Goal: Task Accomplishment & Management: Manage account settings

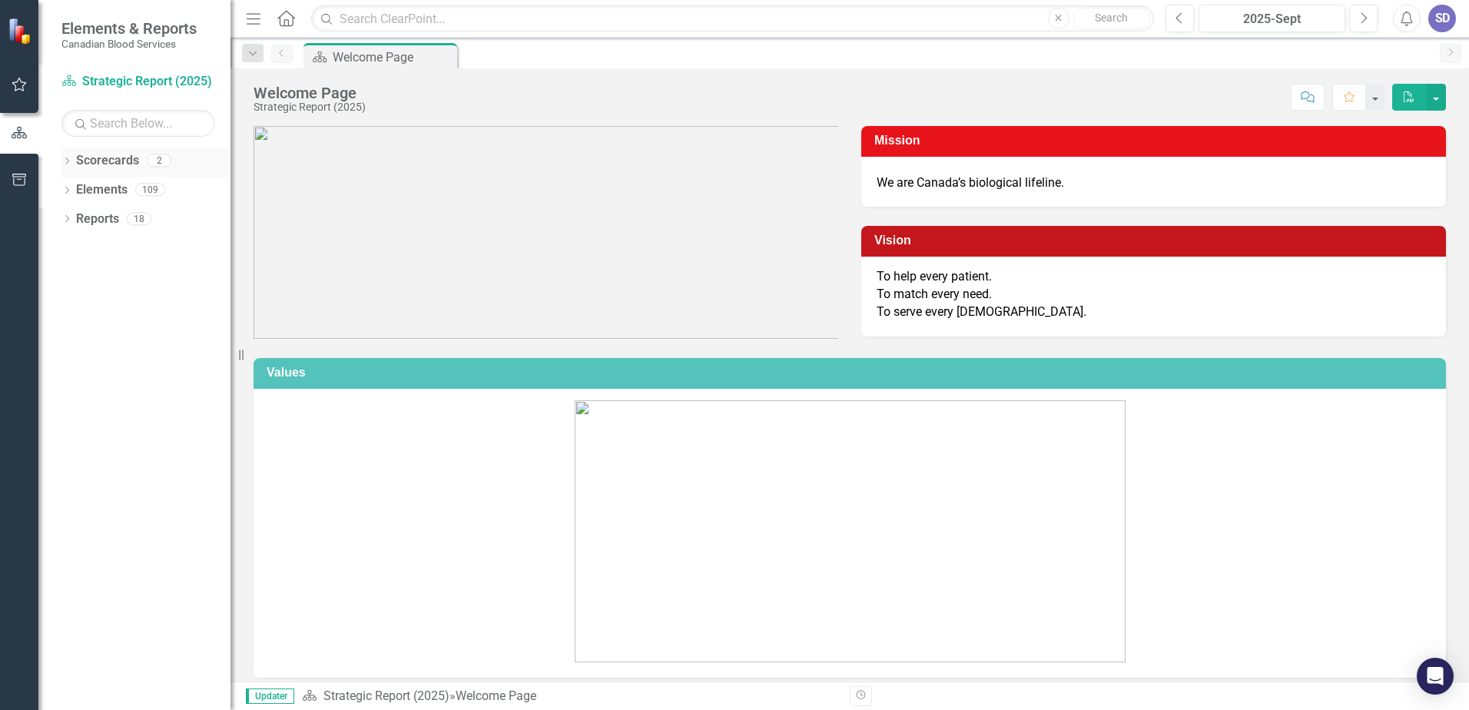
click at [72, 164] on icon "Dropdown" at bounding box center [66, 162] width 11 height 8
drag, startPoint x: 119, startPoint y: 222, endPoint x: 108, endPoint y: 251, distance: 31.1
click at [119, 222] on link "Operational Report" at bounding box center [158, 220] width 146 height 18
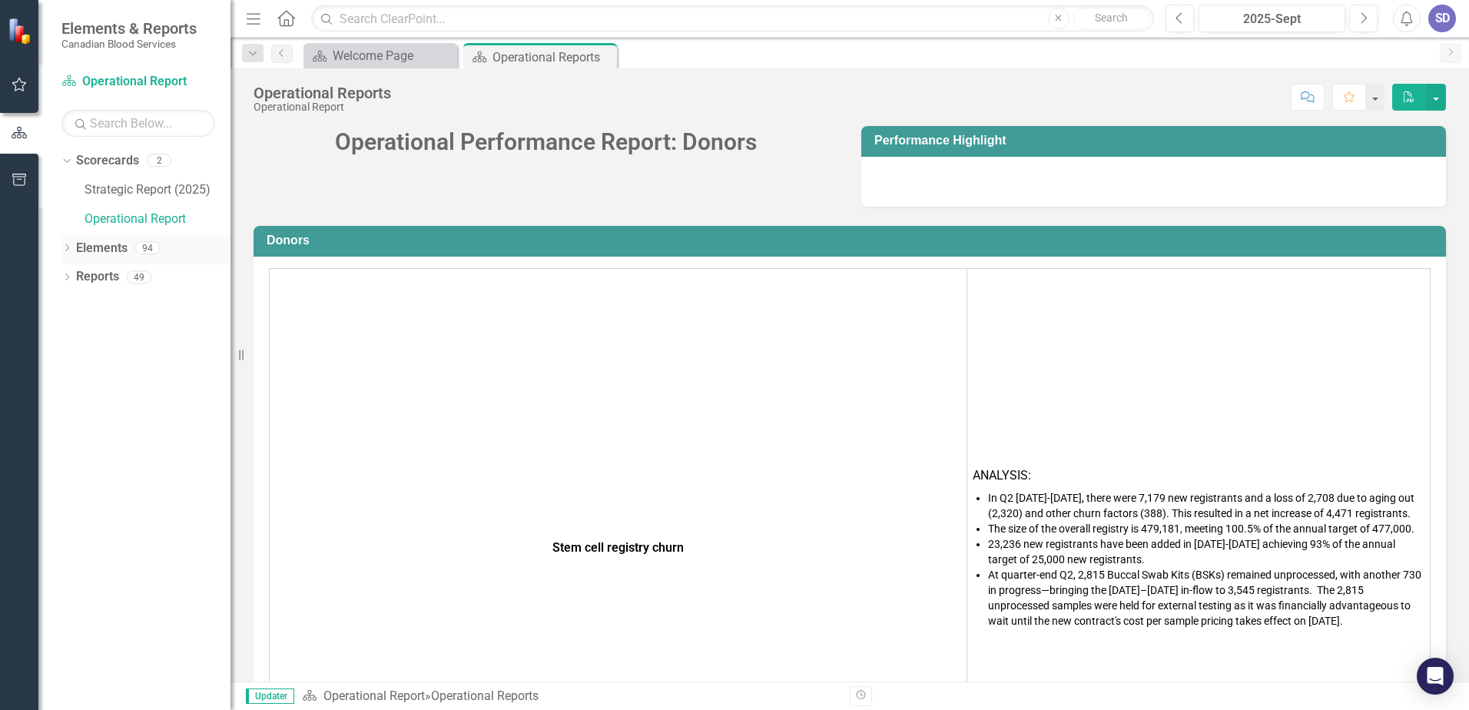
click at [70, 256] on div "Dropdown" at bounding box center [66, 250] width 11 height 13
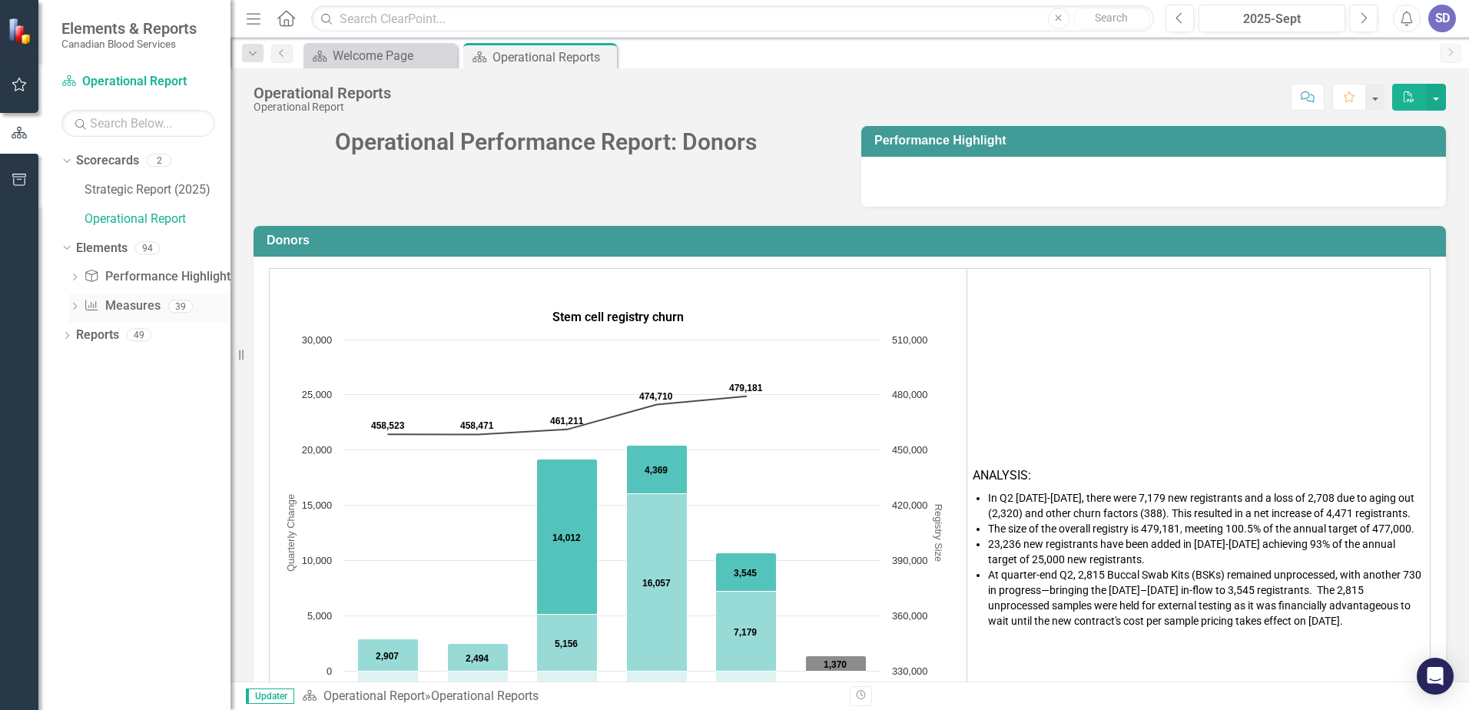
click at [125, 311] on link "Measure Measures" at bounding box center [122, 306] width 76 height 18
click at [77, 307] on icon "Dropdown" at bounding box center [74, 308] width 11 height 8
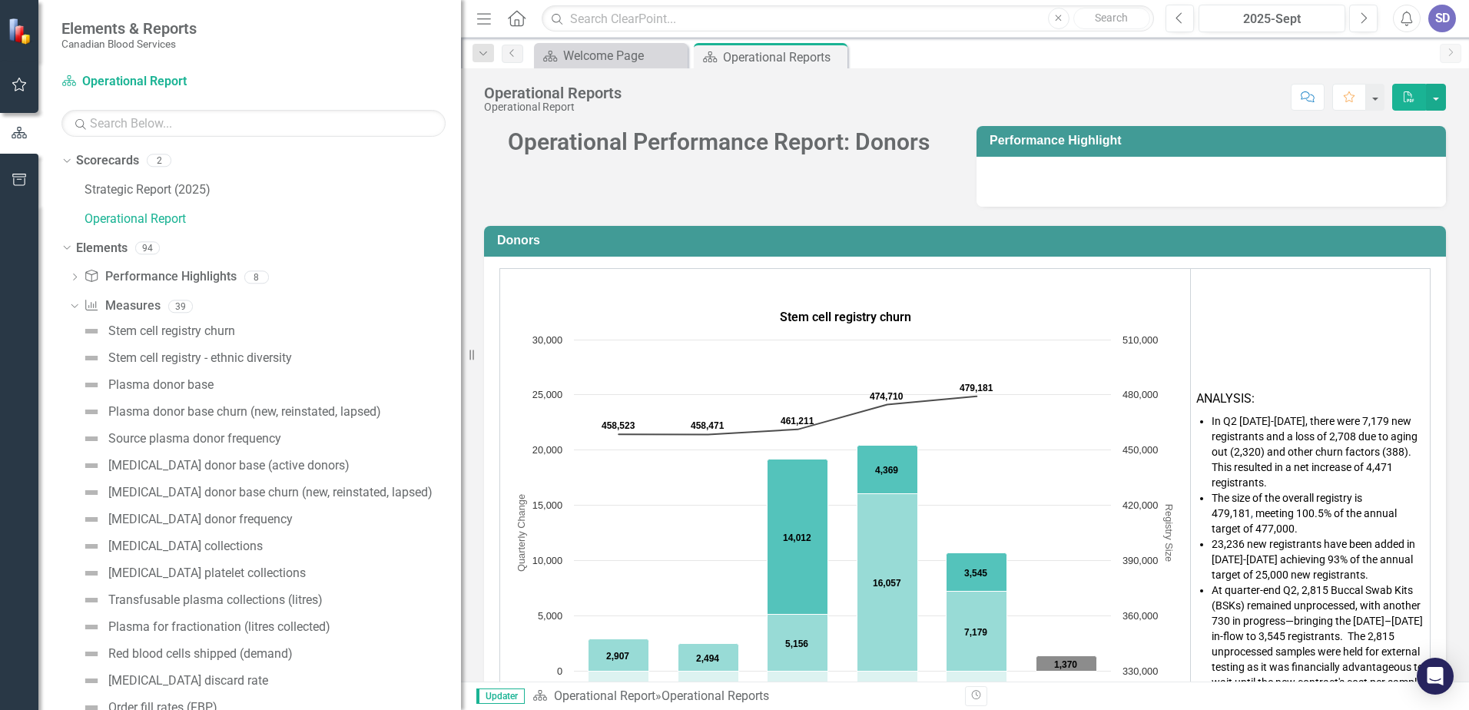
drag, startPoint x: 232, startPoint y: 322, endPoint x: 526, endPoint y: 357, distance: 296.3
click at [526, 357] on div "Elements & Reports Canadian Blood Services Scorecard Operational Report Search …" at bounding box center [734, 355] width 1469 height 710
click at [199, 389] on div "Plasma donor base" at bounding box center [160, 385] width 105 height 14
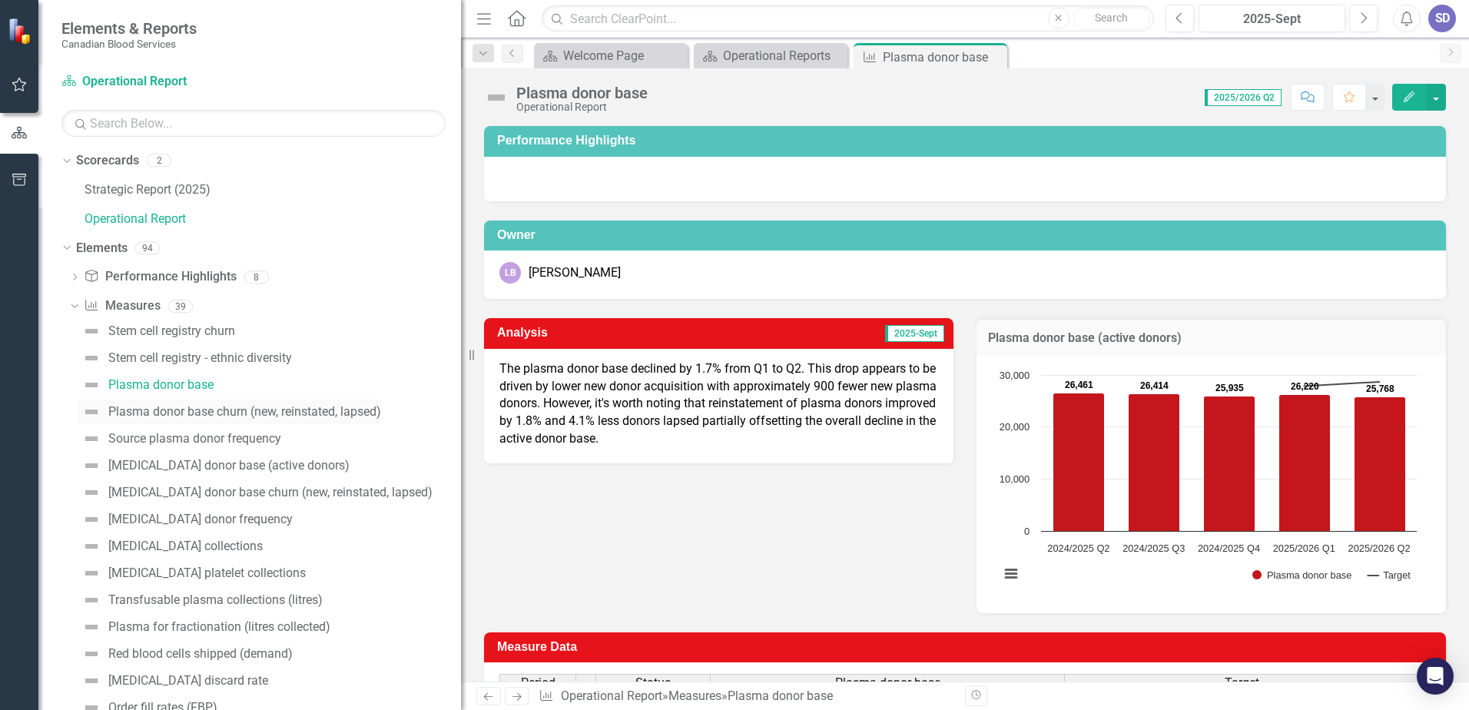
click at [181, 405] on div "Plasma donor base churn (new, reinstated, lapsed)" at bounding box center [244, 412] width 273 height 14
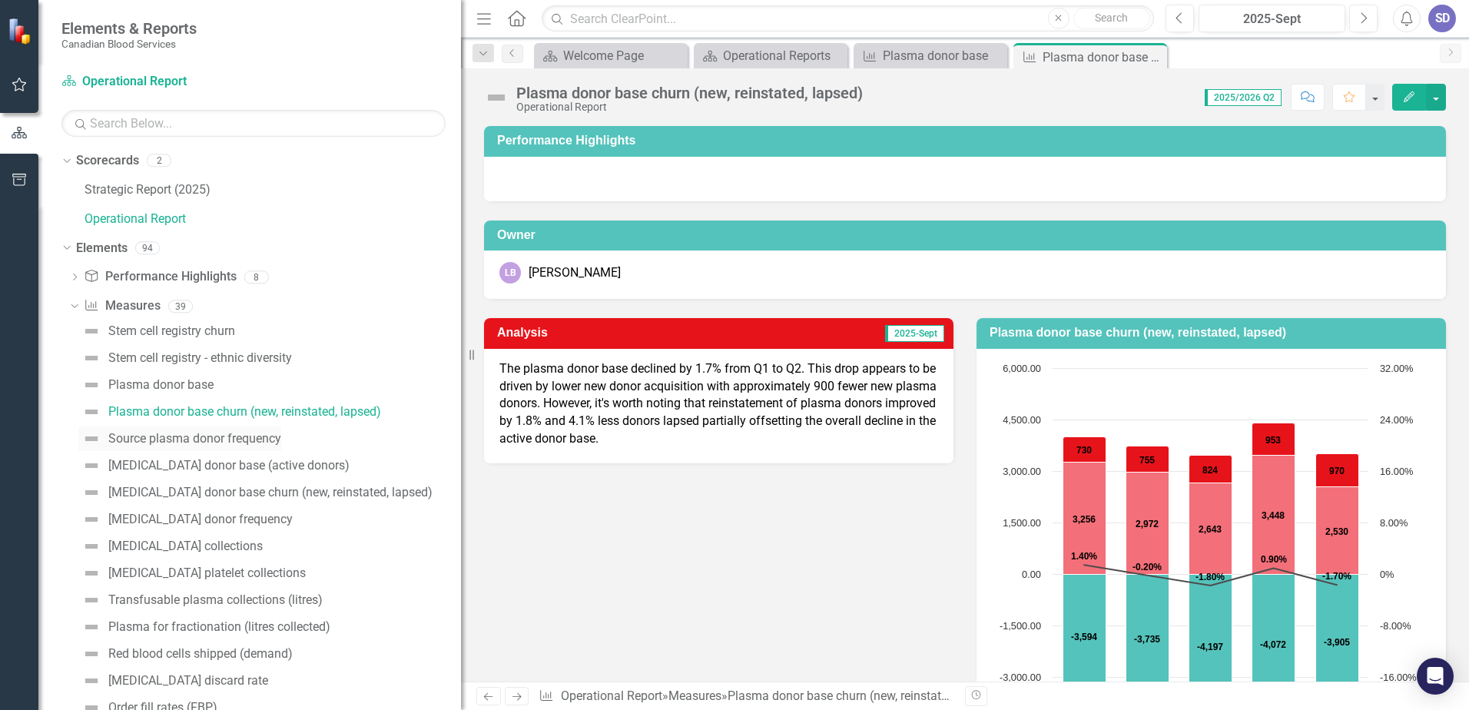
click at [125, 437] on div "Source plasma donor frequency" at bounding box center [194, 439] width 173 height 14
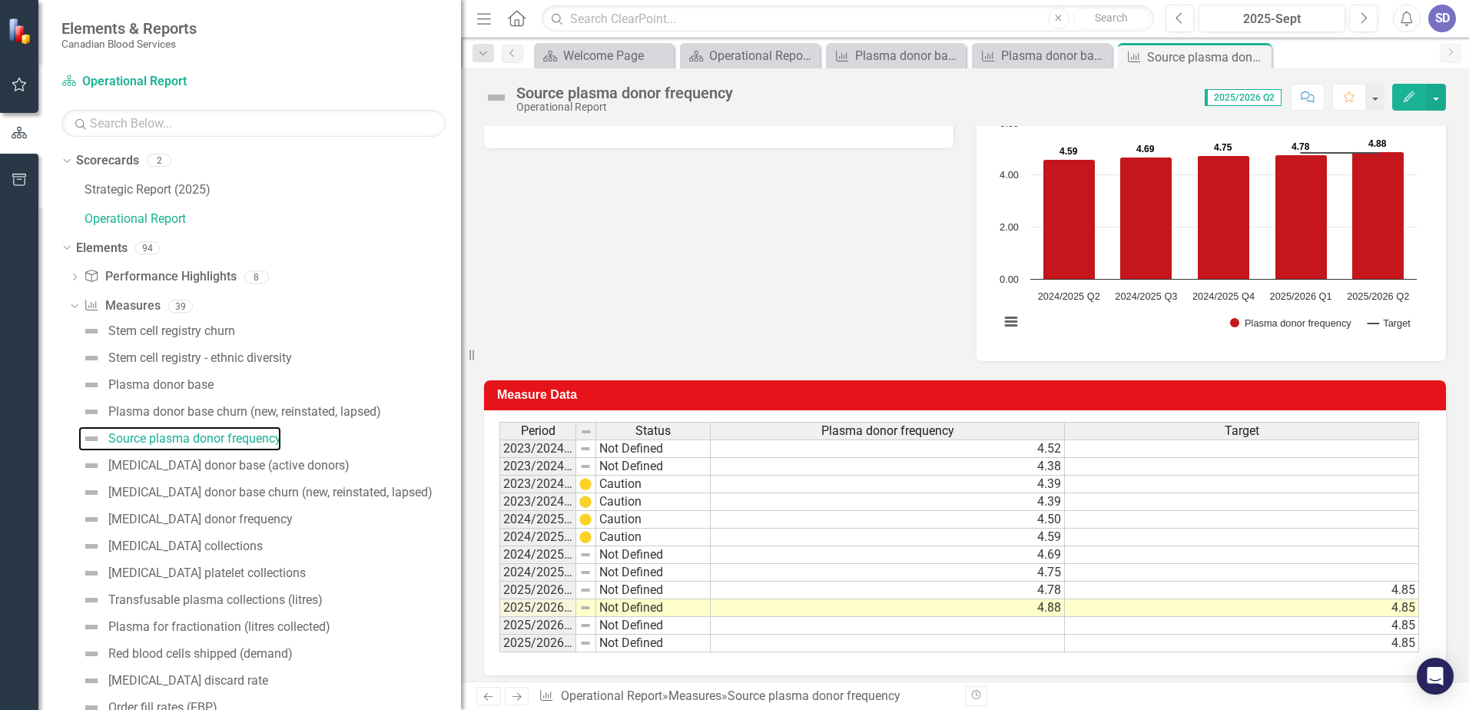
scroll to position [254, 0]
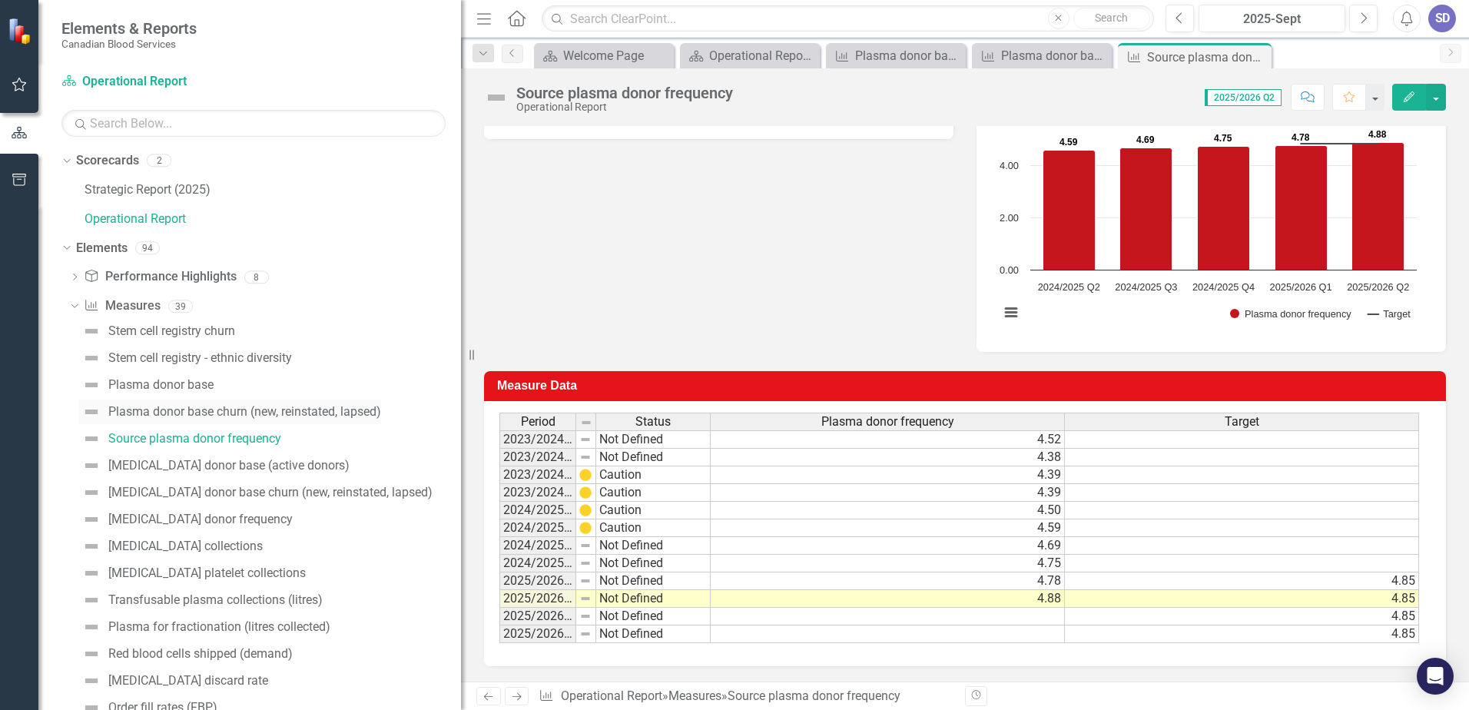
click at [210, 420] on link "Plasma donor base churn (new, reinstated, lapsed)" at bounding box center [229, 412] width 303 height 25
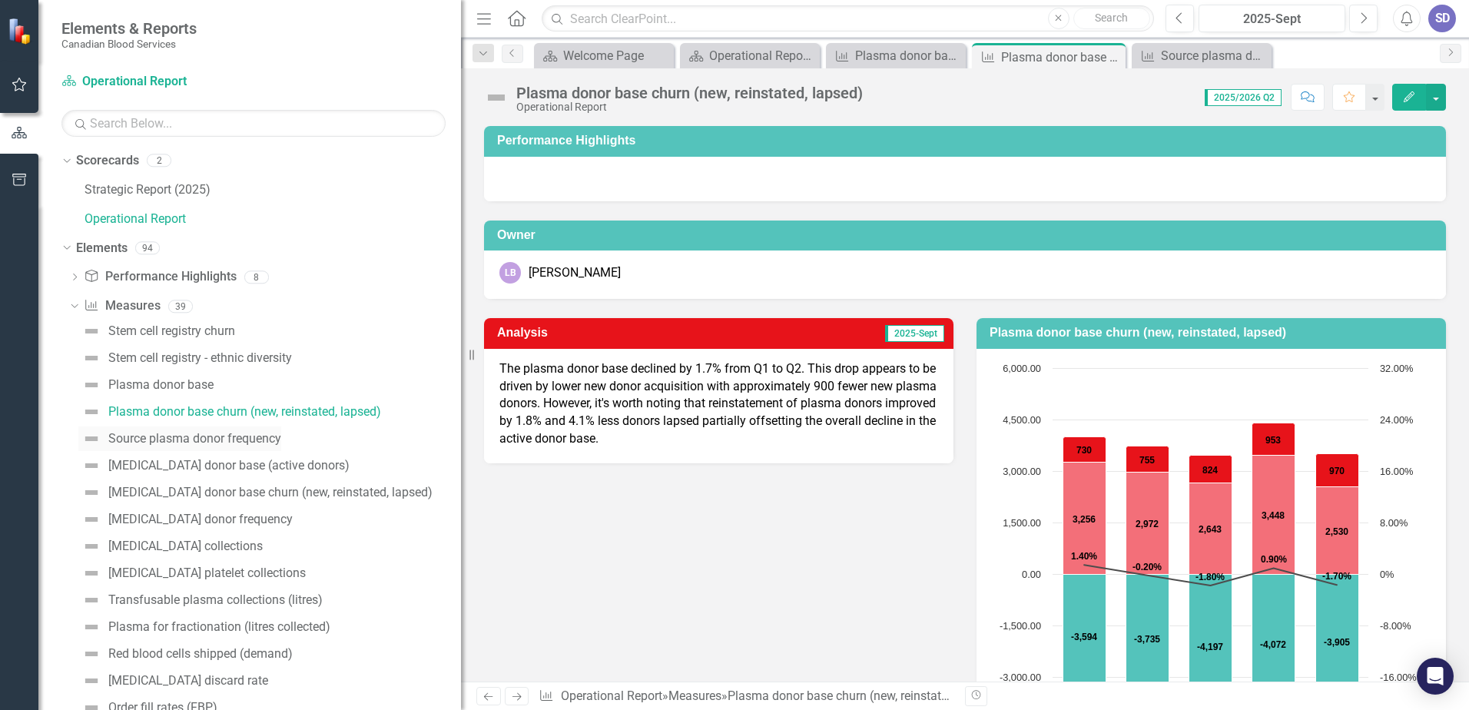
click at [241, 437] on div "Source plasma donor frequency" at bounding box center [194, 439] width 173 height 14
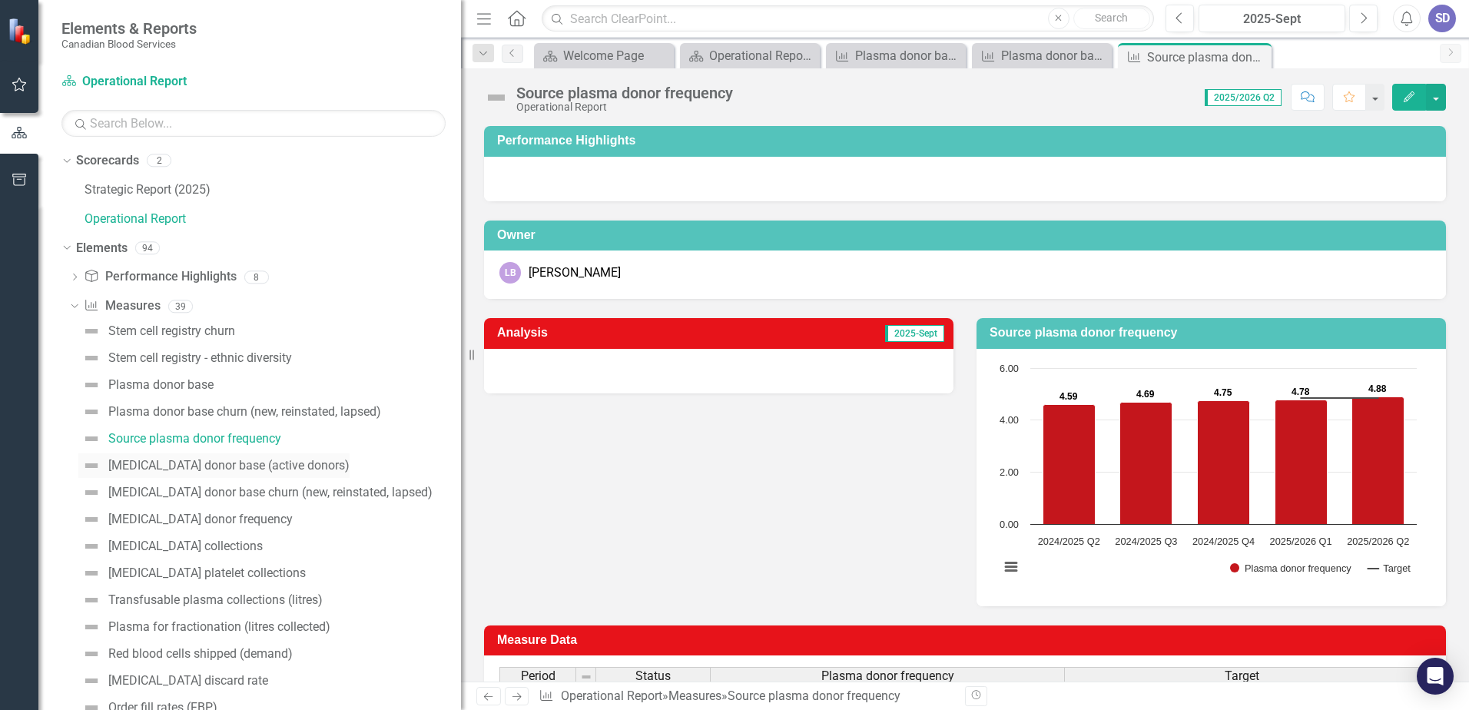
click at [234, 463] on div "[MEDICAL_DATA] donor base (active donors)" at bounding box center [228, 466] width 241 height 14
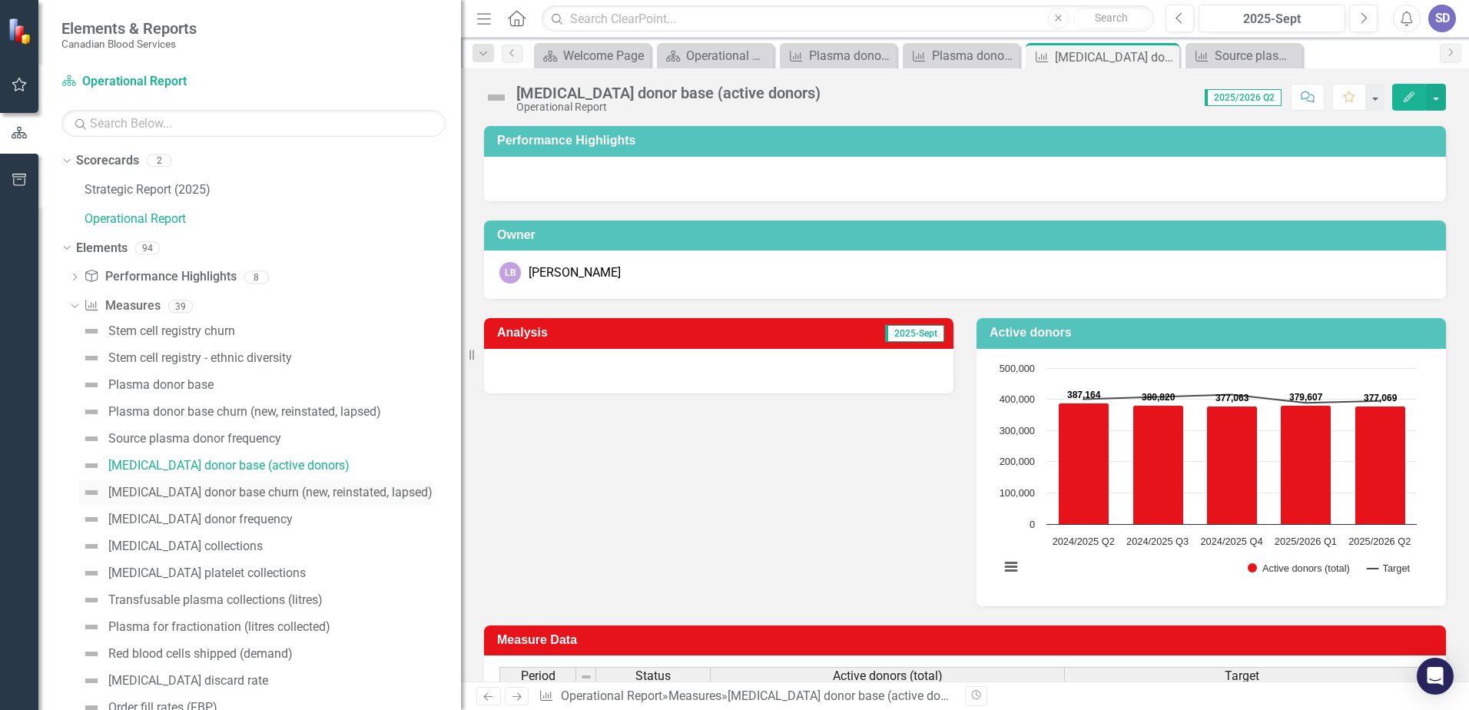
click at [237, 491] on div "[MEDICAL_DATA] donor base churn (new, reinstated, lapsed)" at bounding box center [270, 493] width 324 height 14
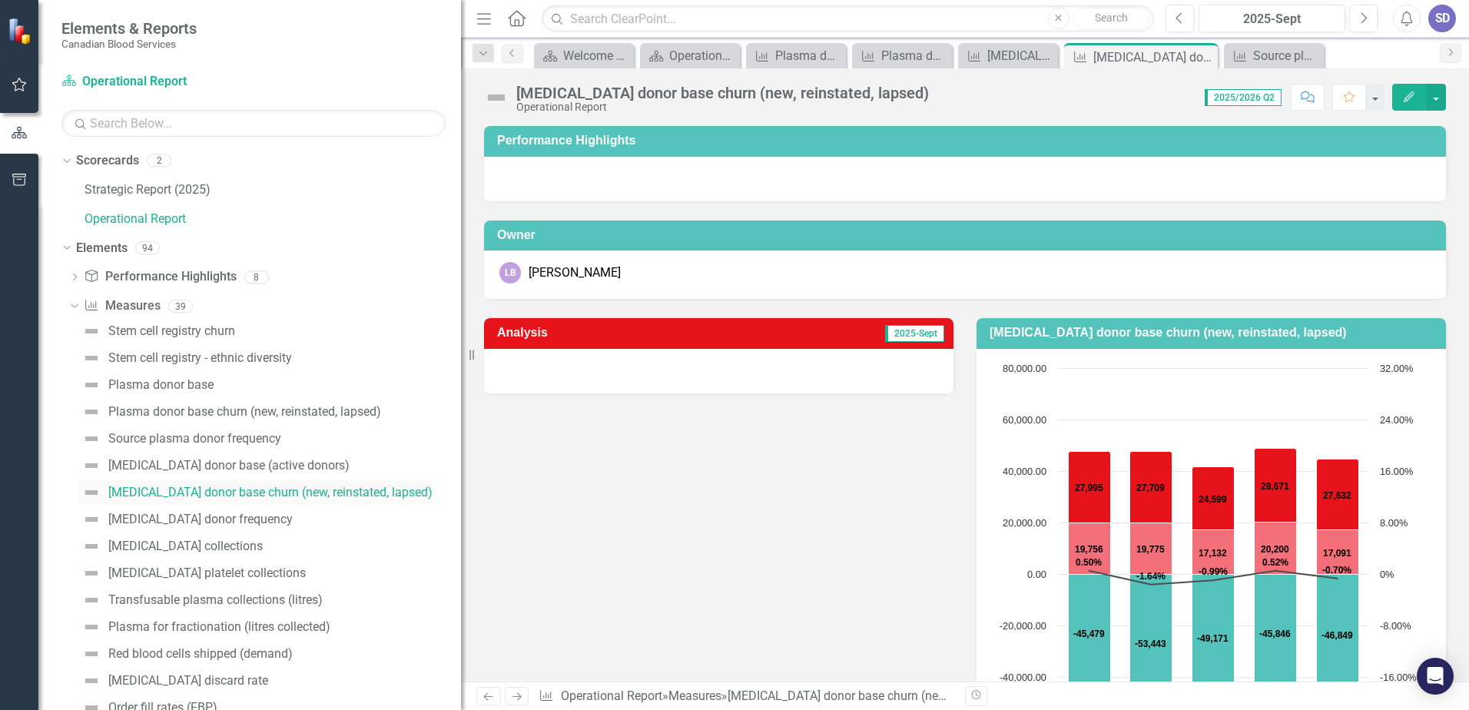
scroll to position [77, 0]
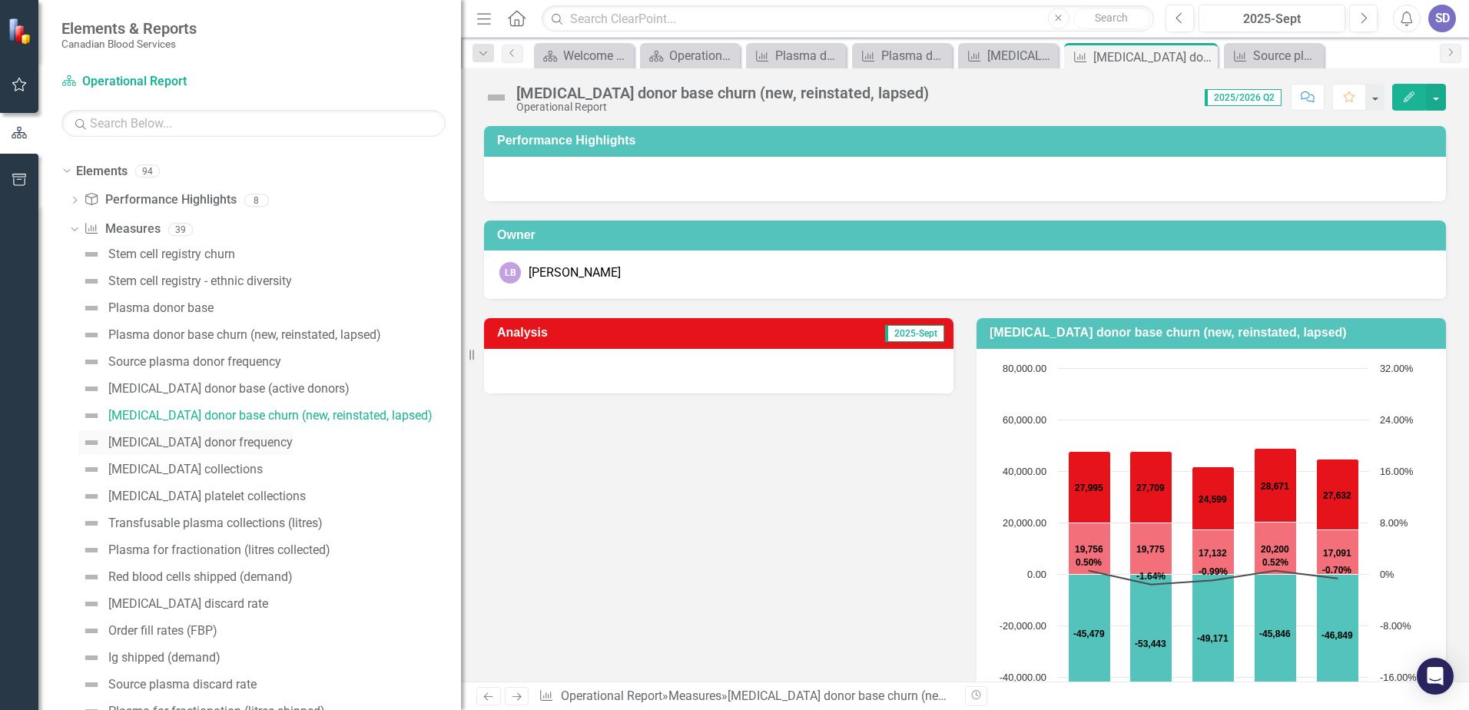
click at [233, 444] on div "[MEDICAL_DATA] donor frequency" at bounding box center [200, 443] width 184 height 14
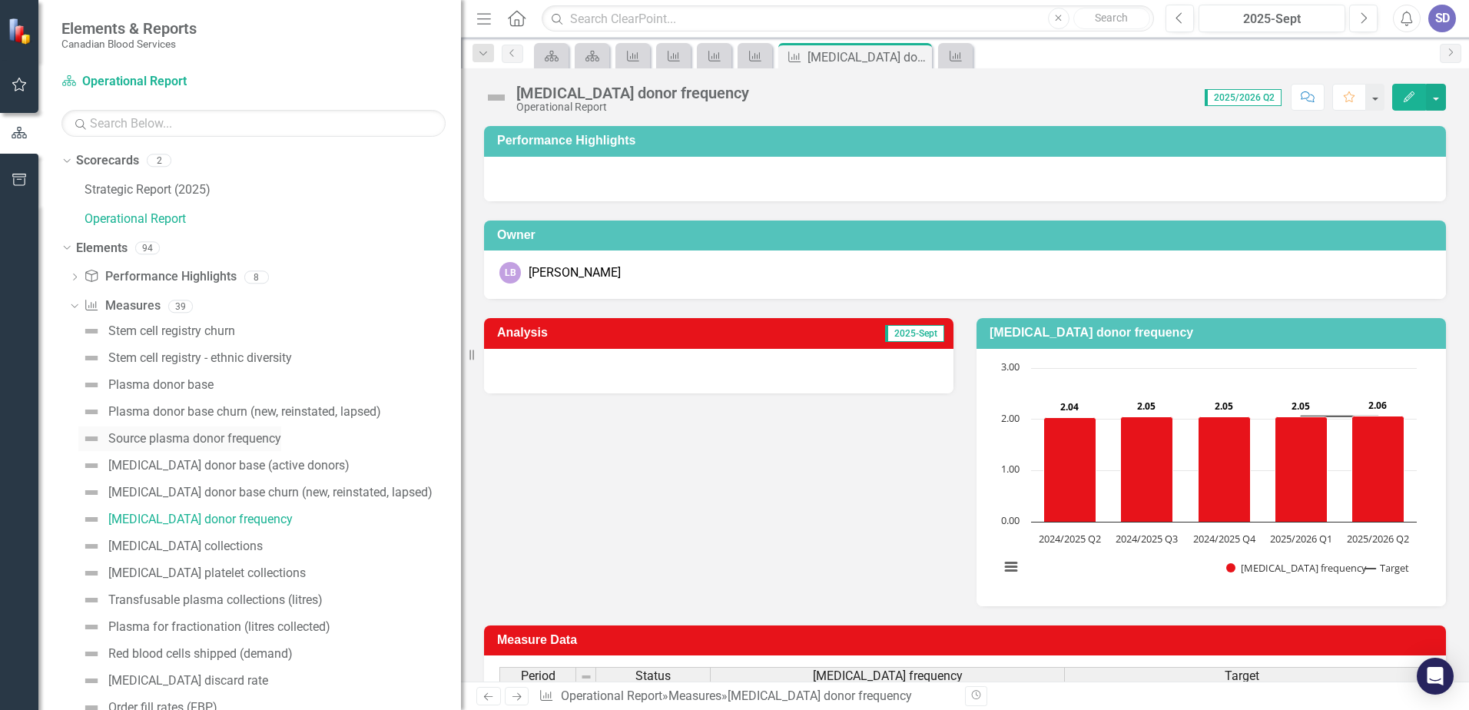
click at [244, 435] on div "Source plasma donor frequency" at bounding box center [194, 439] width 173 height 14
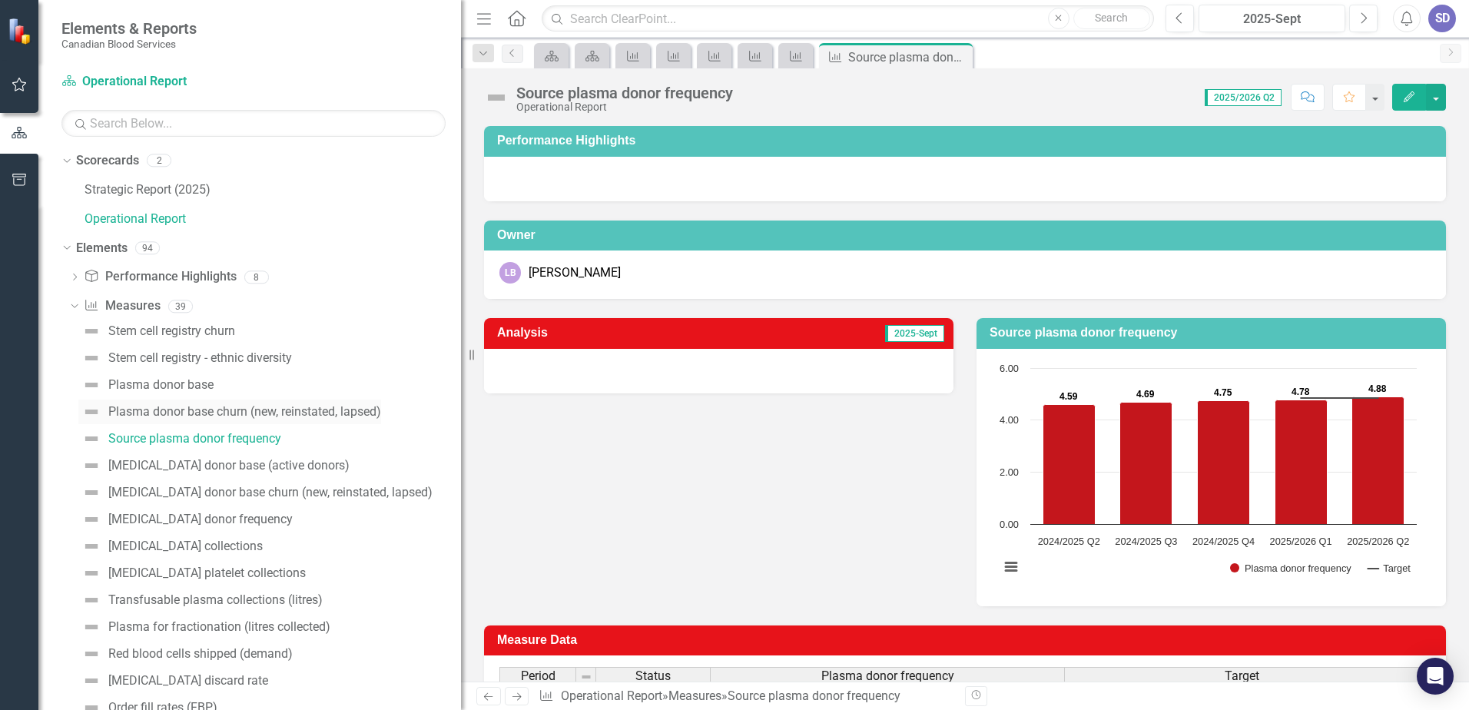
click at [331, 404] on link "Plasma donor base churn (new, reinstated, lapsed)" at bounding box center [229, 412] width 303 height 25
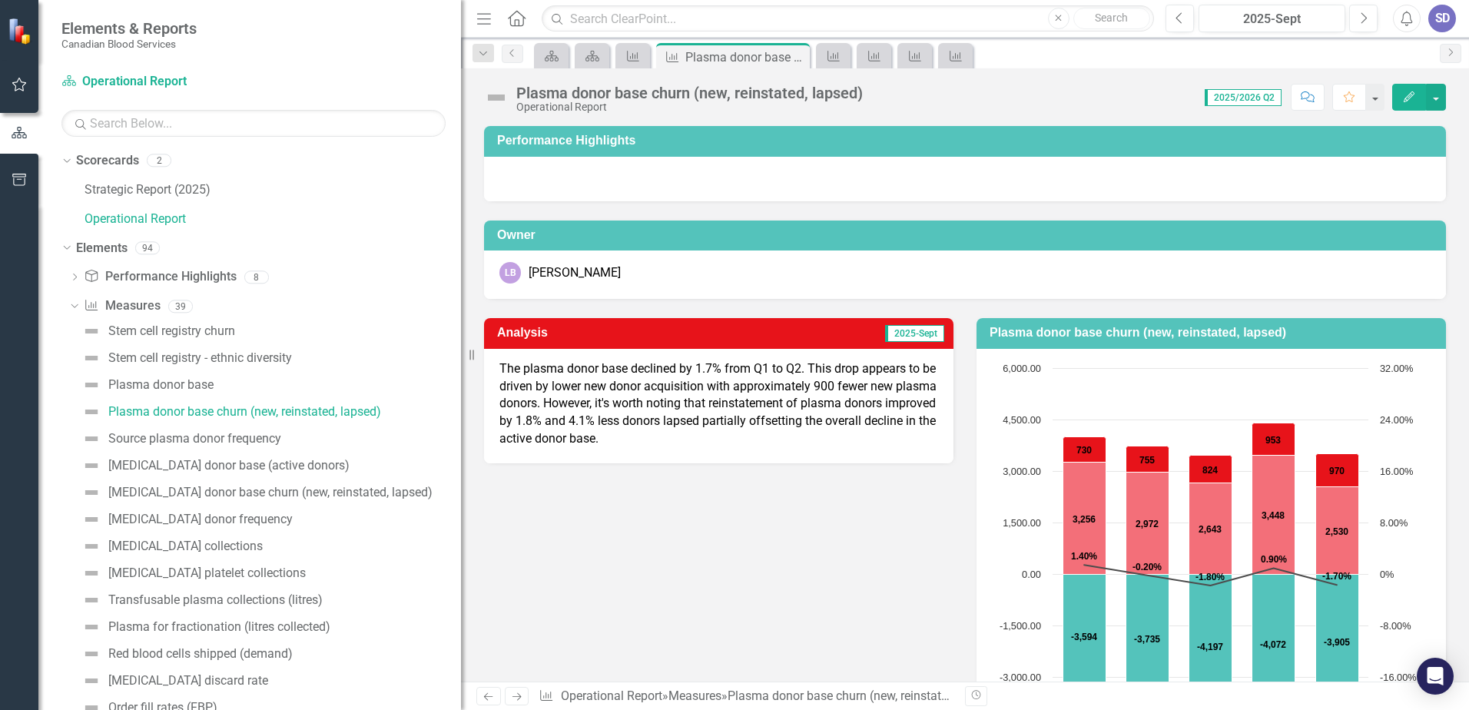
click at [505, 363] on p "The plasma donor base declined by 1.7% from Q1 to Q2. This drop appears to be d…" at bounding box center [718, 404] width 439 height 88
drag, startPoint x: 496, startPoint y: 363, endPoint x: 592, endPoint y: 401, distance: 103.2
click at [592, 401] on div "The plasma donor base declined by 1.7% from Q1 to Q2. This drop appears to be d…" at bounding box center [718, 406] width 469 height 114
click at [709, 406] on p "The plasma donor base declined by 1.7% from Q1 to Q2. This drop appears to be d…" at bounding box center [718, 404] width 439 height 88
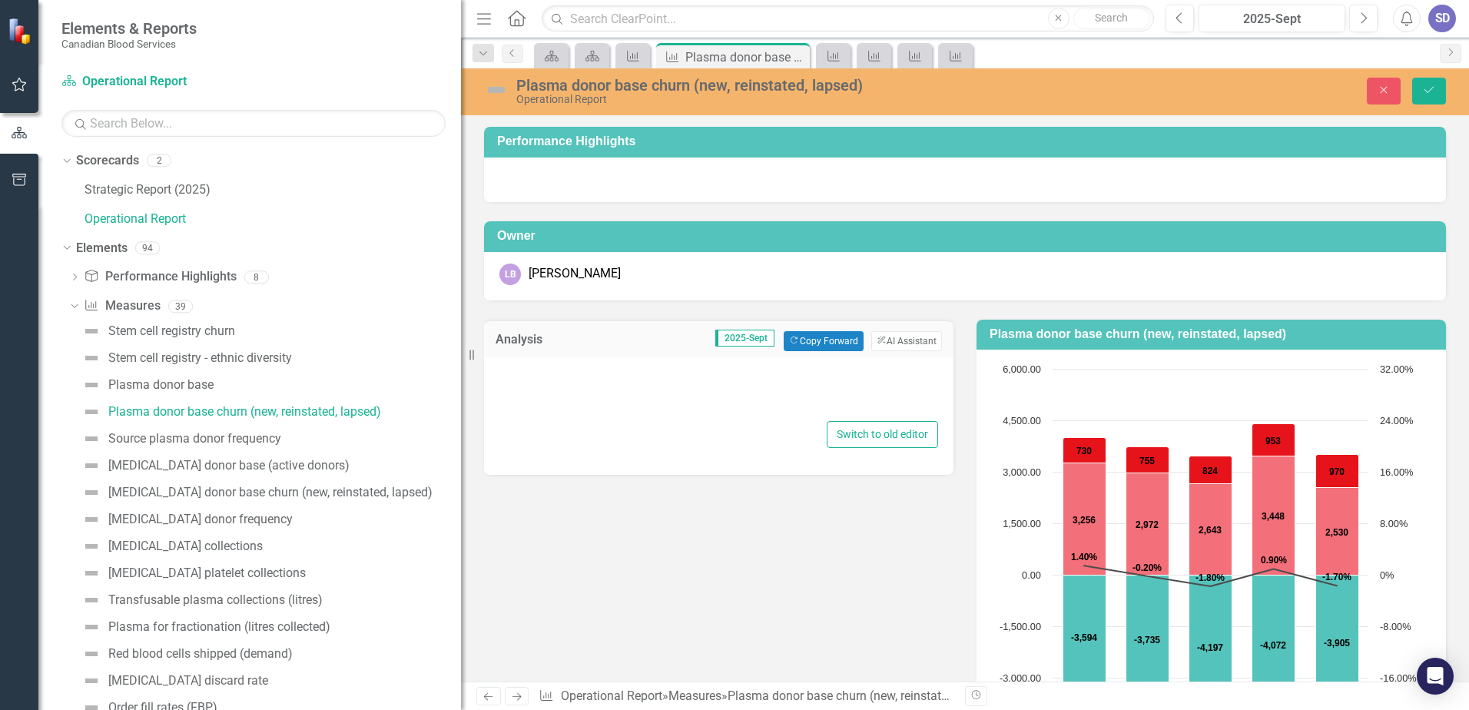
type textarea "<p>The plasma donor base declined by 1.7% from Q1 to Q2. This drop appears to b…"
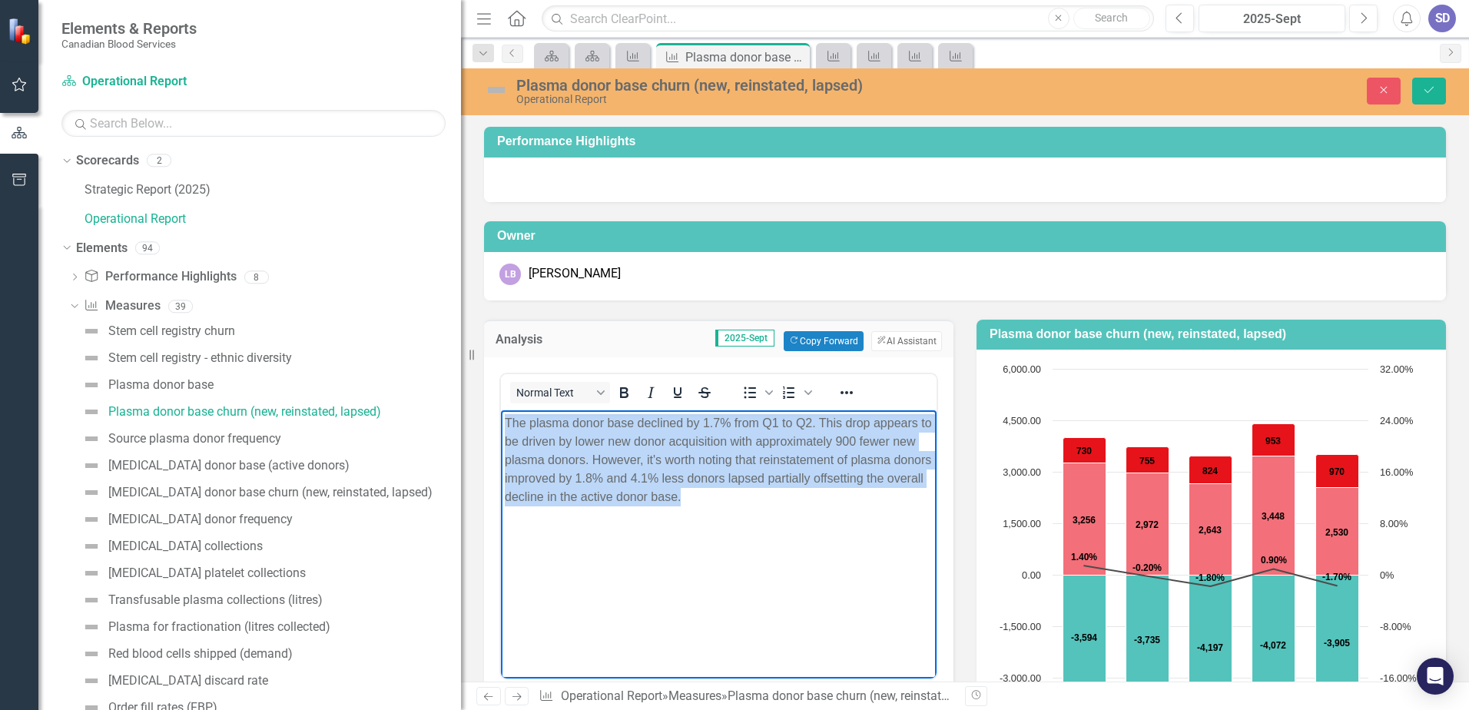
drag, startPoint x: 506, startPoint y: 422, endPoint x: 731, endPoint y: 500, distance: 237.7
click at [731, 500] on p "The plasma donor base declined by 1.7% from Q1 to Q2. This drop appears to be d…" at bounding box center [719, 459] width 428 height 92
copy p "The plasma donor base declined by 1.7% from Q1 to Q2. This drop appears to be d…"
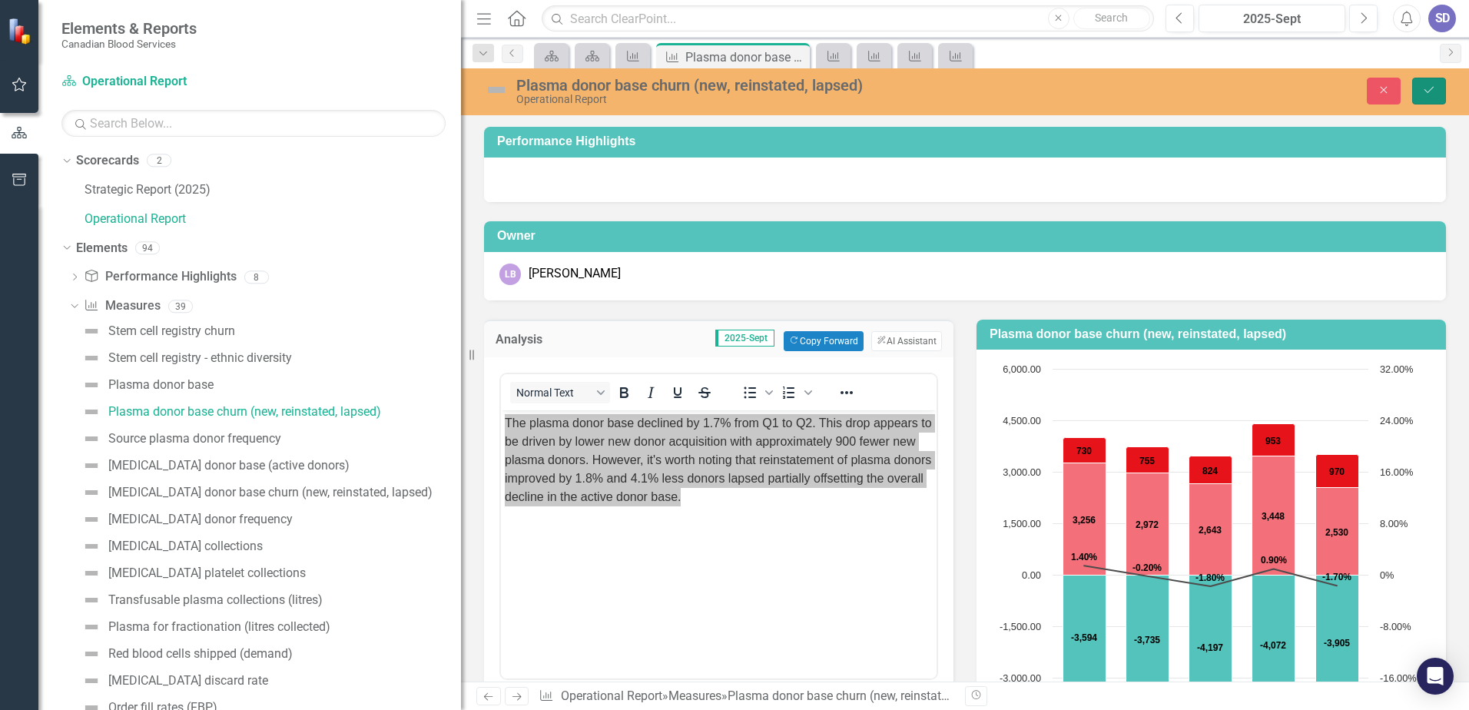
click at [1421, 95] on button "Save" at bounding box center [1429, 91] width 34 height 27
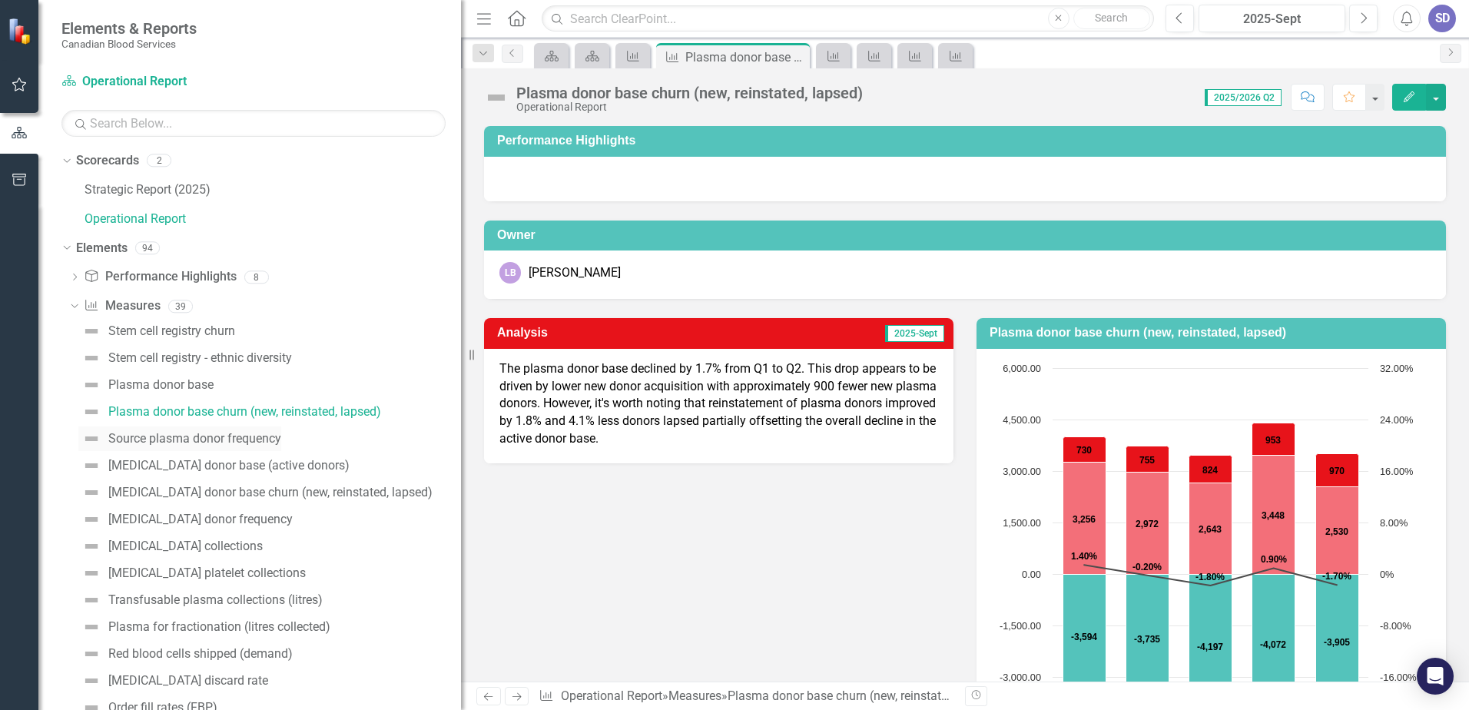
click at [192, 437] on div "Source plasma donor frequency" at bounding box center [194, 439] width 173 height 14
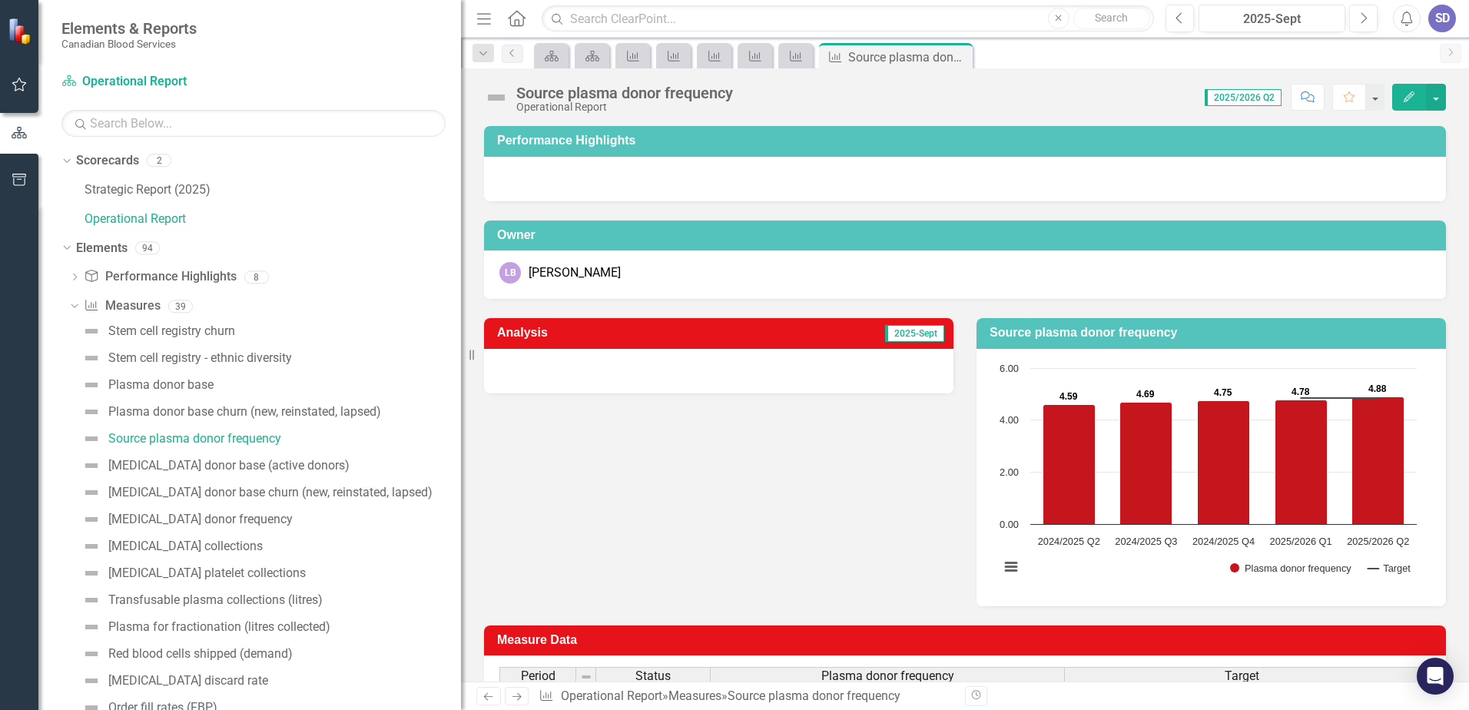
click at [722, 377] on div at bounding box center [718, 371] width 469 height 45
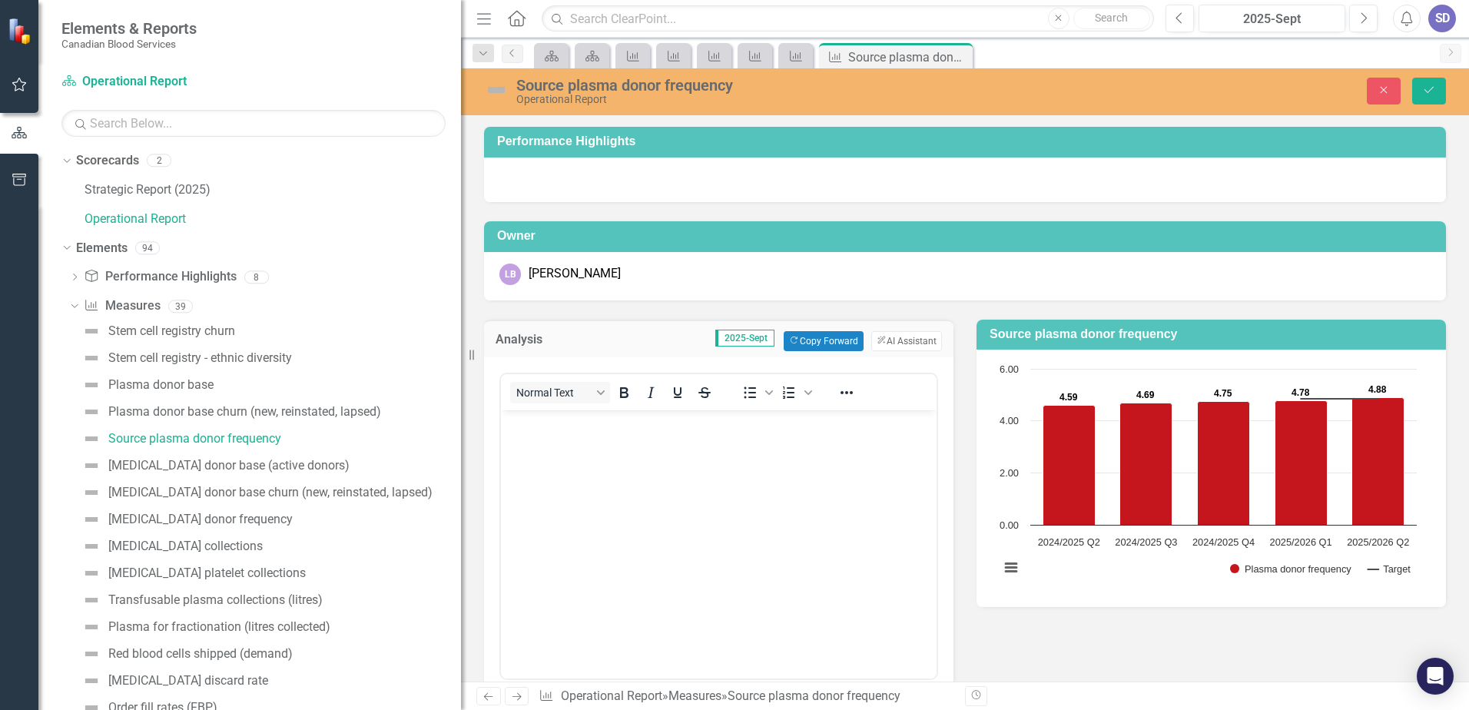
click at [669, 502] on body "Rich Text Area. Press ALT-0 for help." at bounding box center [719, 525] width 436 height 231
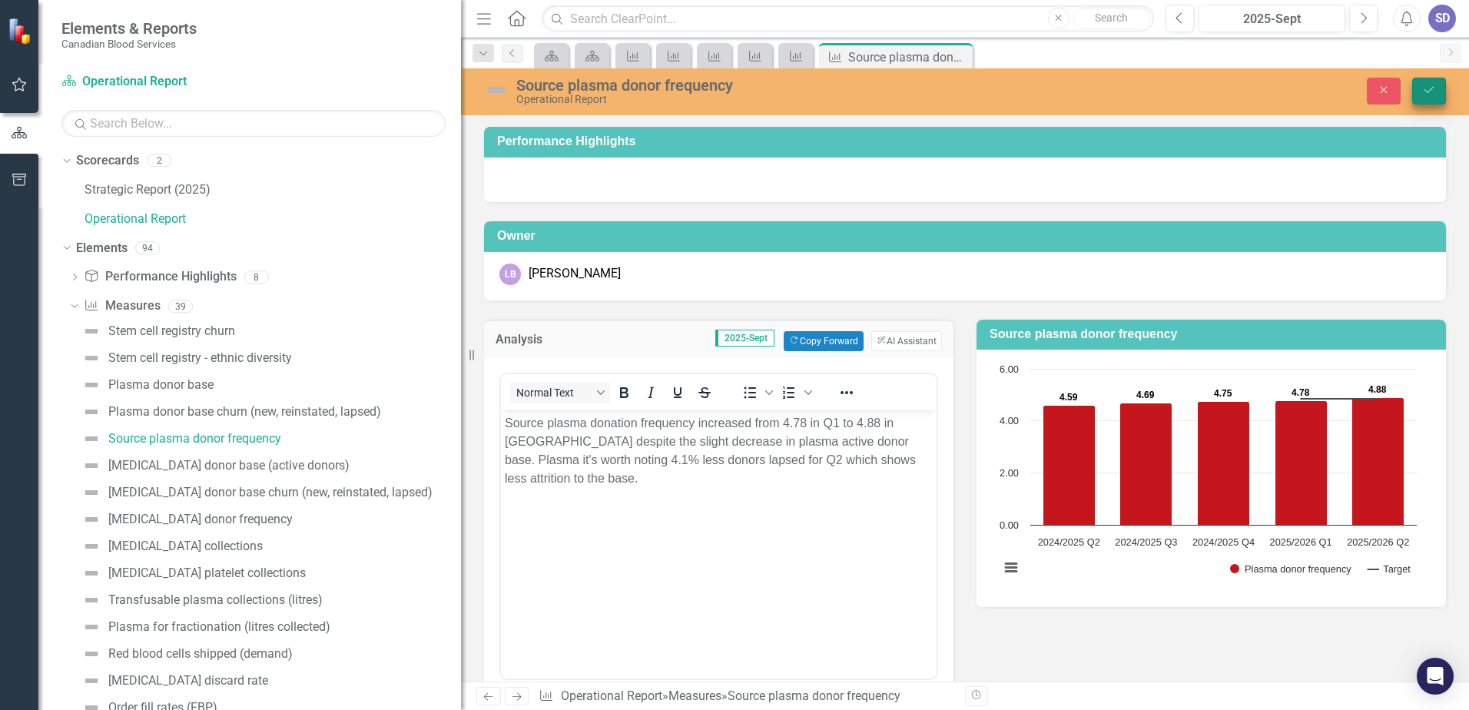
click at [1441, 83] on button "Save" at bounding box center [1429, 91] width 34 height 27
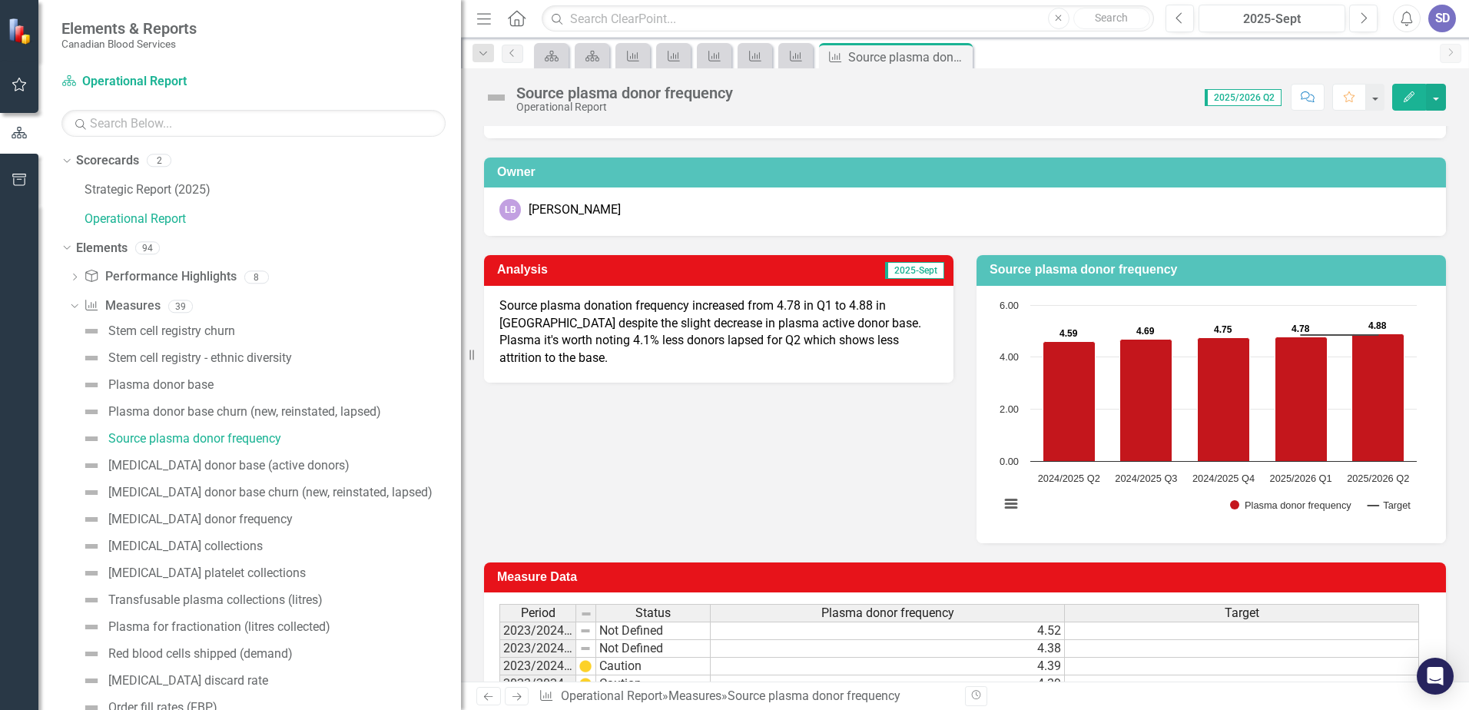
scroll to position [254, 0]
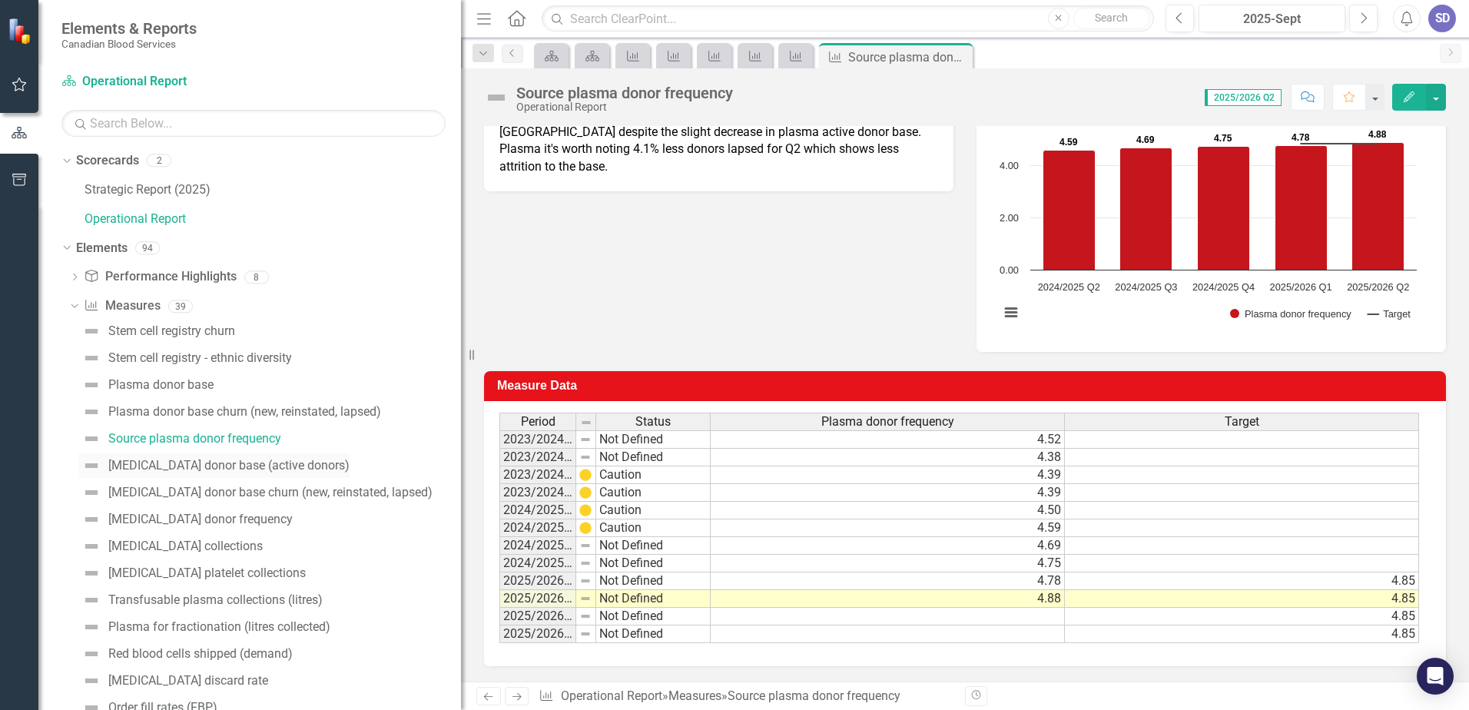
click at [208, 459] on div "[MEDICAL_DATA] donor base (active donors)" at bounding box center [228, 466] width 241 height 14
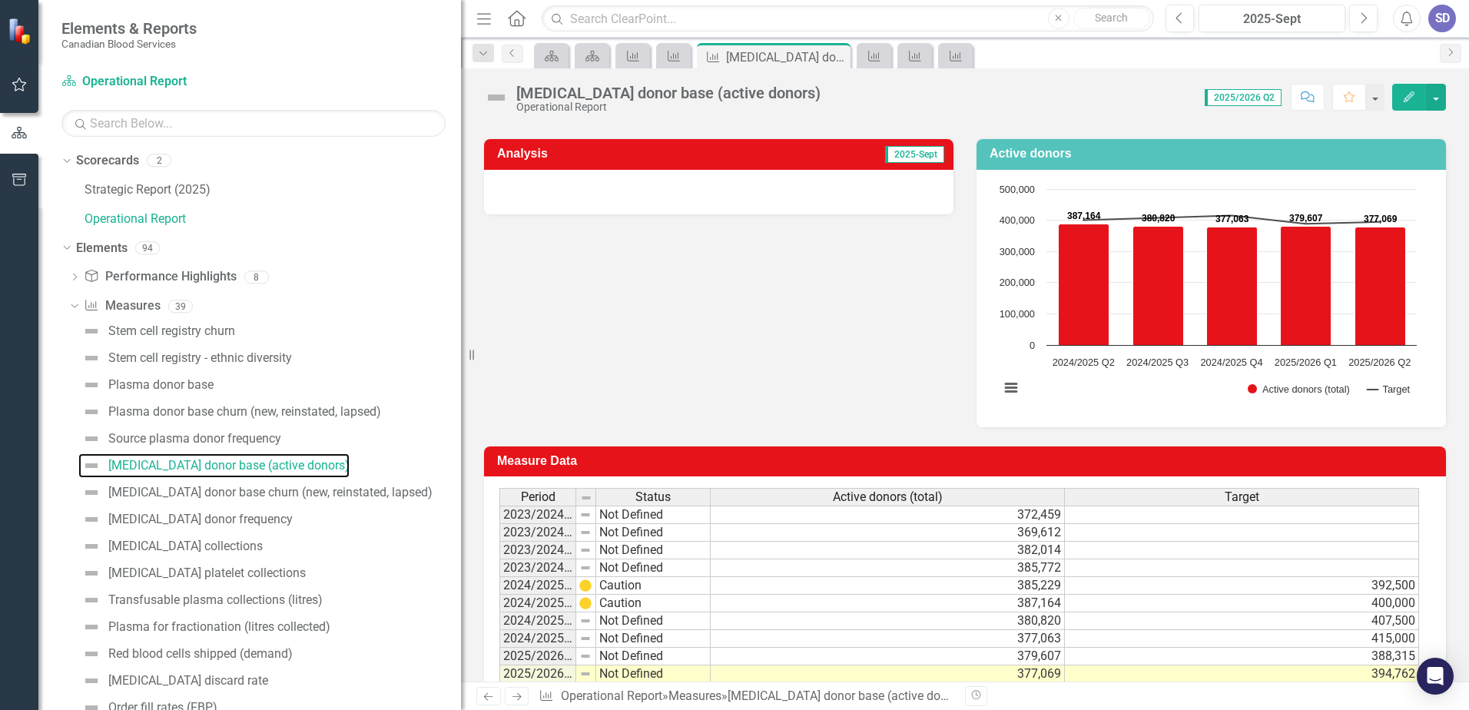
scroll to position [231, 0]
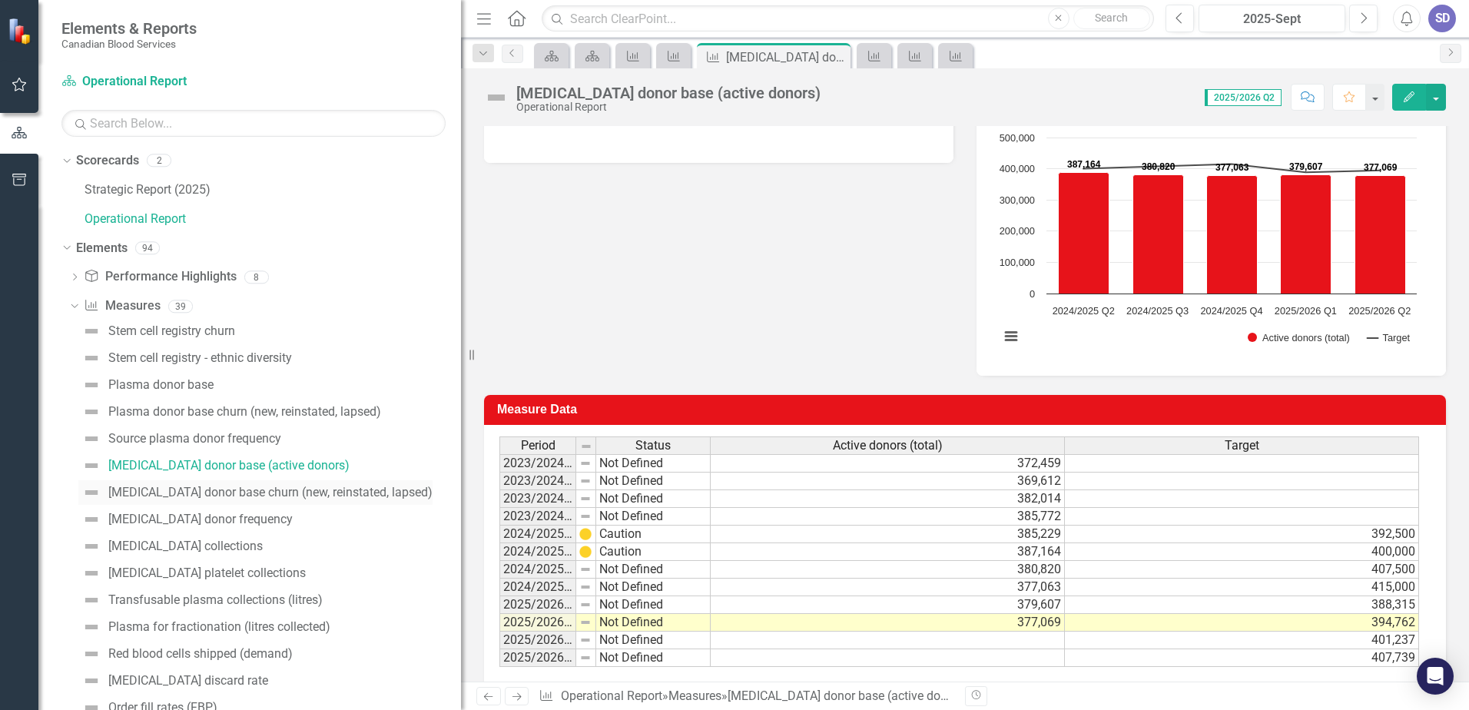
click at [270, 489] on div "[MEDICAL_DATA] donor base churn (new, reinstated, lapsed)" at bounding box center [270, 493] width 324 height 14
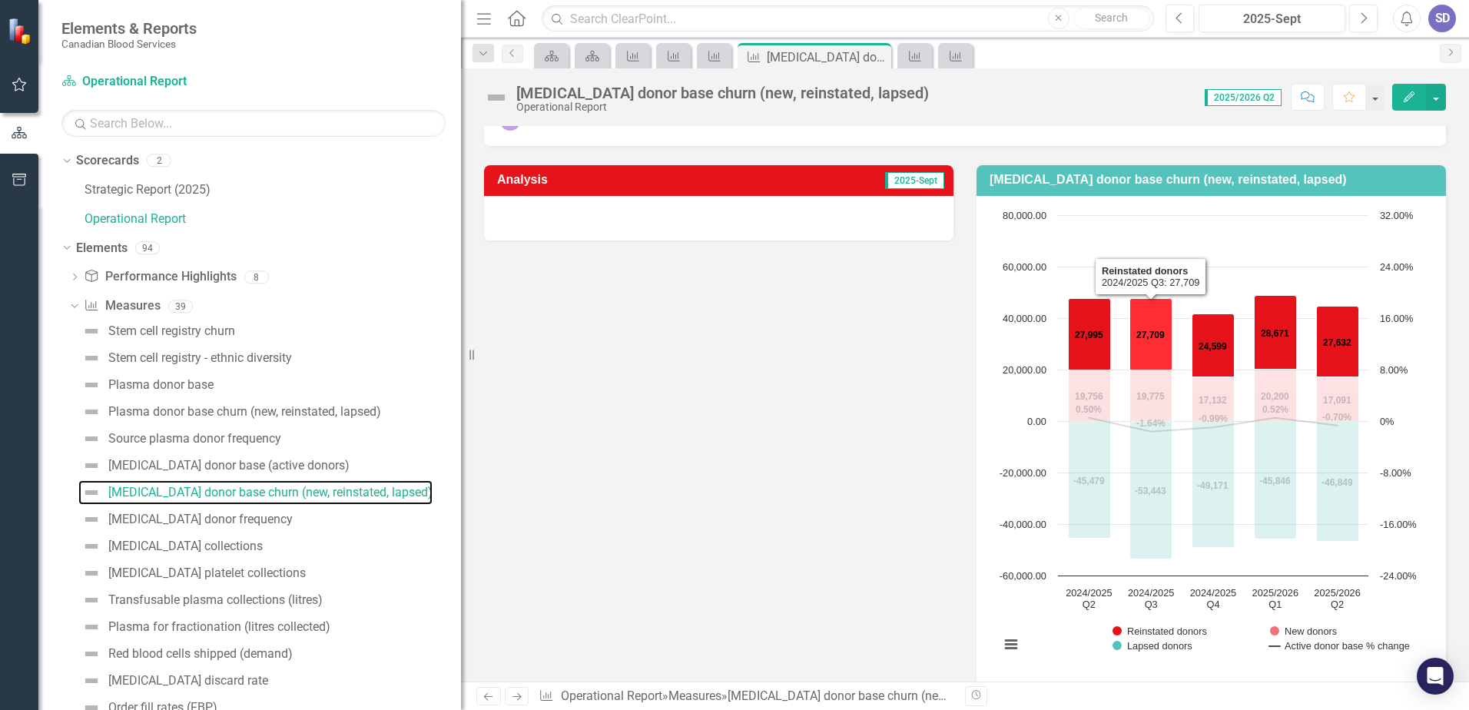
scroll to position [154, 0]
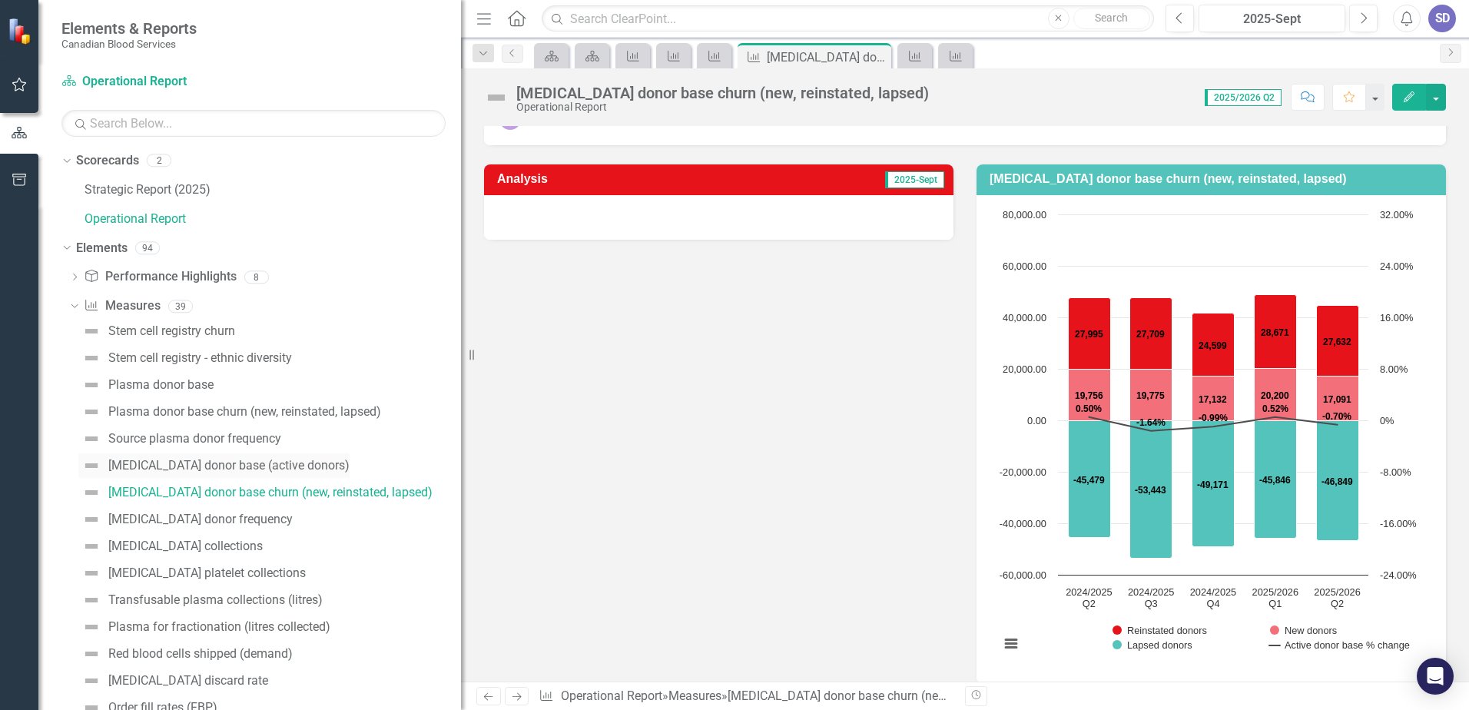
click at [297, 460] on div "[MEDICAL_DATA] donor base (active donors)" at bounding box center [228, 466] width 241 height 14
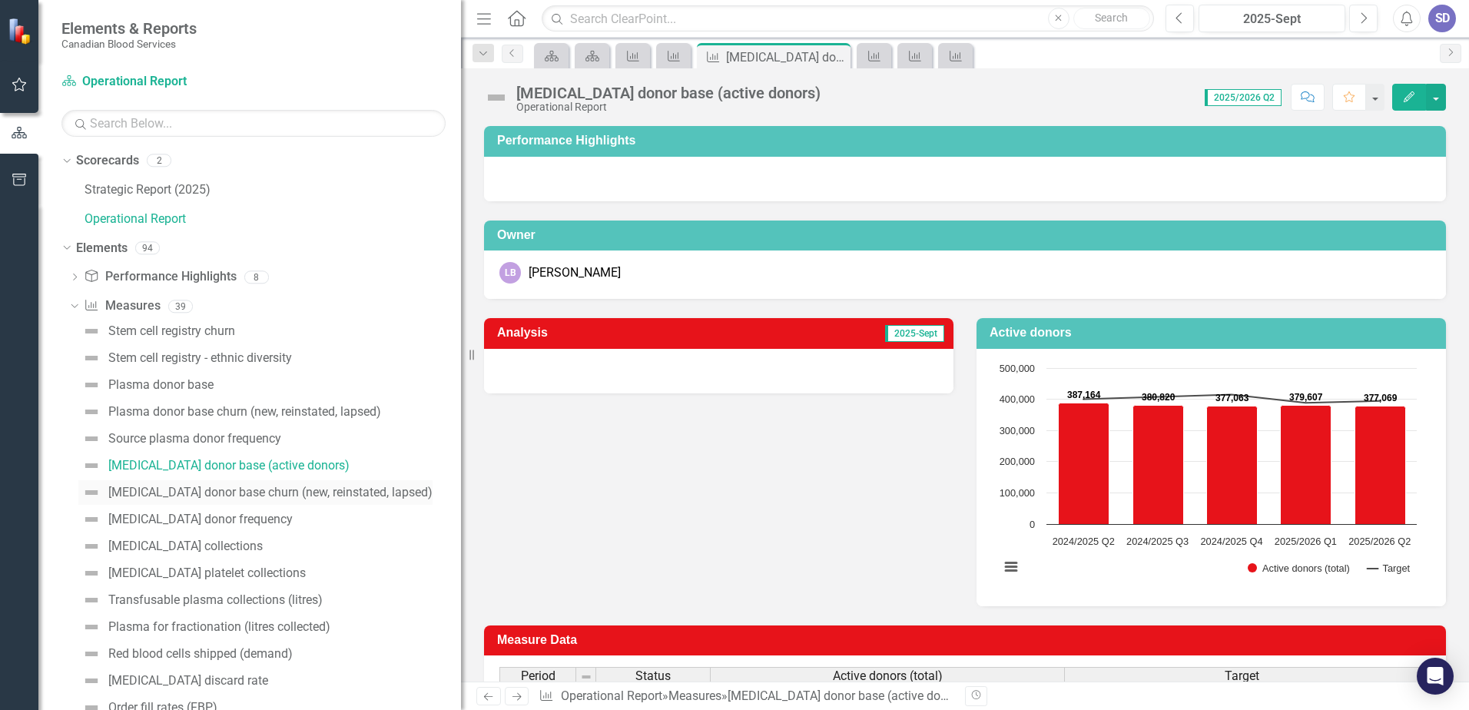
click at [314, 483] on link "[MEDICAL_DATA] donor base churn (new, reinstated, lapsed)" at bounding box center [255, 492] width 354 height 25
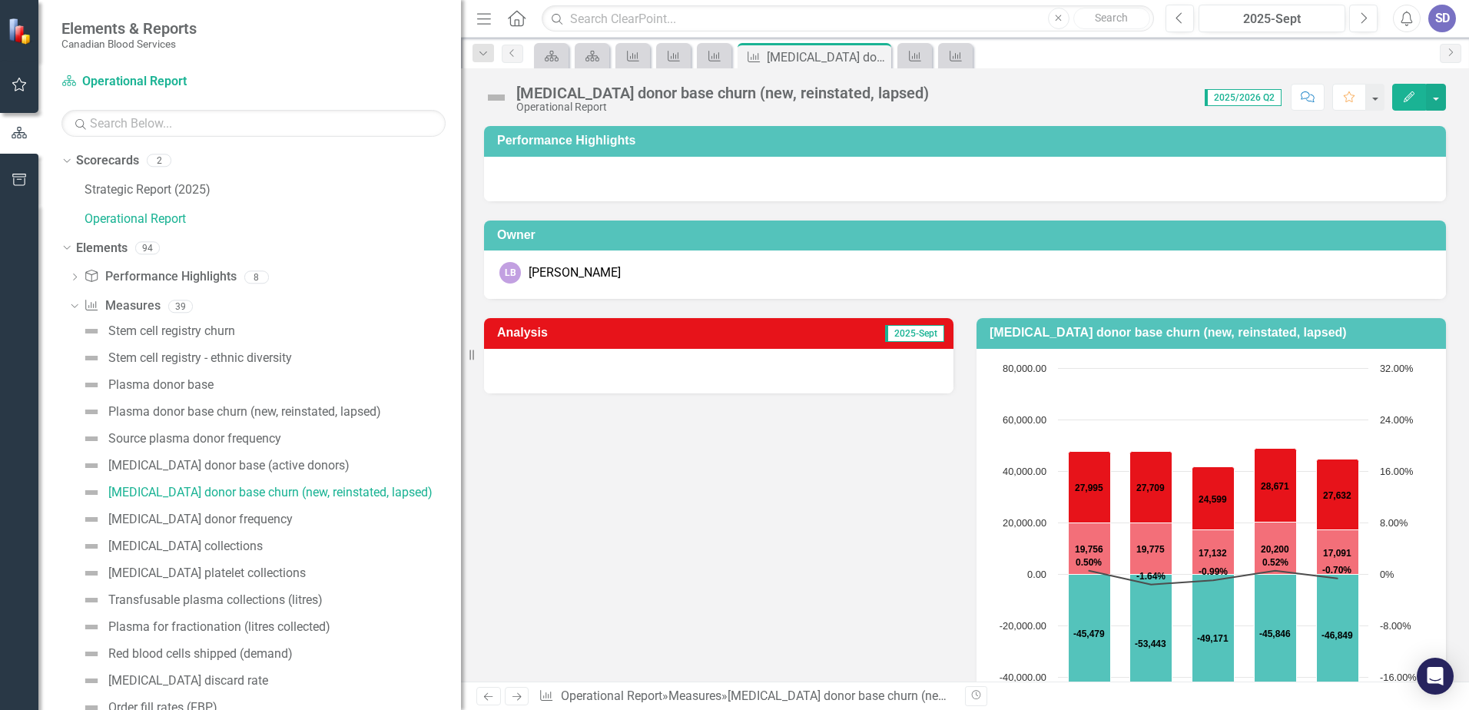
click at [730, 379] on div at bounding box center [718, 371] width 469 height 45
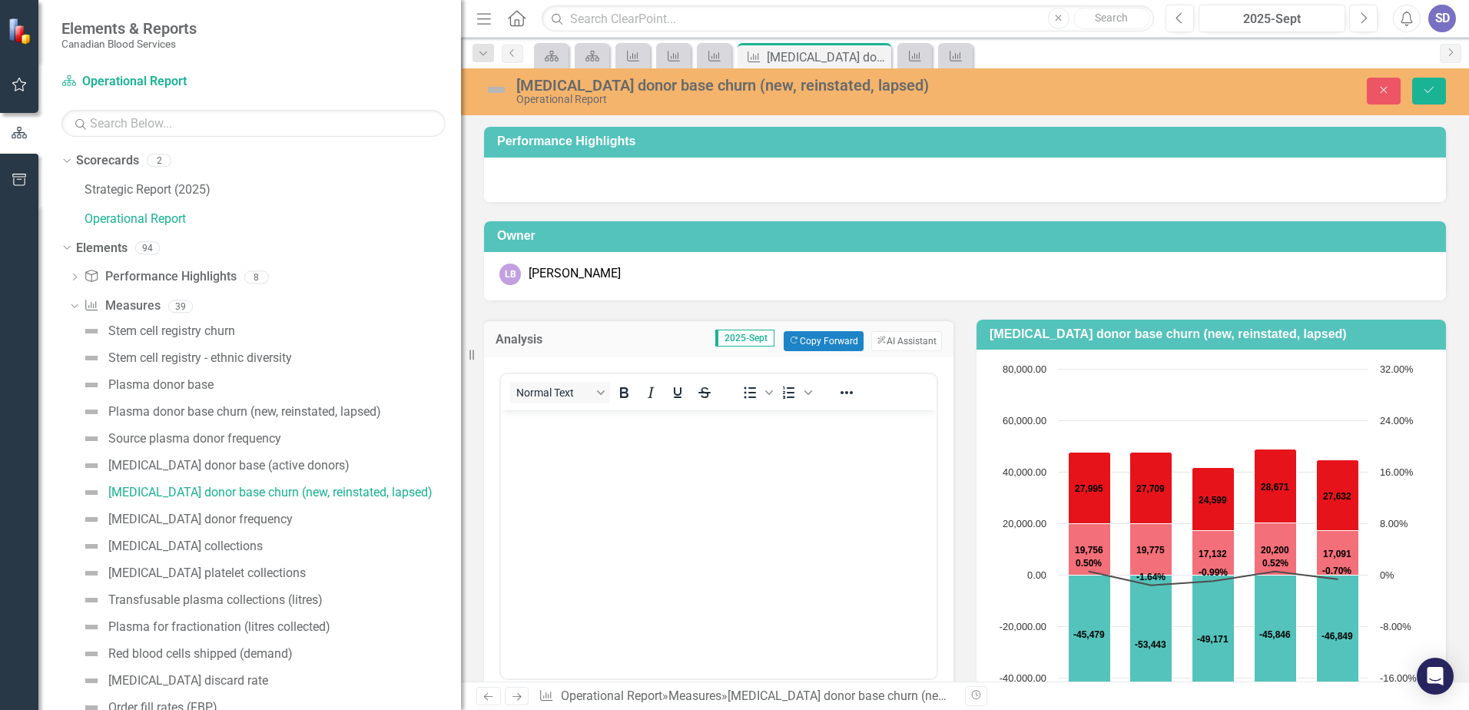
click at [675, 472] on body "Rich Text Area. Press ALT-0 for help." at bounding box center [719, 525] width 436 height 231
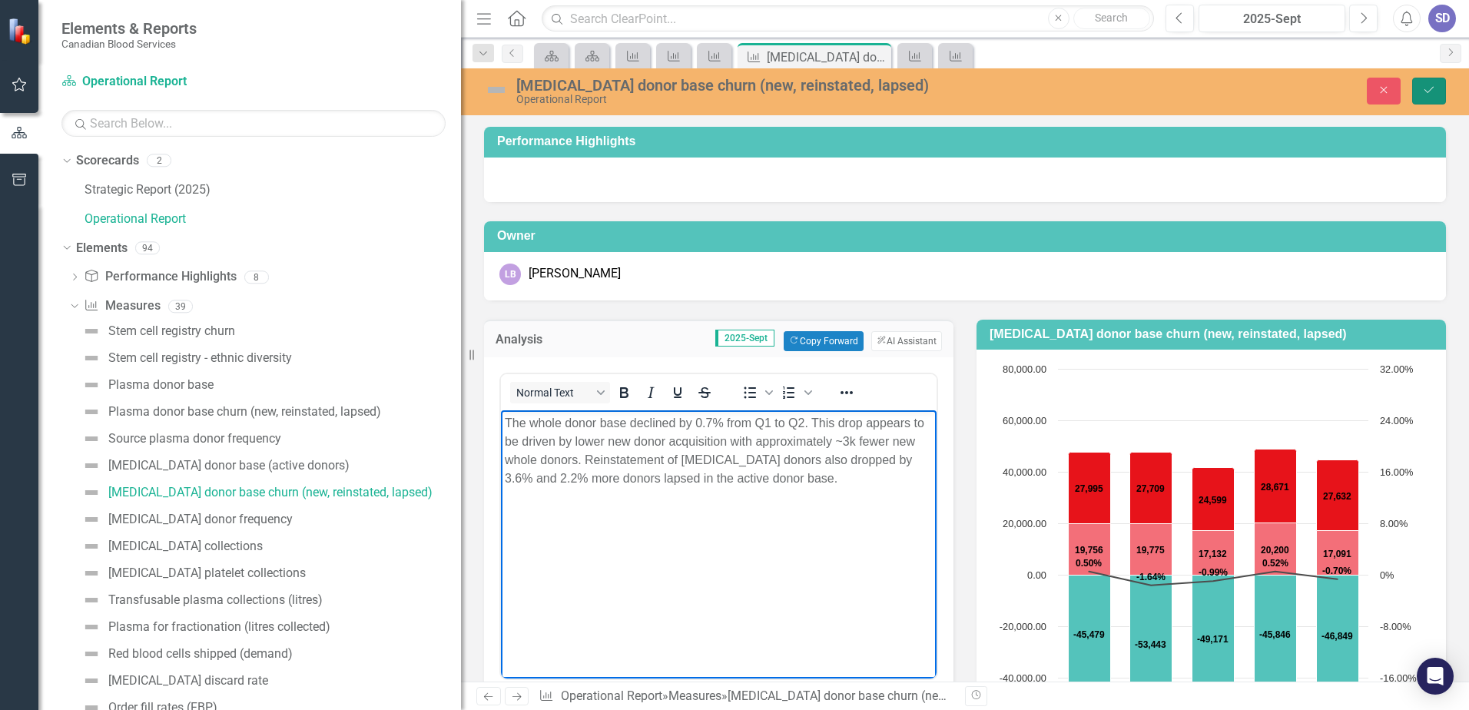
click at [1431, 95] on icon "Save" at bounding box center [1429, 90] width 14 height 11
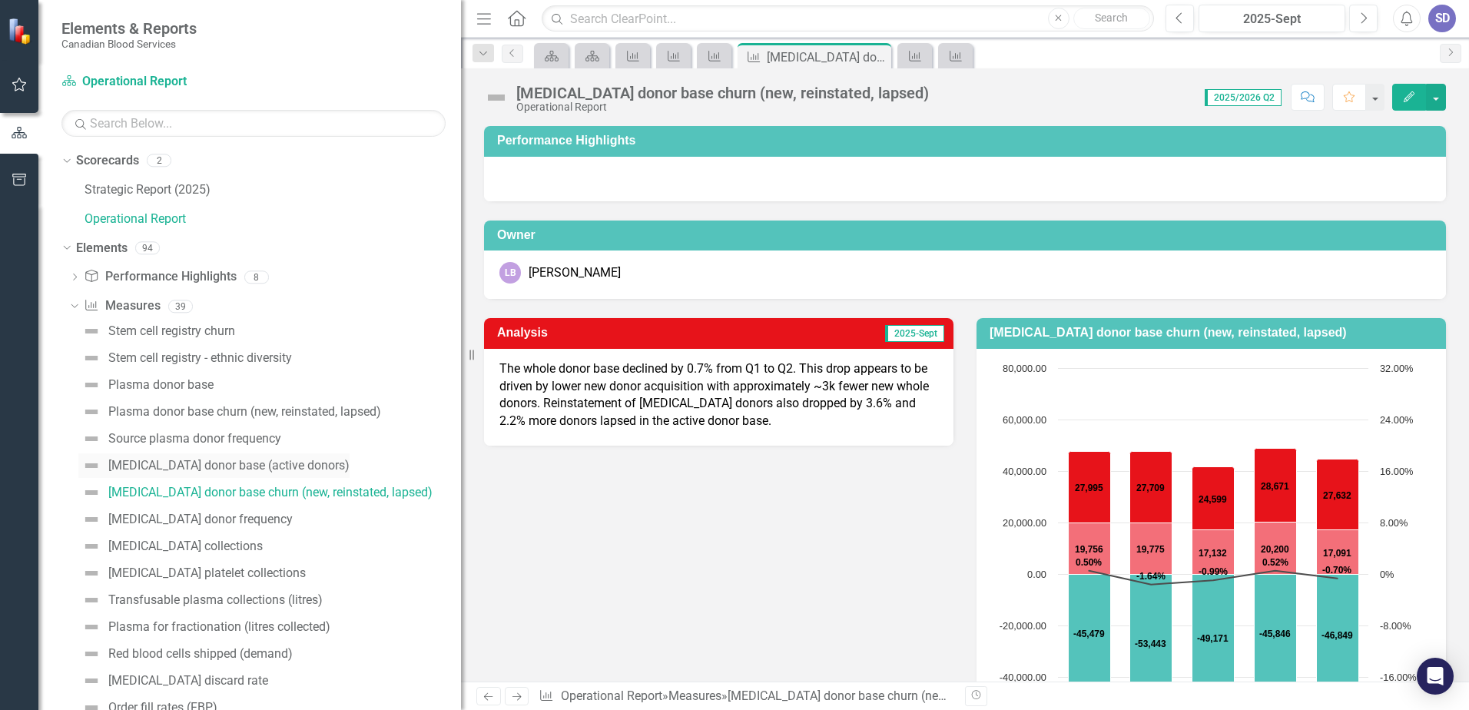
click at [286, 461] on div "[MEDICAL_DATA] donor base (active donors)" at bounding box center [228, 466] width 241 height 14
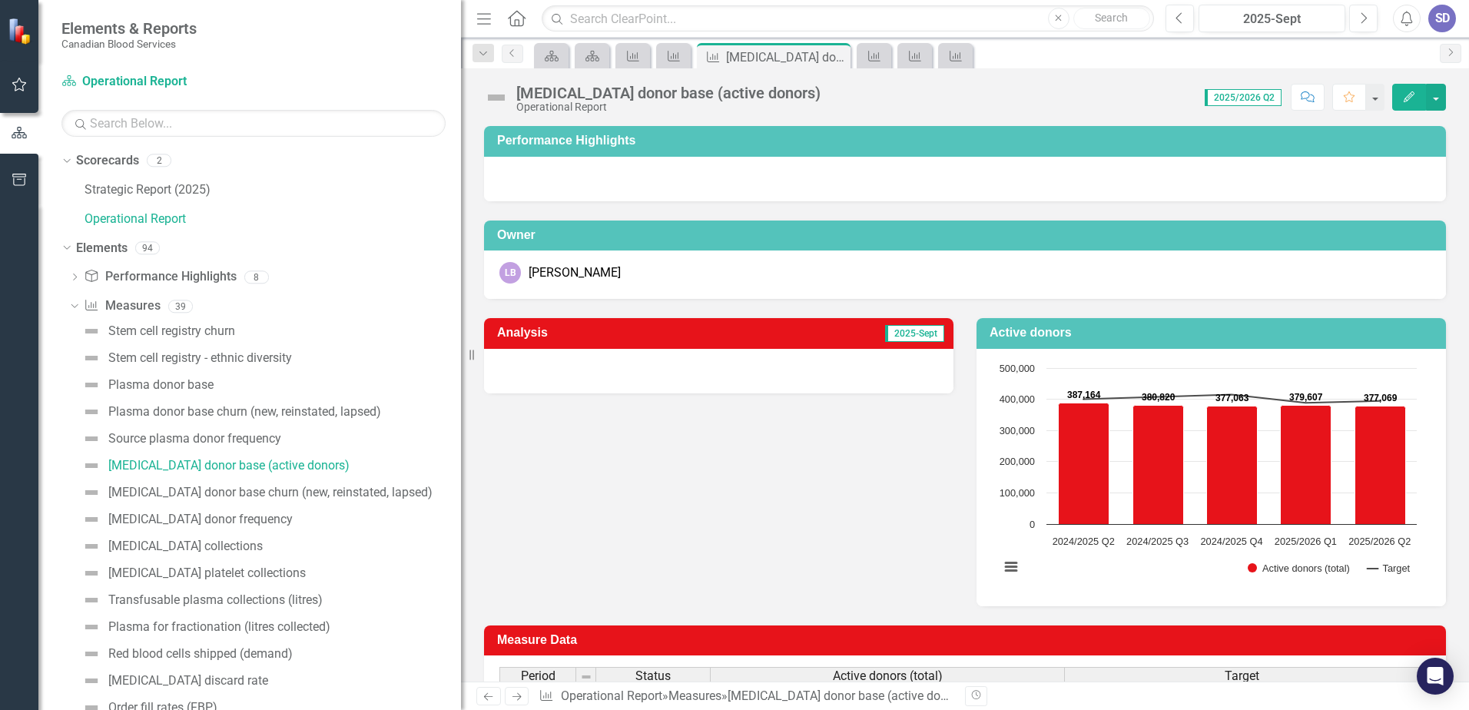
click at [639, 377] on div at bounding box center [718, 371] width 469 height 45
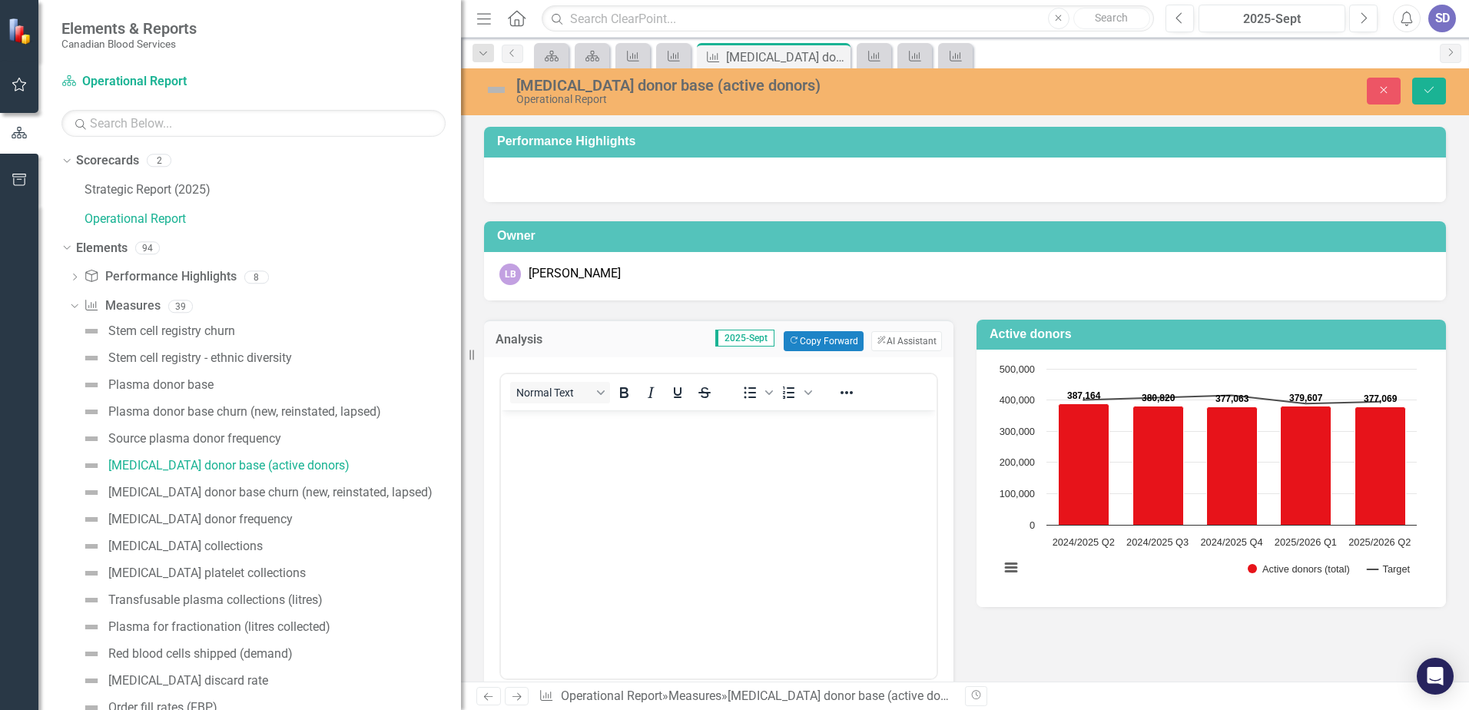
click at [629, 461] on body "Rich Text Area. Press ALT-0 for help." at bounding box center [719, 525] width 436 height 231
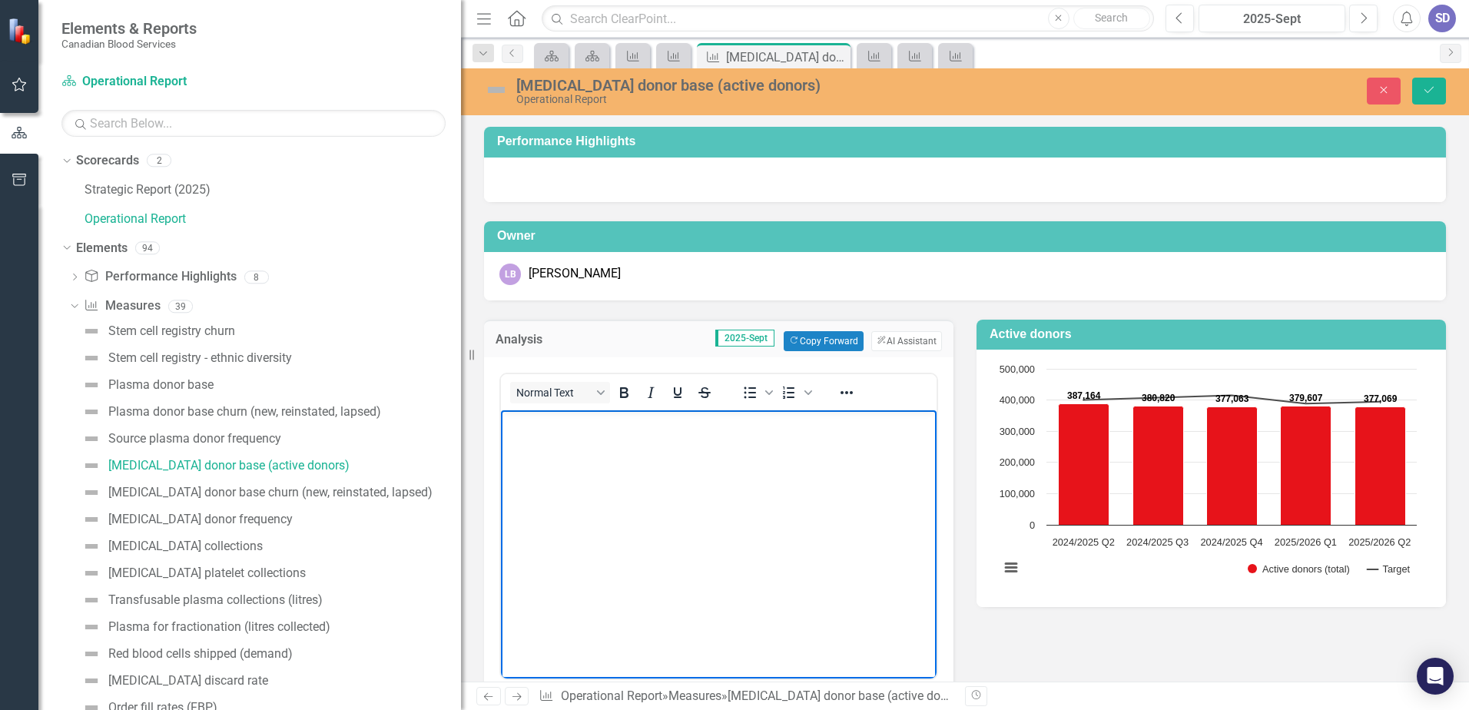
paste body "Rich Text Area. Press ALT-0 for help."
click at [1440, 91] on button "Save" at bounding box center [1429, 91] width 34 height 27
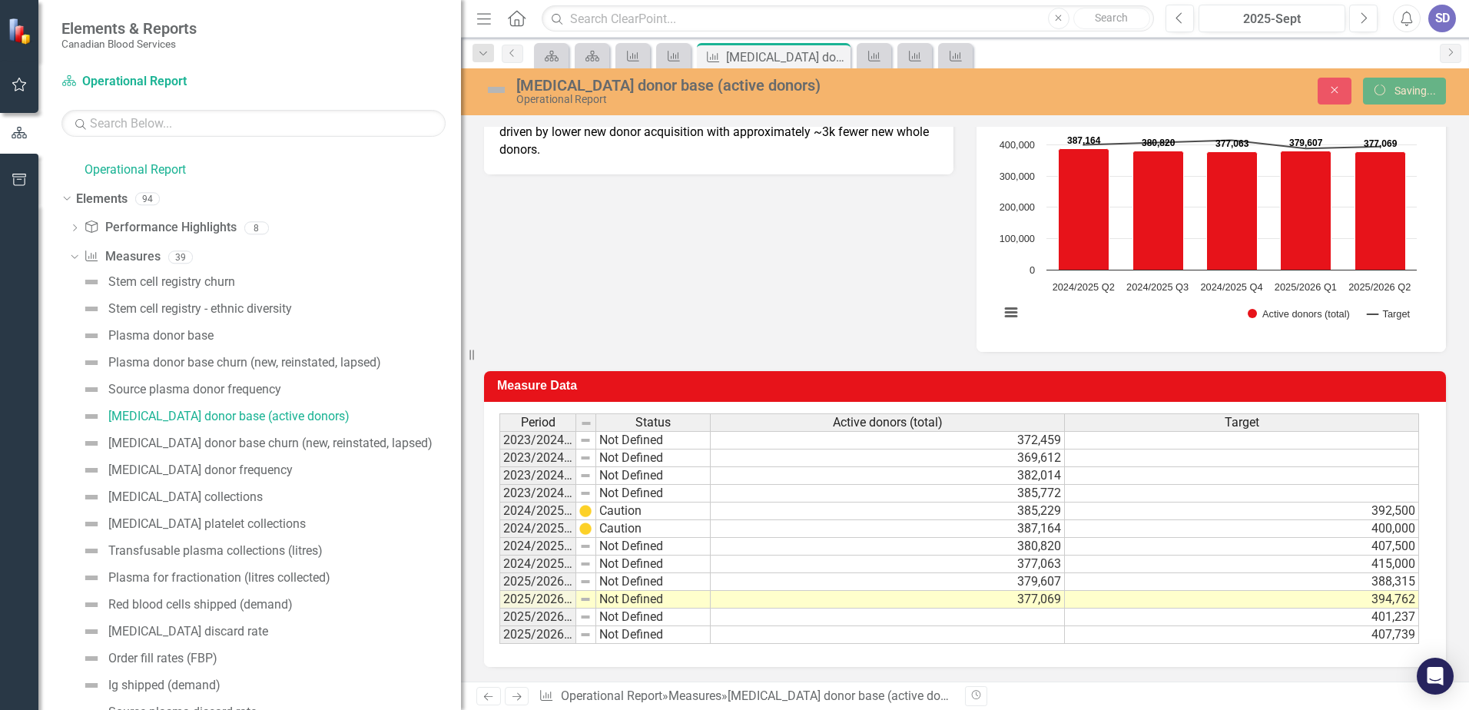
scroll to position [77, 0]
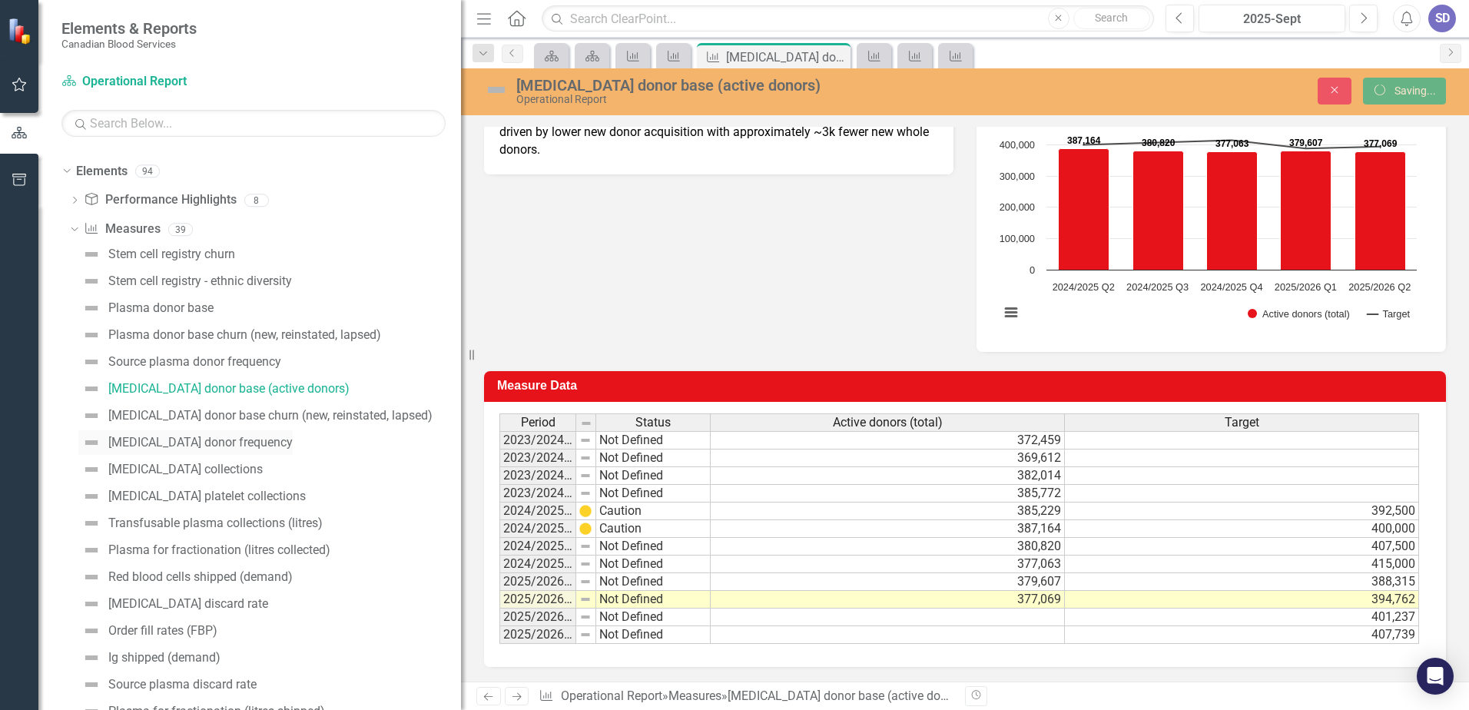
click at [244, 448] on div "[MEDICAL_DATA] donor frequency" at bounding box center [200, 443] width 184 height 14
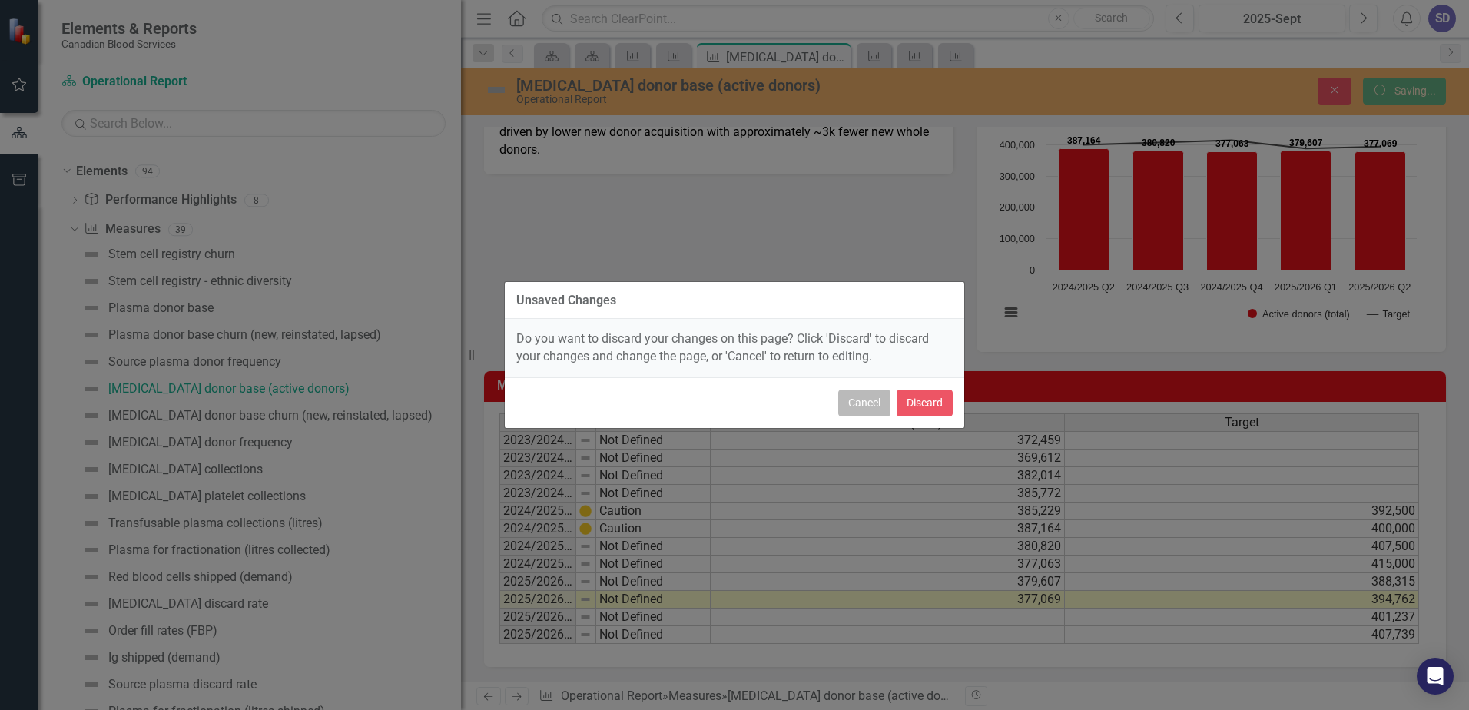
click at [873, 399] on button "Cancel" at bounding box center [864, 403] width 52 height 27
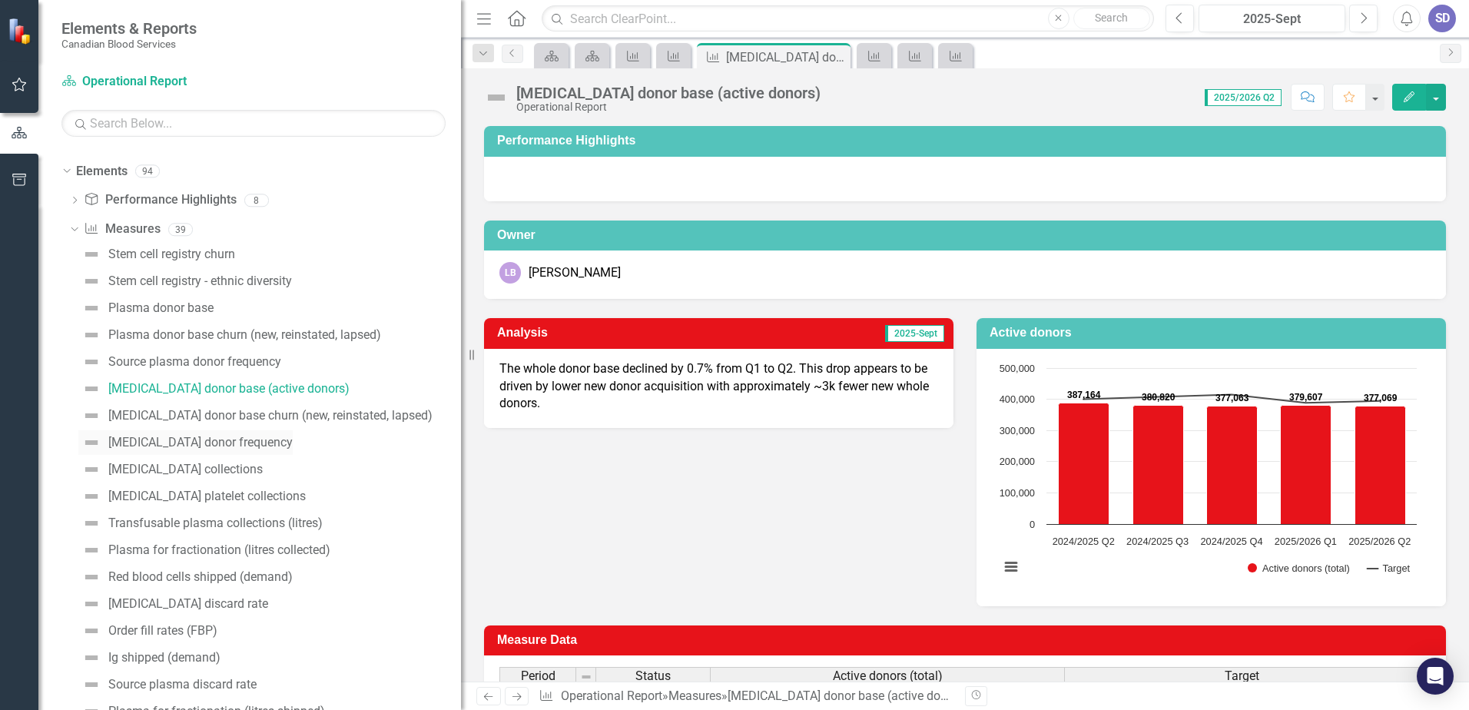
click at [229, 445] on div "[MEDICAL_DATA] donor frequency" at bounding box center [200, 443] width 184 height 14
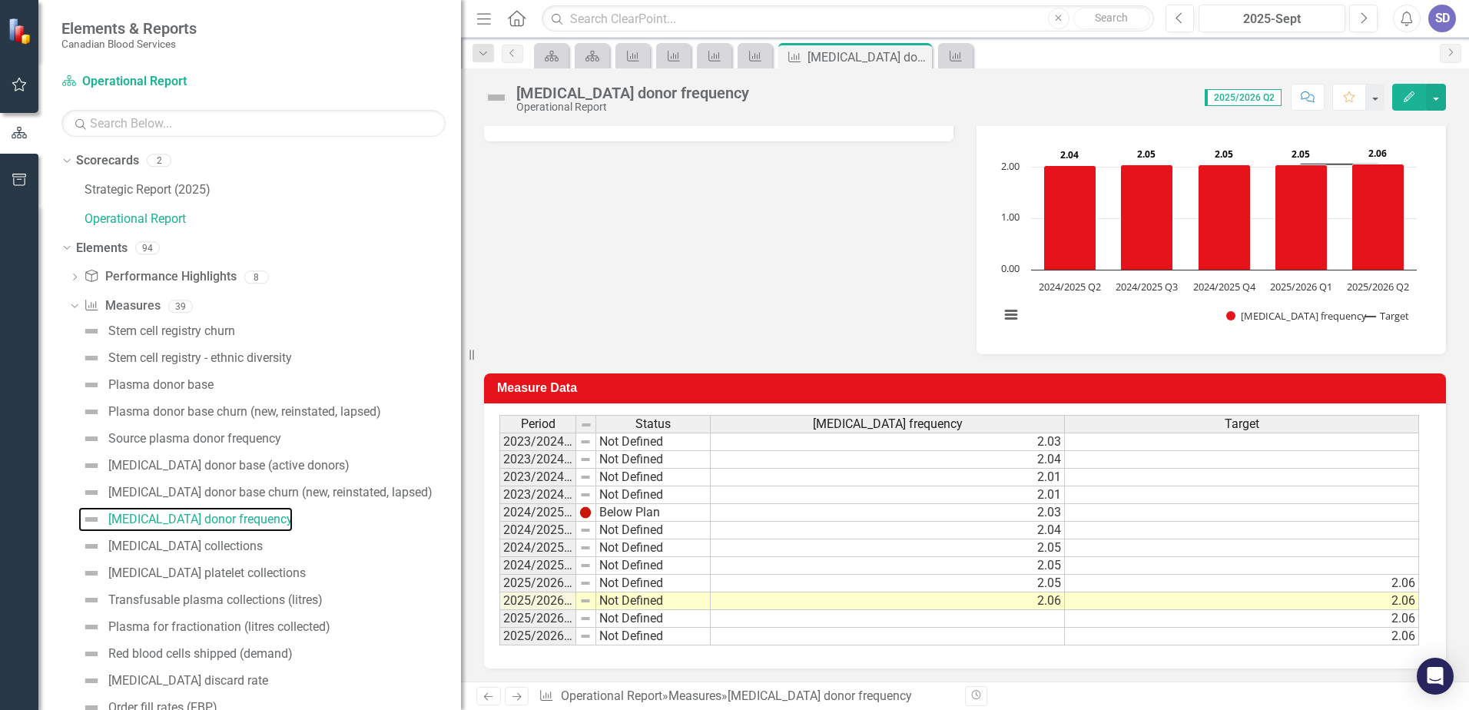
scroll to position [254, 0]
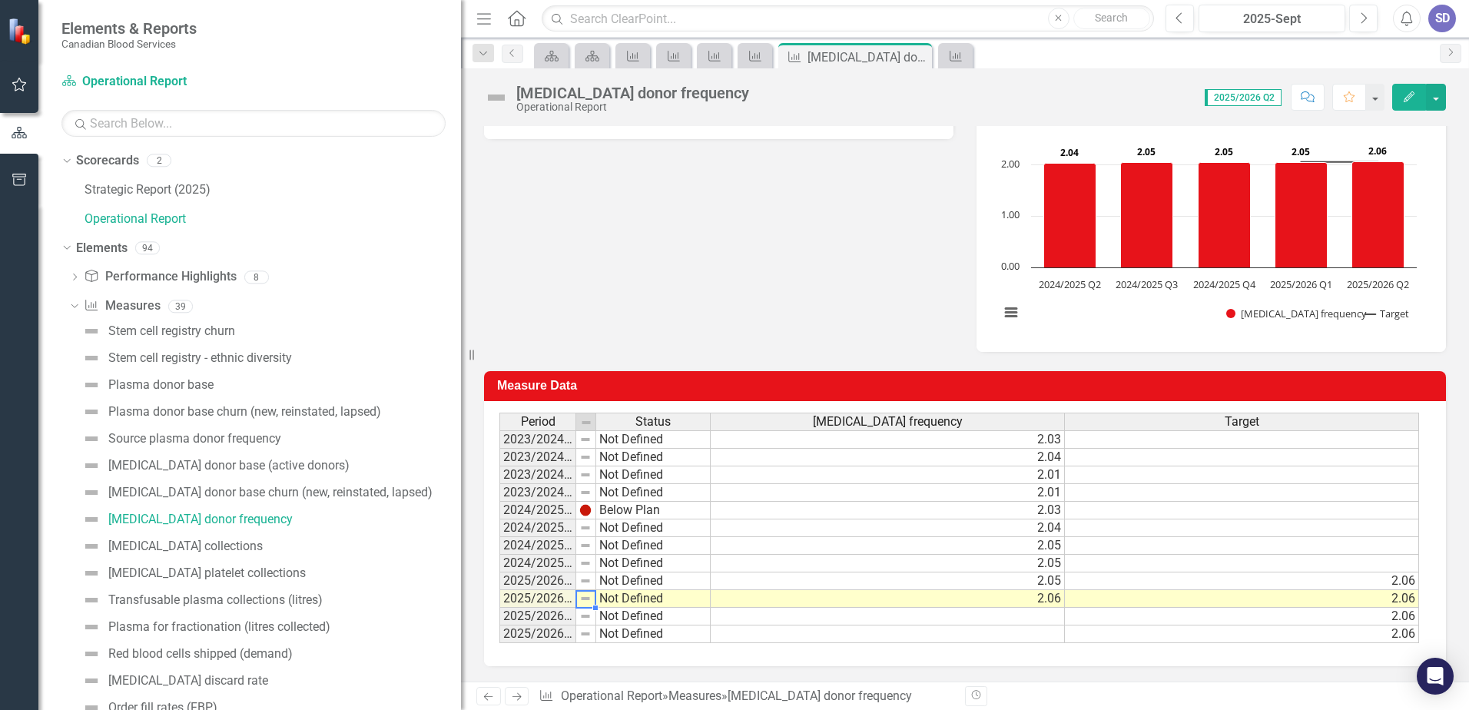
click at [585, 599] on img at bounding box center [585, 598] width 12 height 12
click at [643, 597] on td "Not Defined" at bounding box center [653, 599] width 114 height 18
click at [584, 594] on img at bounding box center [585, 598] width 12 height 12
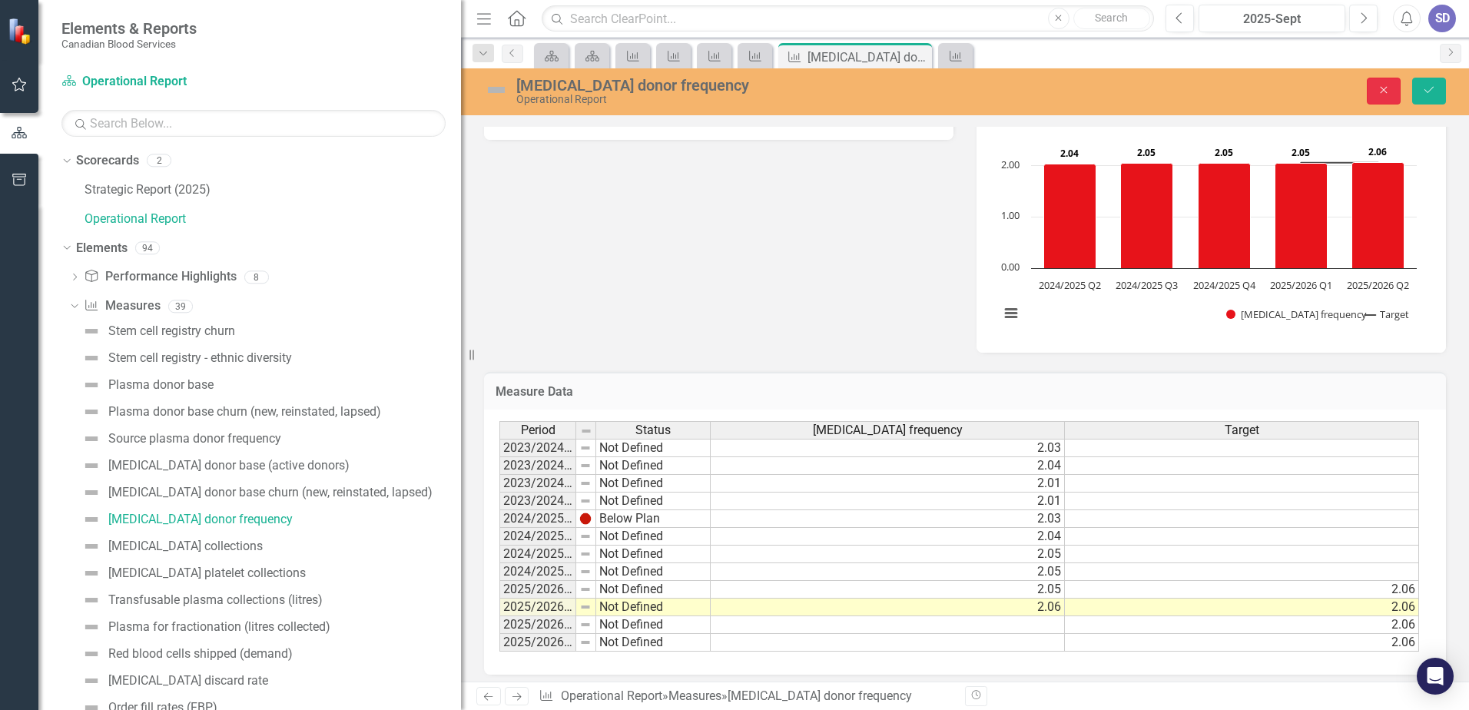
click at [1381, 99] on button "Close" at bounding box center [1384, 91] width 34 height 27
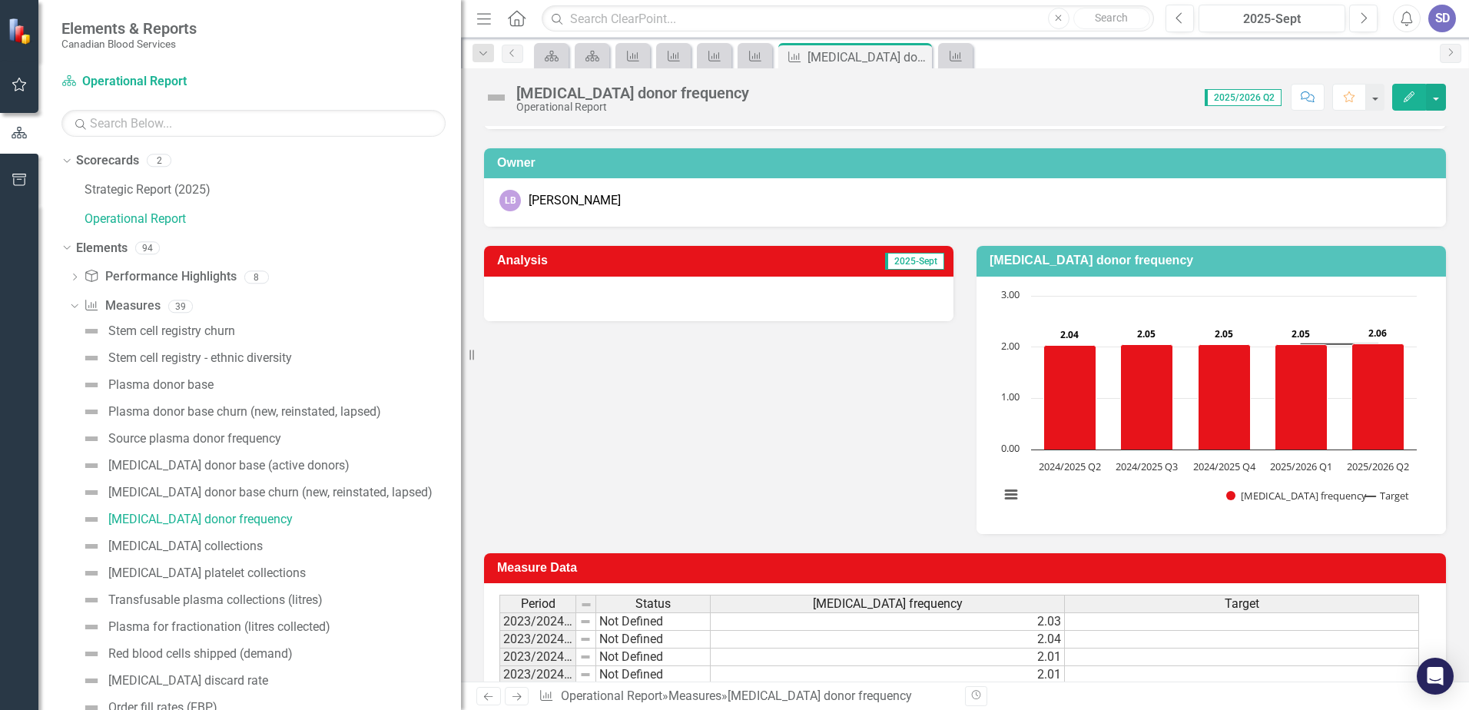
scroll to position [24, 0]
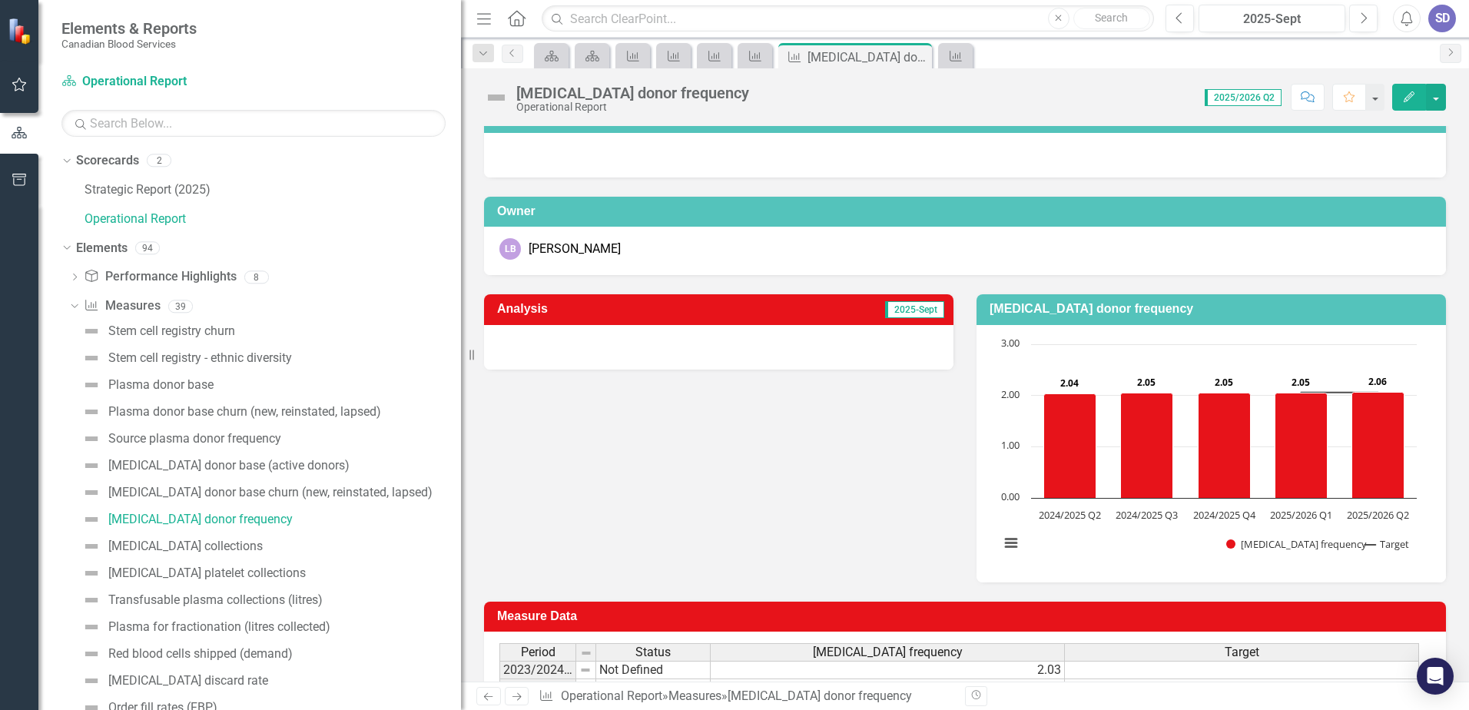
click at [812, 344] on div at bounding box center [718, 347] width 469 height 45
click at [811, 343] on div at bounding box center [718, 347] width 469 height 45
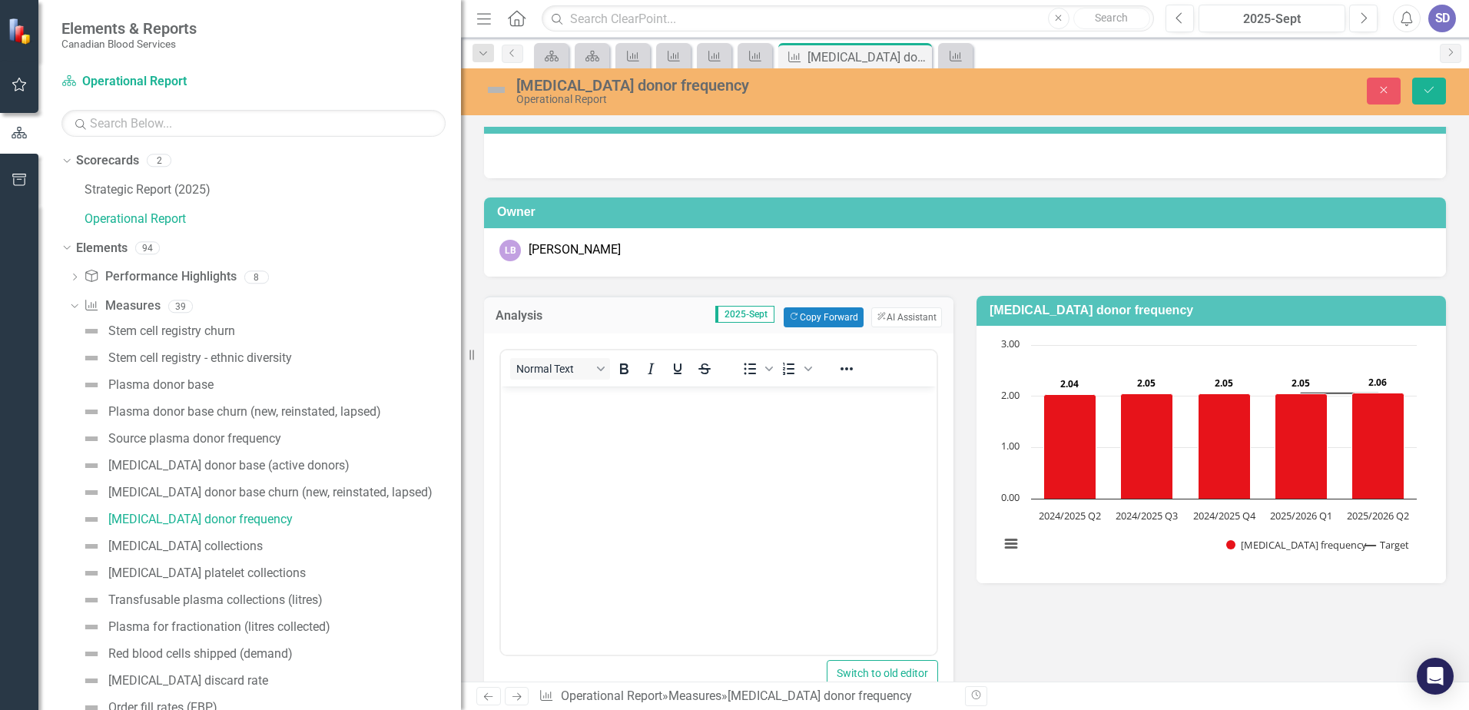
scroll to position [0, 0]
click at [736, 437] on body "Rich Text Area. Press ALT-0 for help." at bounding box center [719, 501] width 436 height 231
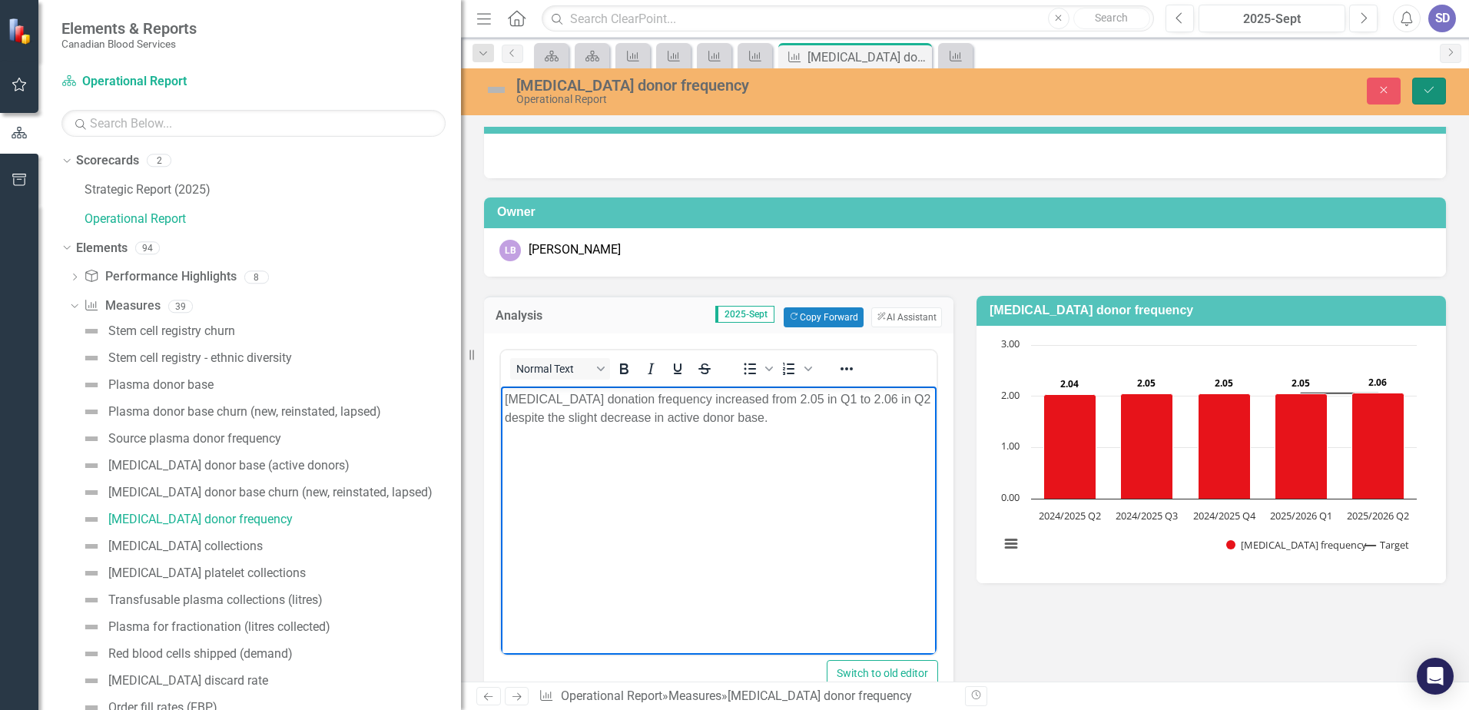
click at [1428, 84] on button "Save" at bounding box center [1429, 91] width 34 height 27
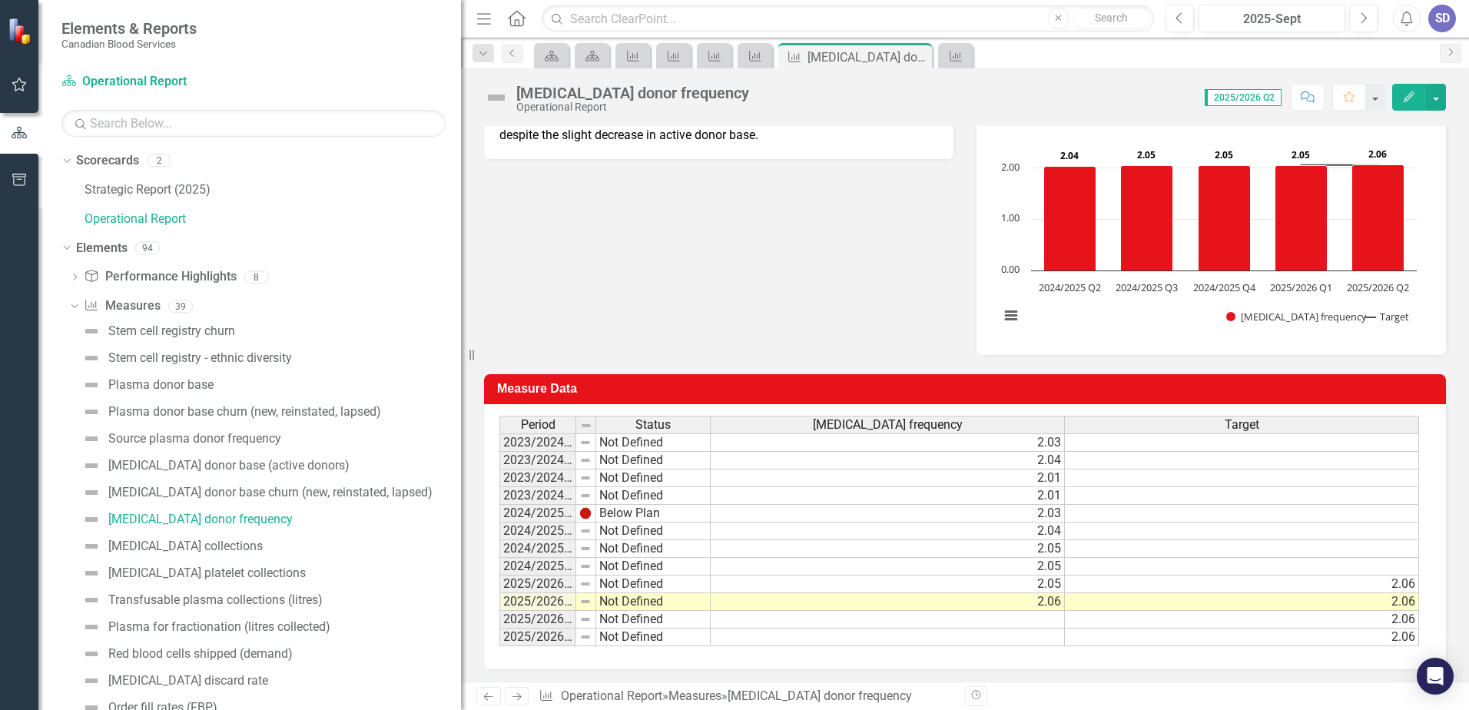
scroll to position [254, 0]
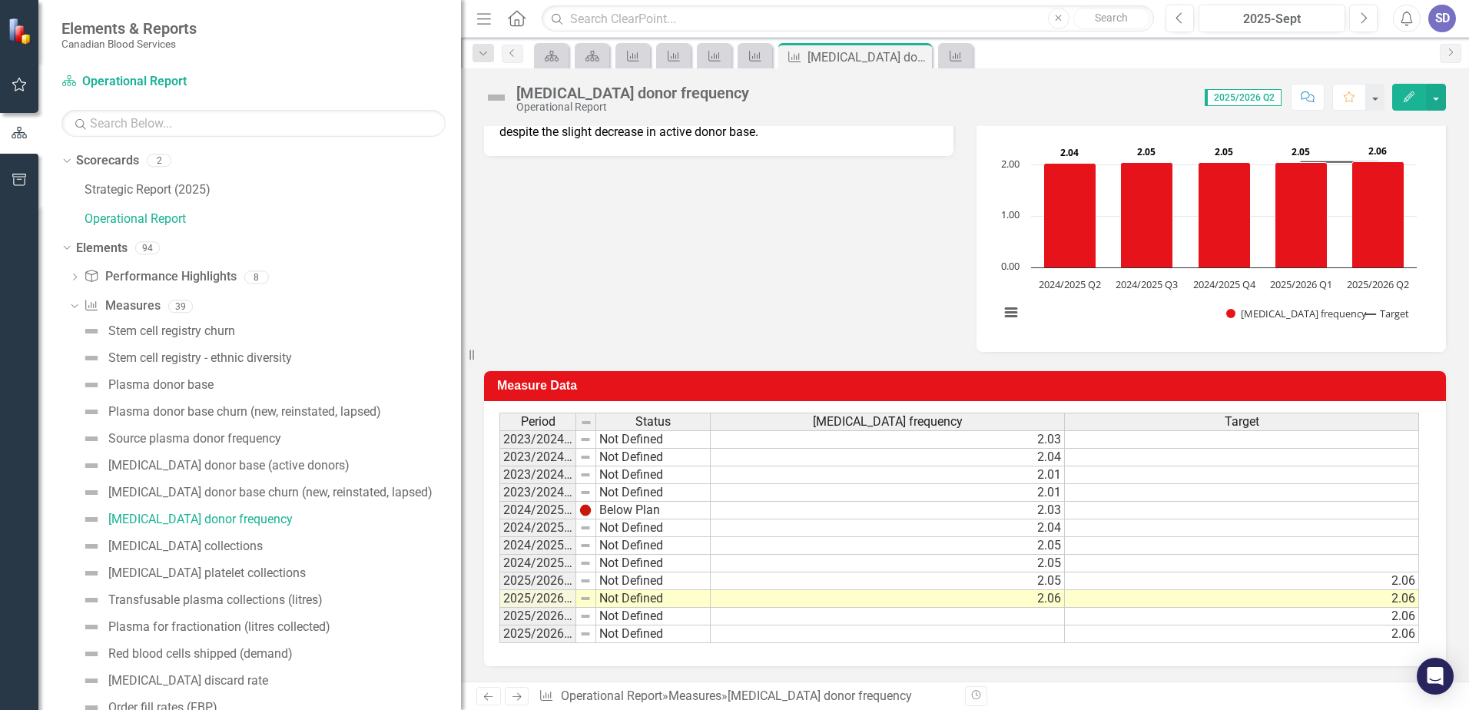
click at [589, 583] on img at bounding box center [585, 581] width 12 height 12
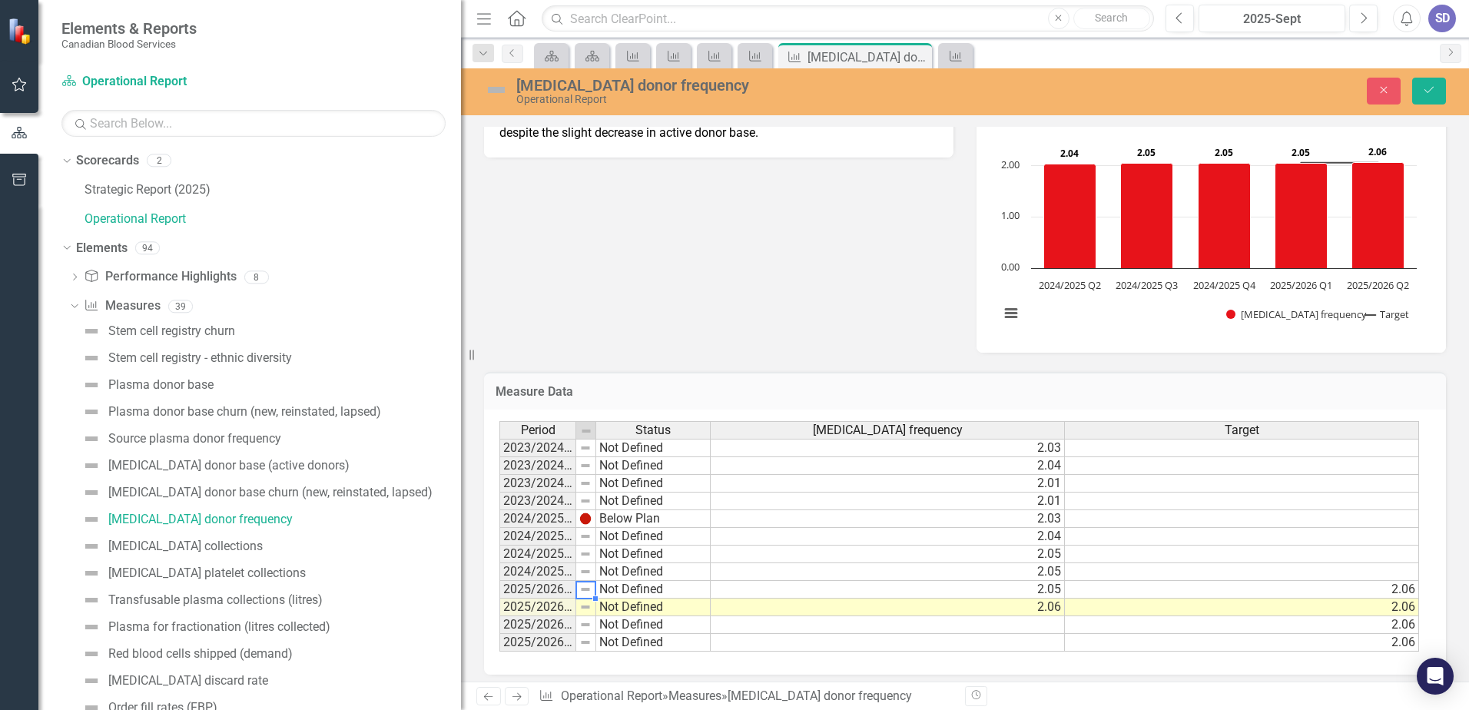
click at [633, 586] on td "Not Defined" at bounding box center [653, 590] width 114 height 18
click at [640, 529] on div "Period Status [MEDICAL_DATA] frequency Target 2023/2024 Q1 Not Defined 2.03 202…" at bounding box center [959, 536] width 920 height 231
click at [640, 588] on td "Caution" at bounding box center [653, 590] width 114 height 18
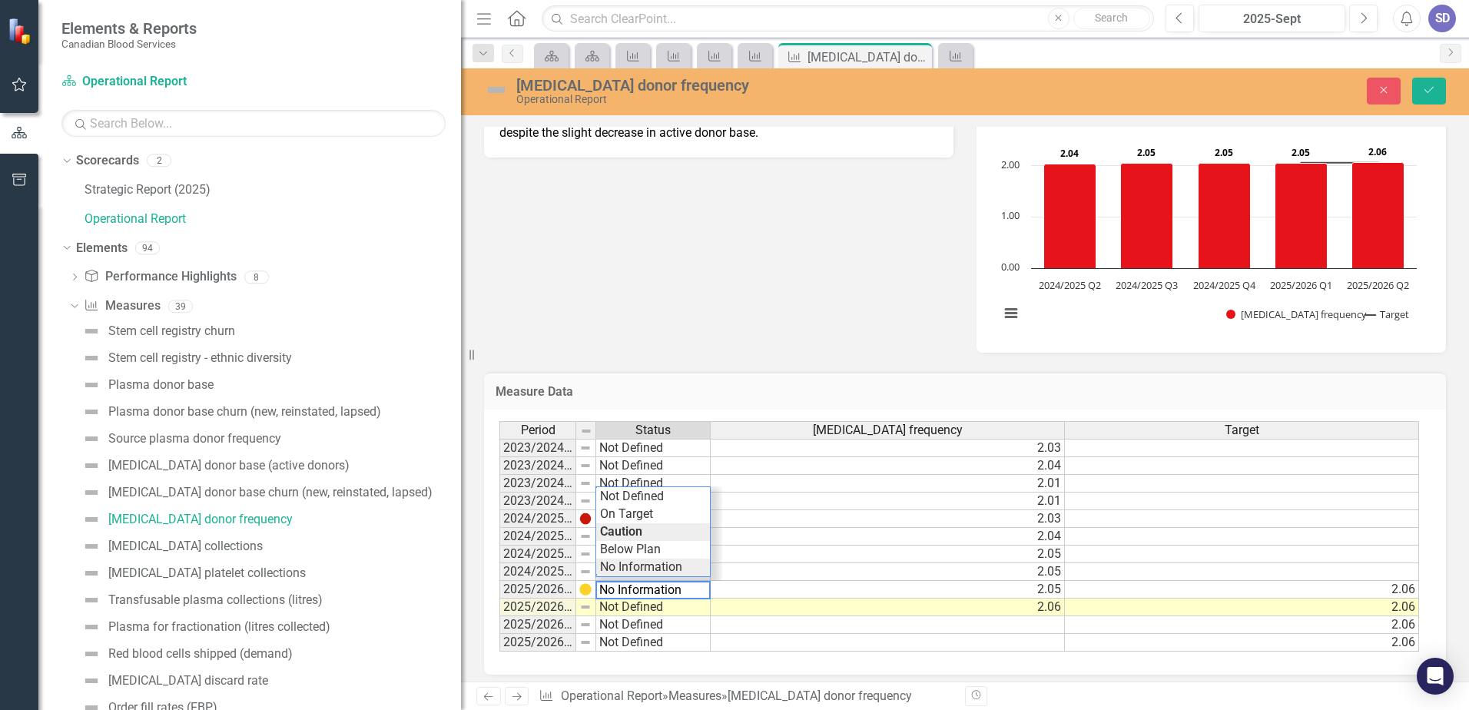
click at [642, 563] on div "Period Status [MEDICAL_DATA] frequency Target 2023/2024 Q1 Not Defined 2.03 202…" at bounding box center [959, 536] width 920 height 231
click at [639, 603] on td "Not Defined" at bounding box center [653, 608] width 114 height 18
click at [645, 532] on div "Period Status [MEDICAL_DATA] frequency Target 2023/2024 Q1 Not Defined 2.03 202…" at bounding box center [959, 536] width 920 height 231
click at [647, 602] on td "On Target" at bounding box center [653, 608] width 114 height 18
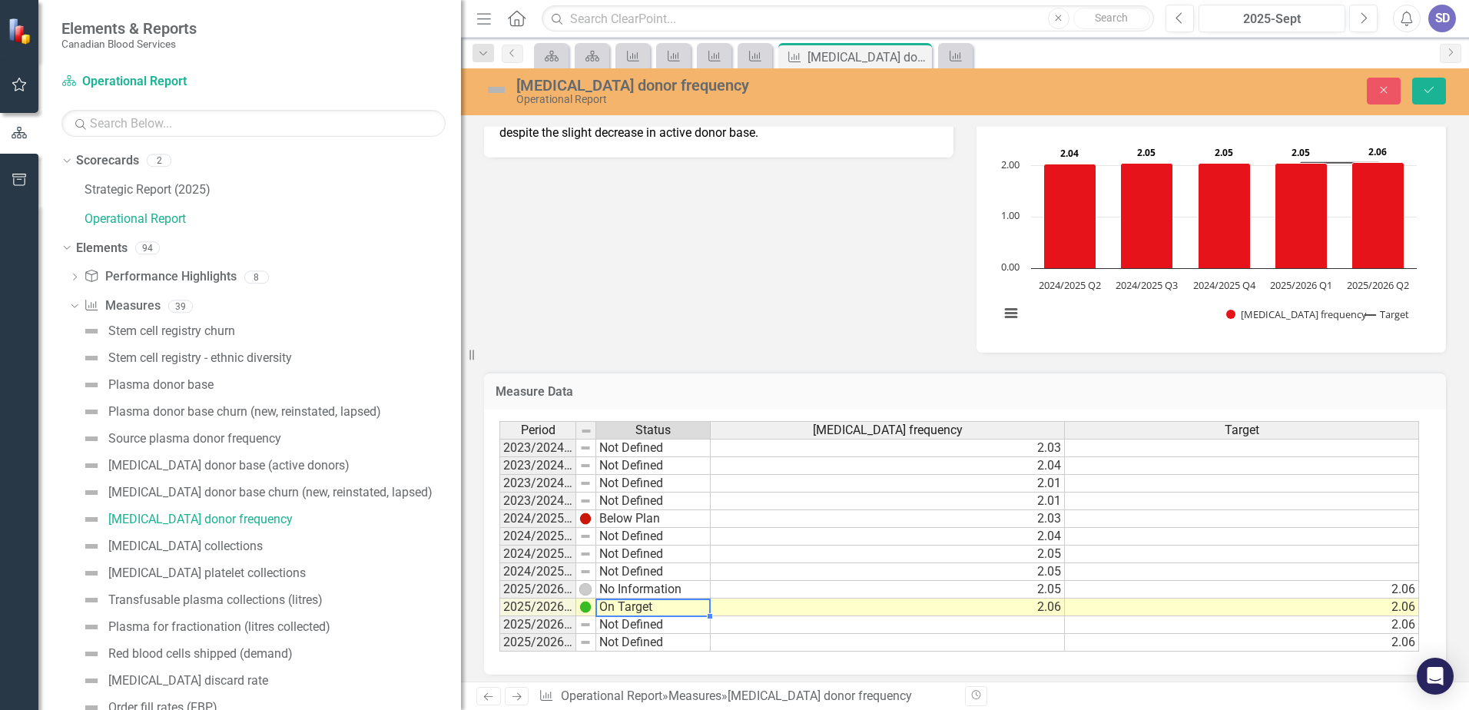
click at [654, 594] on td "No Information" at bounding box center [653, 590] width 114 height 18
click at [655, 539] on div "Period Status [MEDICAL_DATA] frequency Target 2023/2024 Q1 Not Defined 2.03 202…" at bounding box center [959, 536] width 920 height 231
click at [642, 569] on td "Not Defined" at bounding box center [653, 572] width 114 height 18
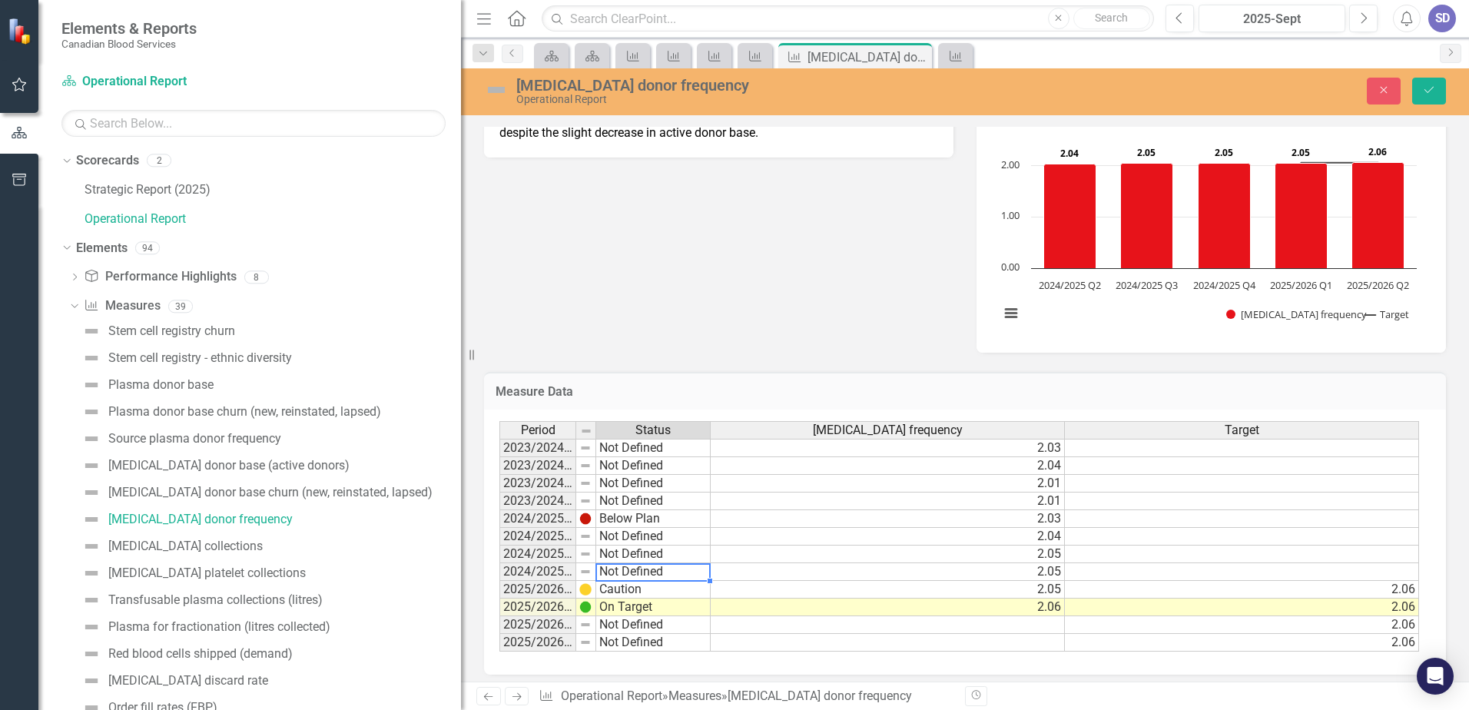
type textarea "Not Defined"
click at [704, 621] on td "Not Defined" at bounding box center [653, 625] width 114 height 18
click at [618, 582] on td "Caution" at bounding box center [653, 590] width 114 height 18
click at [316, 493] on div "[MEDICAL_DATA] donor base churn (new, reinstated, lapsed)" at bounding box center [270, 493] width 324 height 14
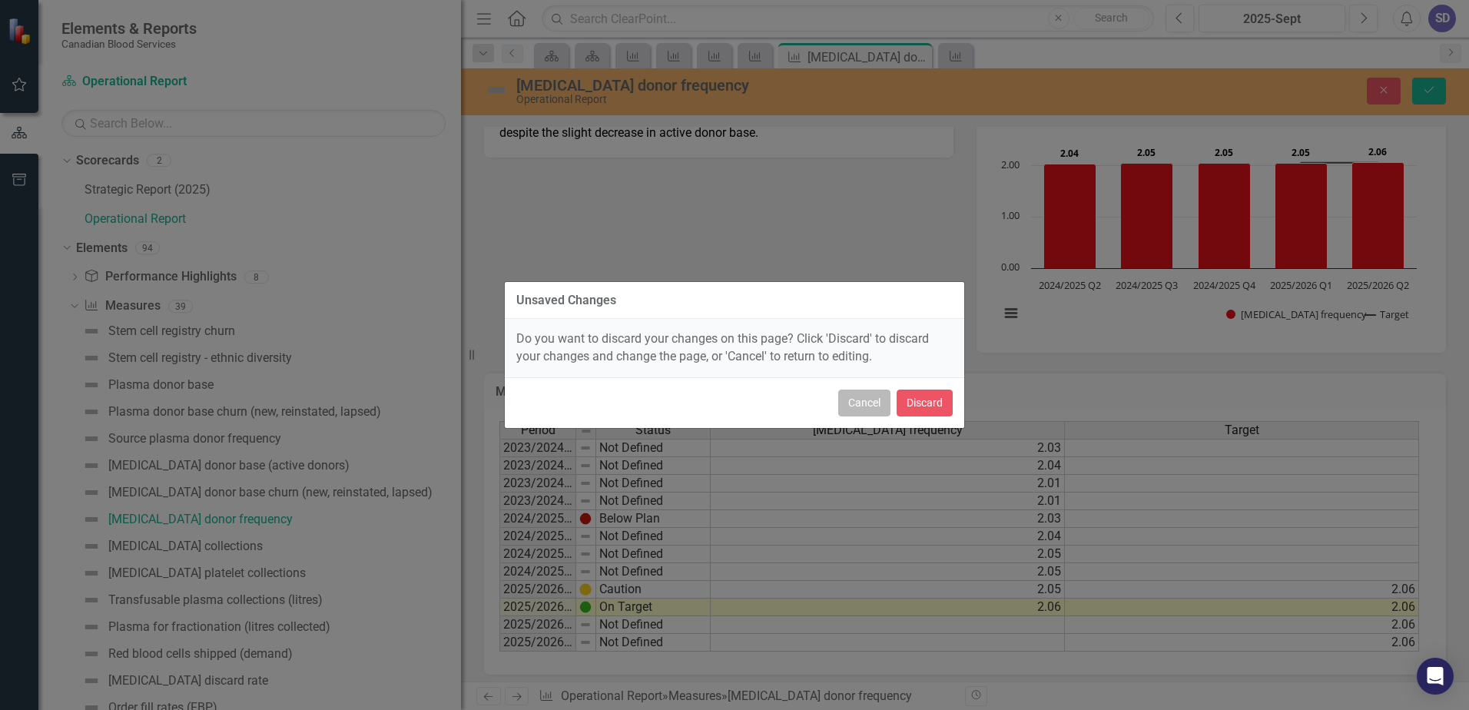
click at [845, 410] on button "Cancel" at bounding box center [864, 403] width 52 height 27
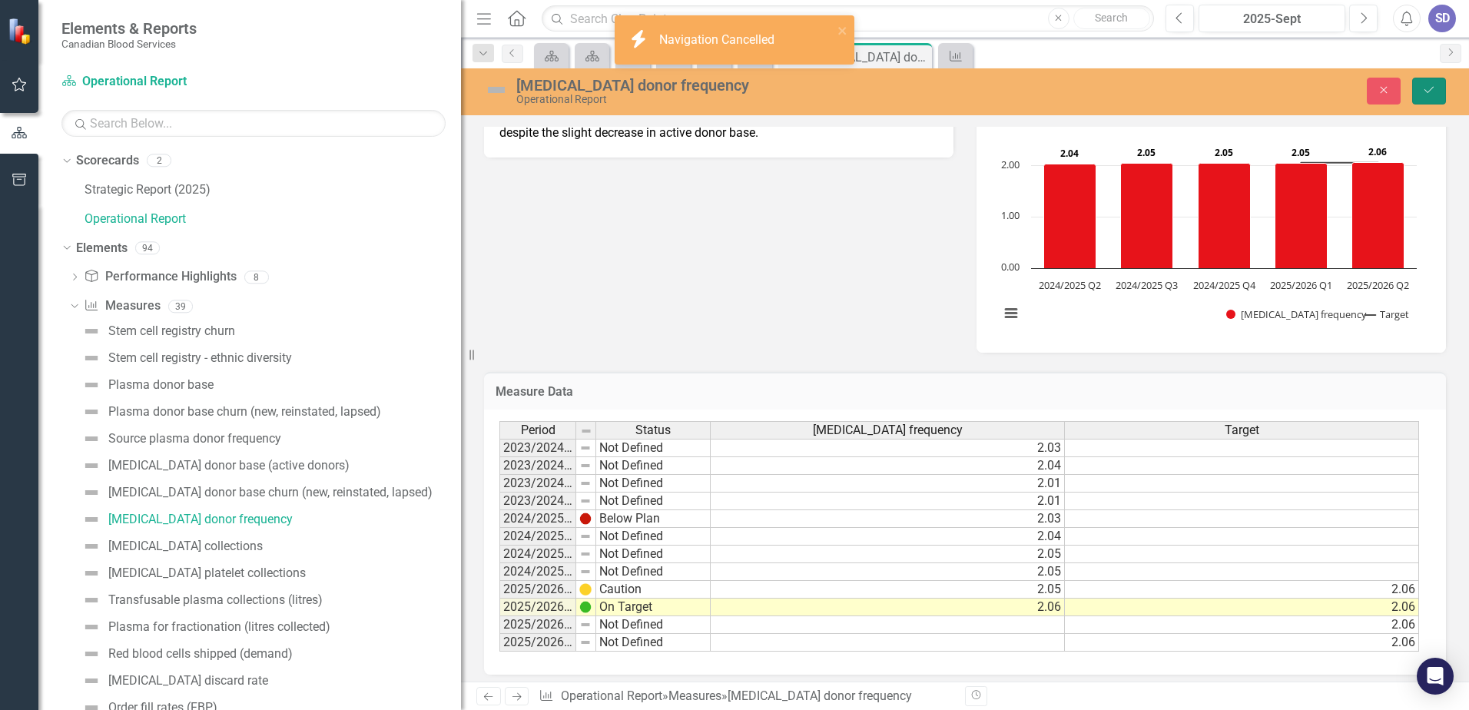
click at [1428, 90] on icon "Save" at bounding box center [1429, 90] width 14 height 11
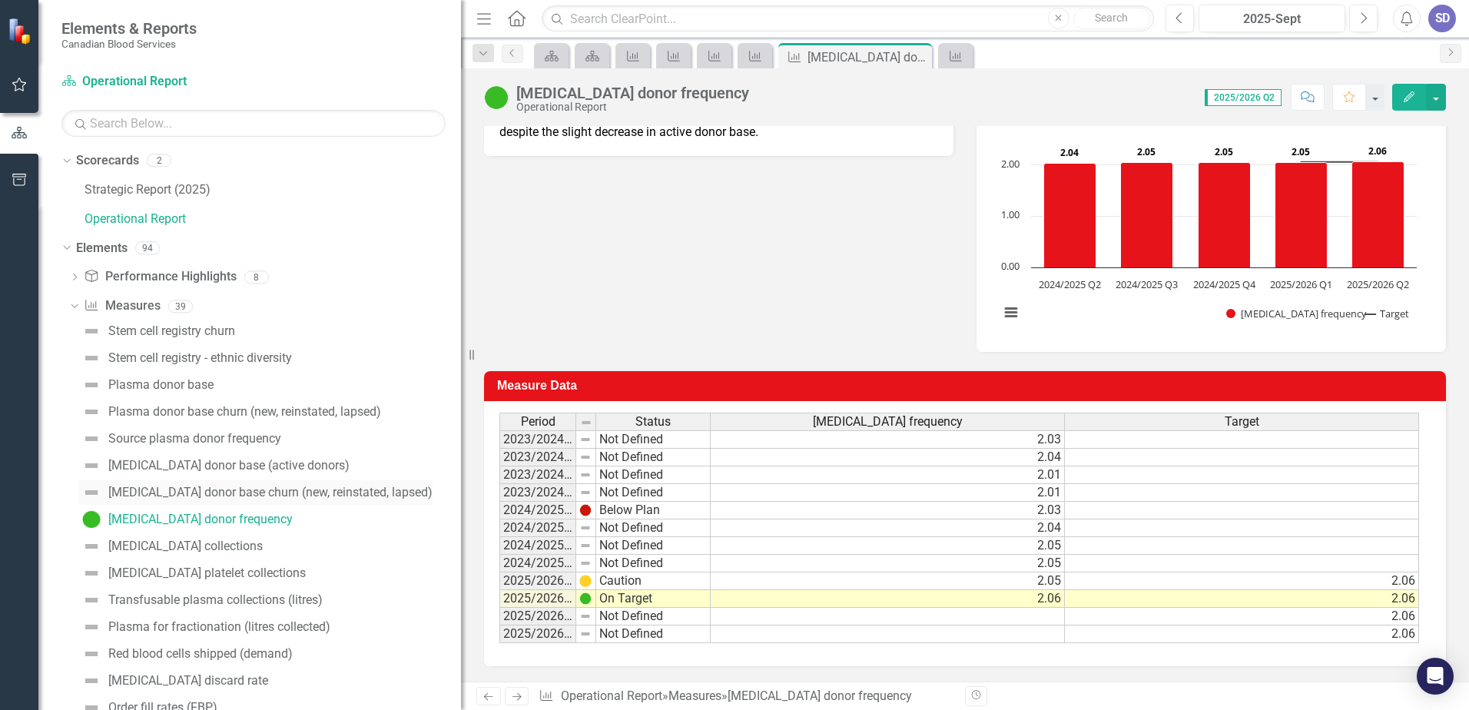
click at [145, 485] on link "[MEDICAL_DATA] donor base churn (new, reinstated, lapsed)" at bounding box center [255, 492] width 354 height 25
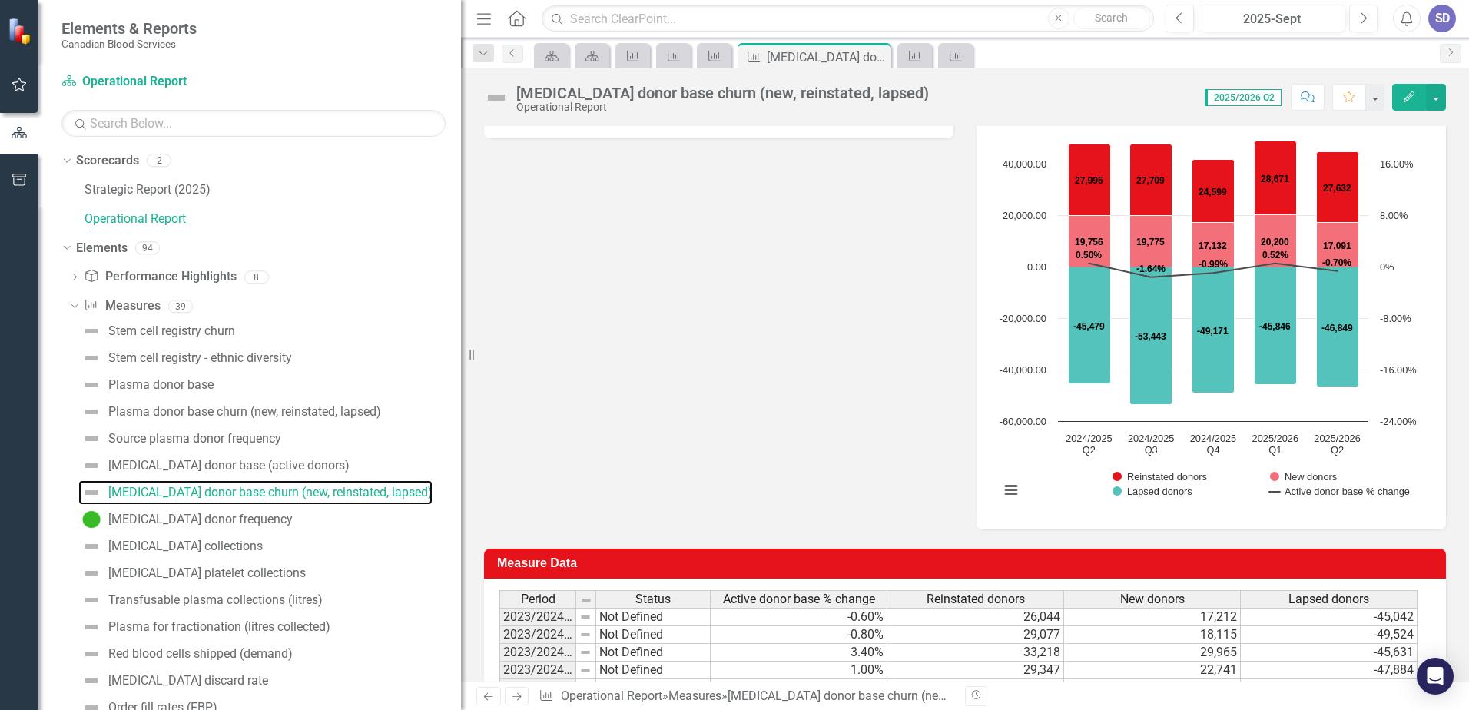
scroll to position [485, 0]
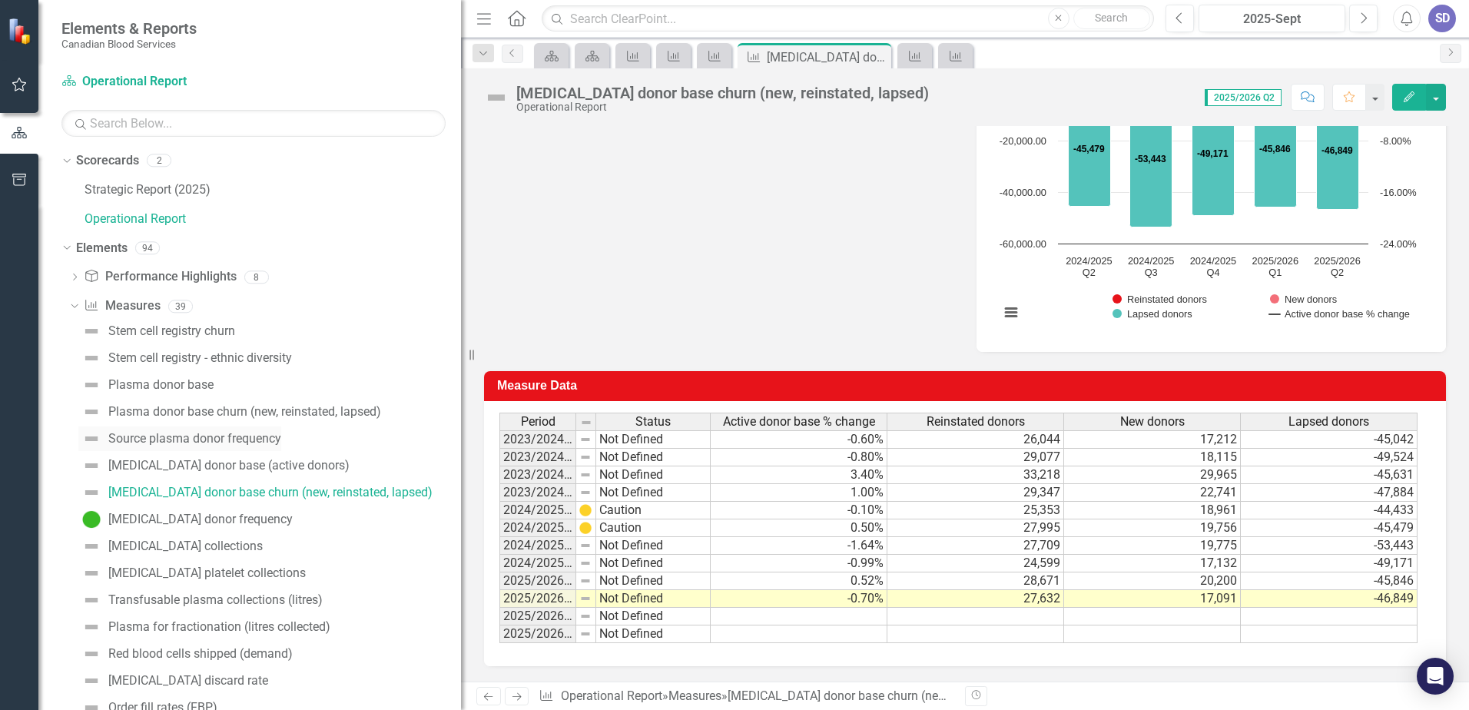
click at [215, 435] on div "Source plasma donor frequency" at bounding box center [194, 439] width 173 height 14
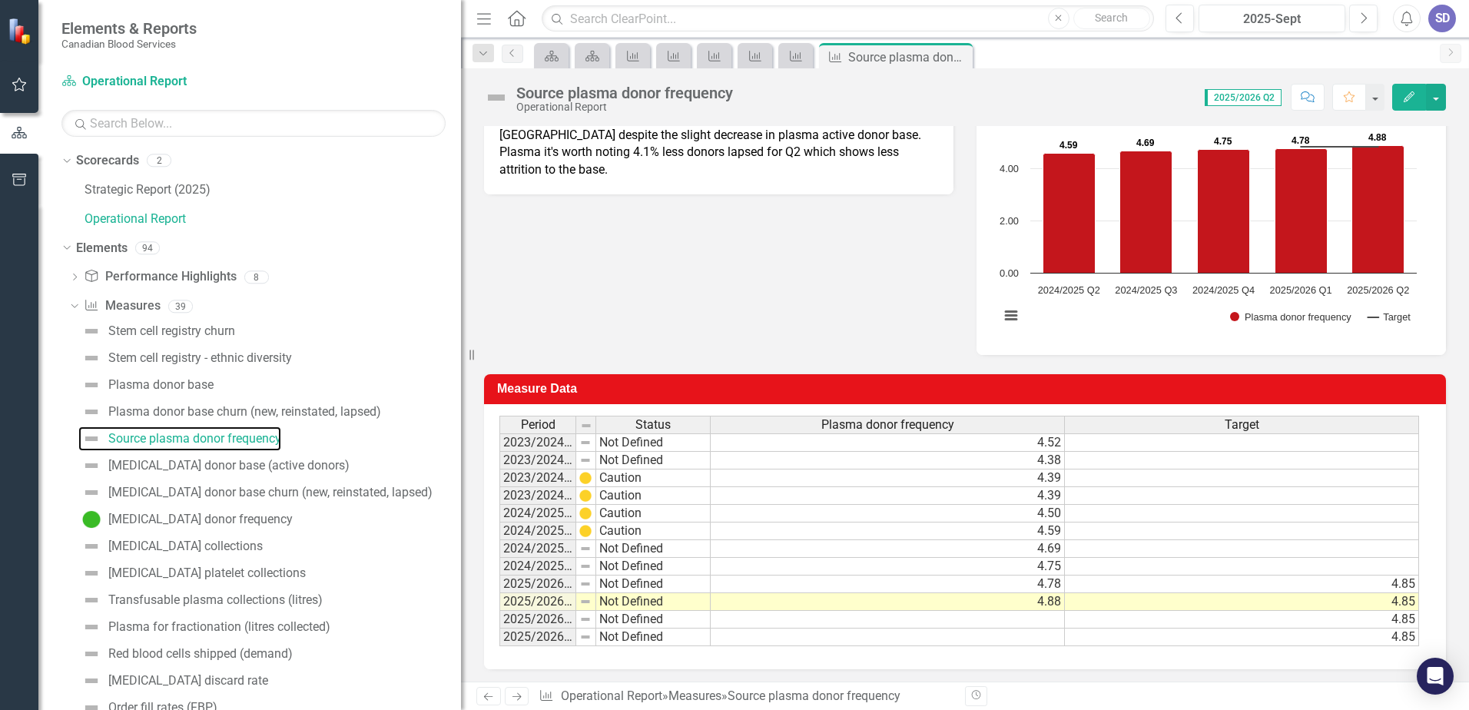
scroll to position [254, 0]
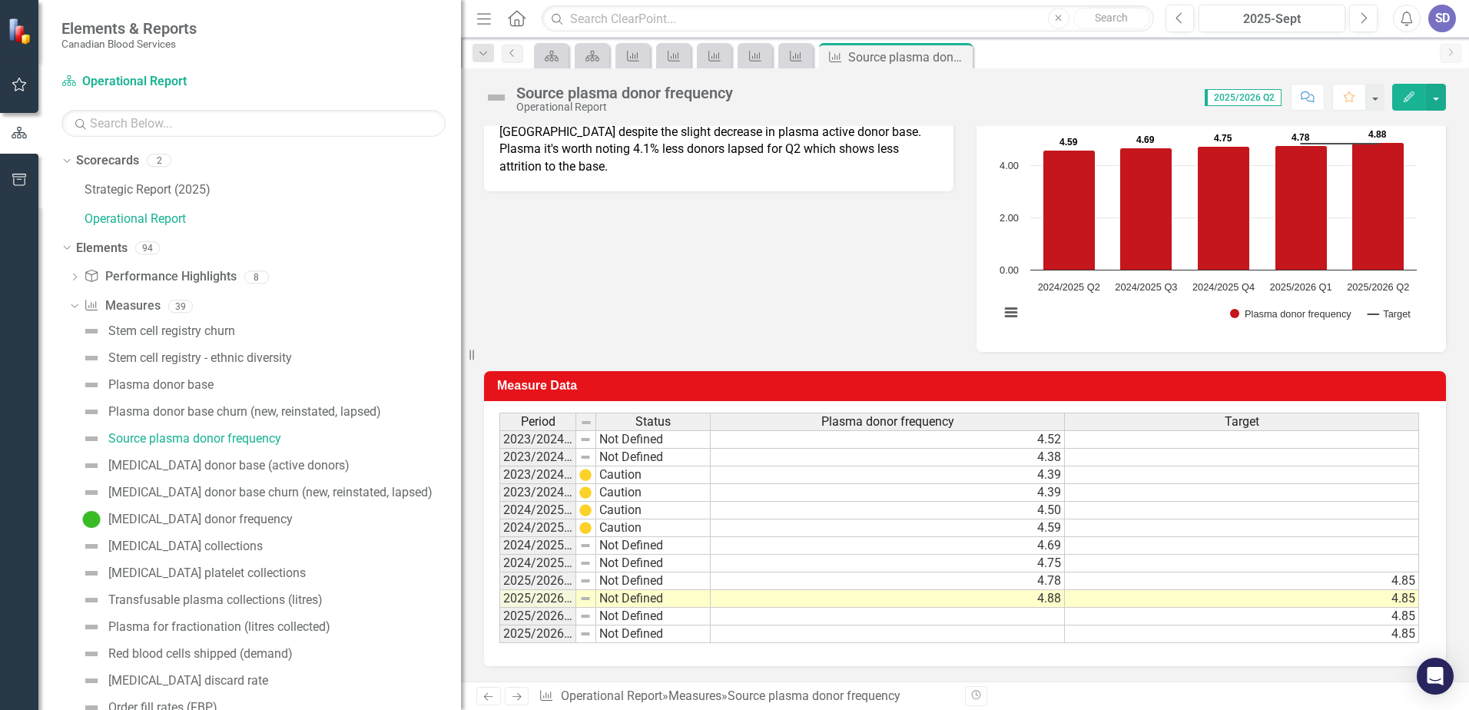
click at [671, 602] on td "Not Defined" at bounding box center [653, 599] width 114 height 18
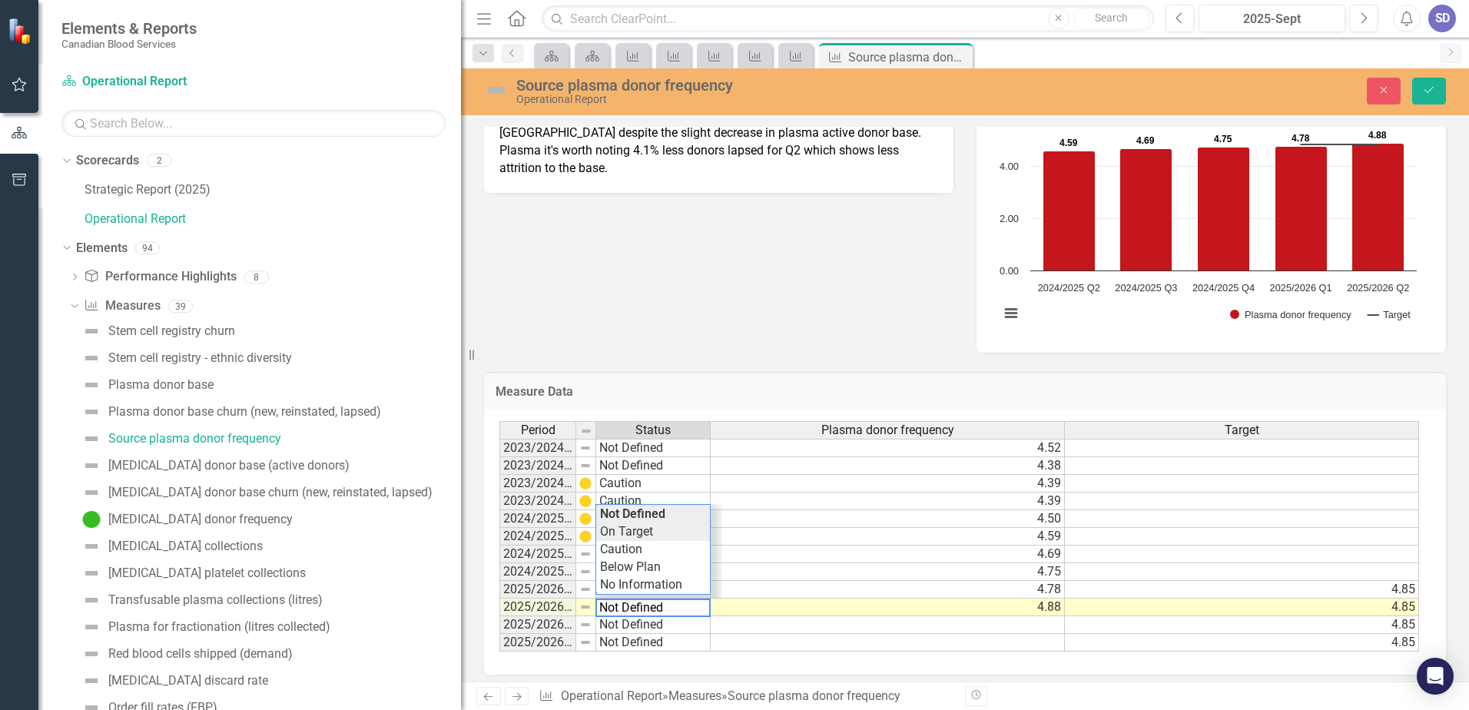
type textarea "On Target"
click at [649, 534] on div "Period Status Plasma donor frequency Target 2023/2024 Q1 Not Defined 4.52 2023/…" at bounding box center [959, 536] width 920 height 231
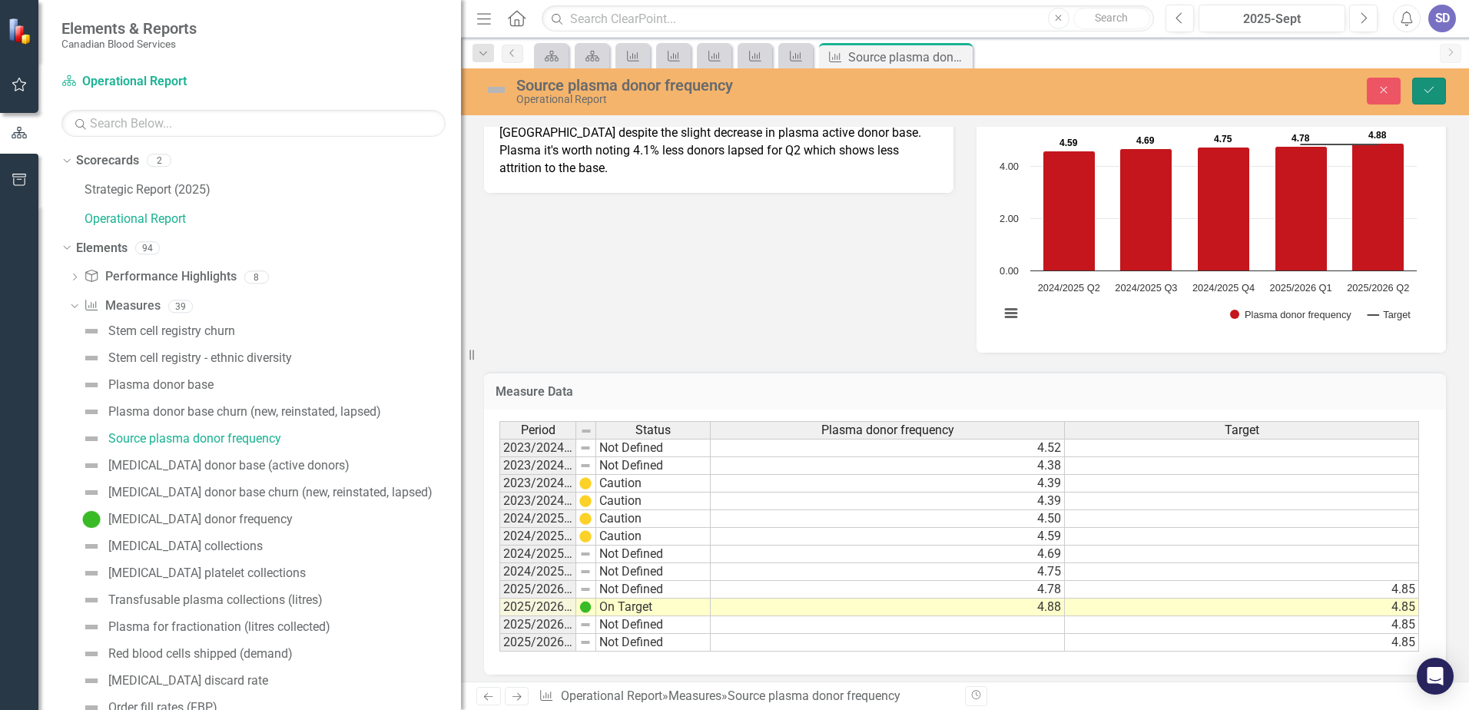
click at [1429, 90] on icon "Save" at bounding box center [1429, 90] width 14 height 11
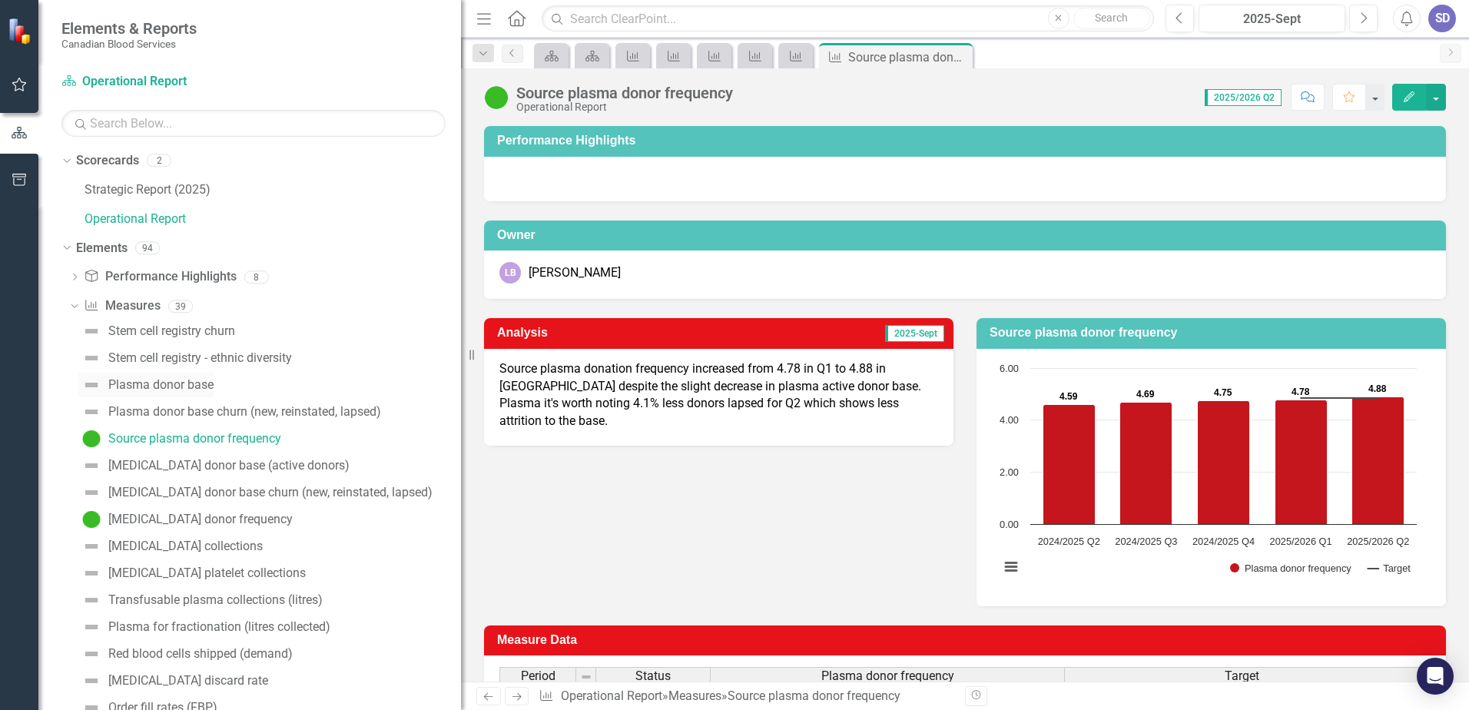
click at [185, 389] on div "Plasma donor base" at bounding box center [160, 385] width 105 height 14
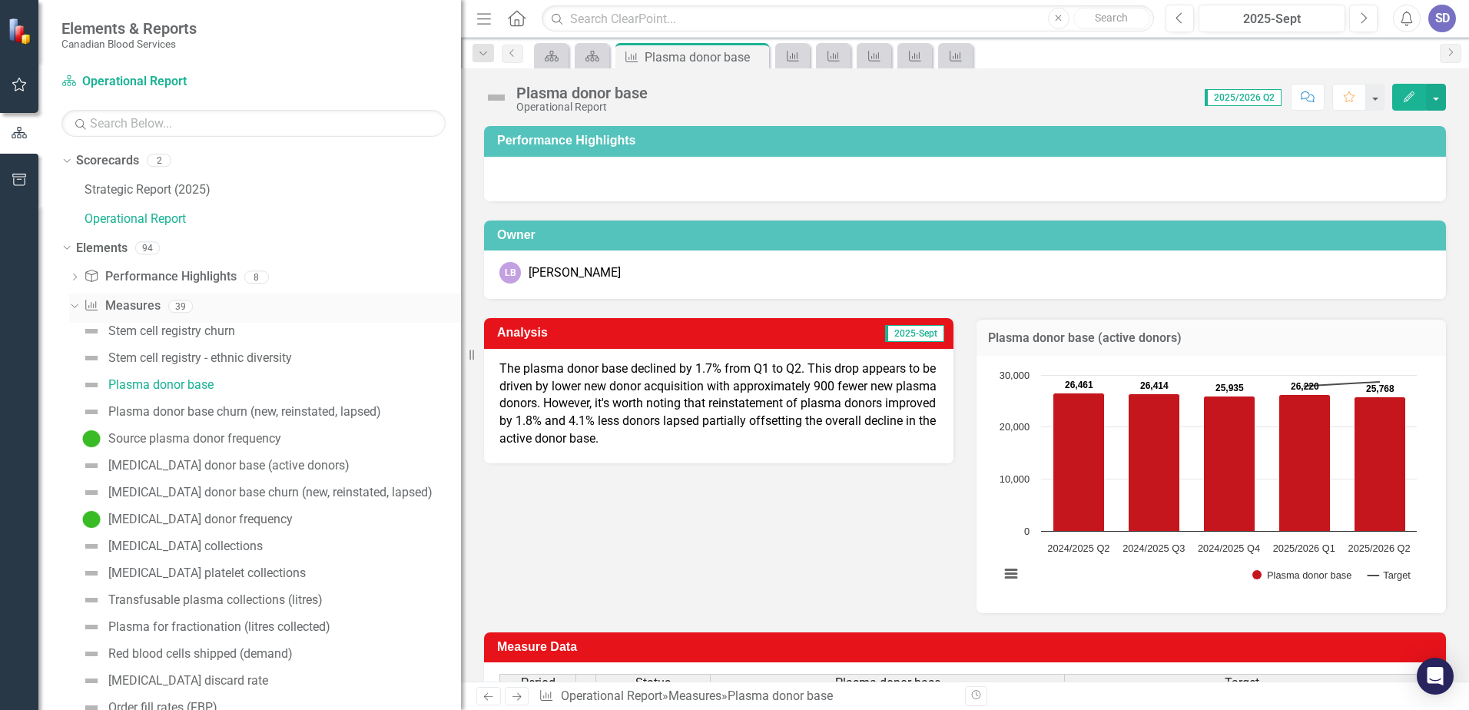
click at [69, 304] on icon "Dropdown" at bounding box center [72, 305] width 8 height 11
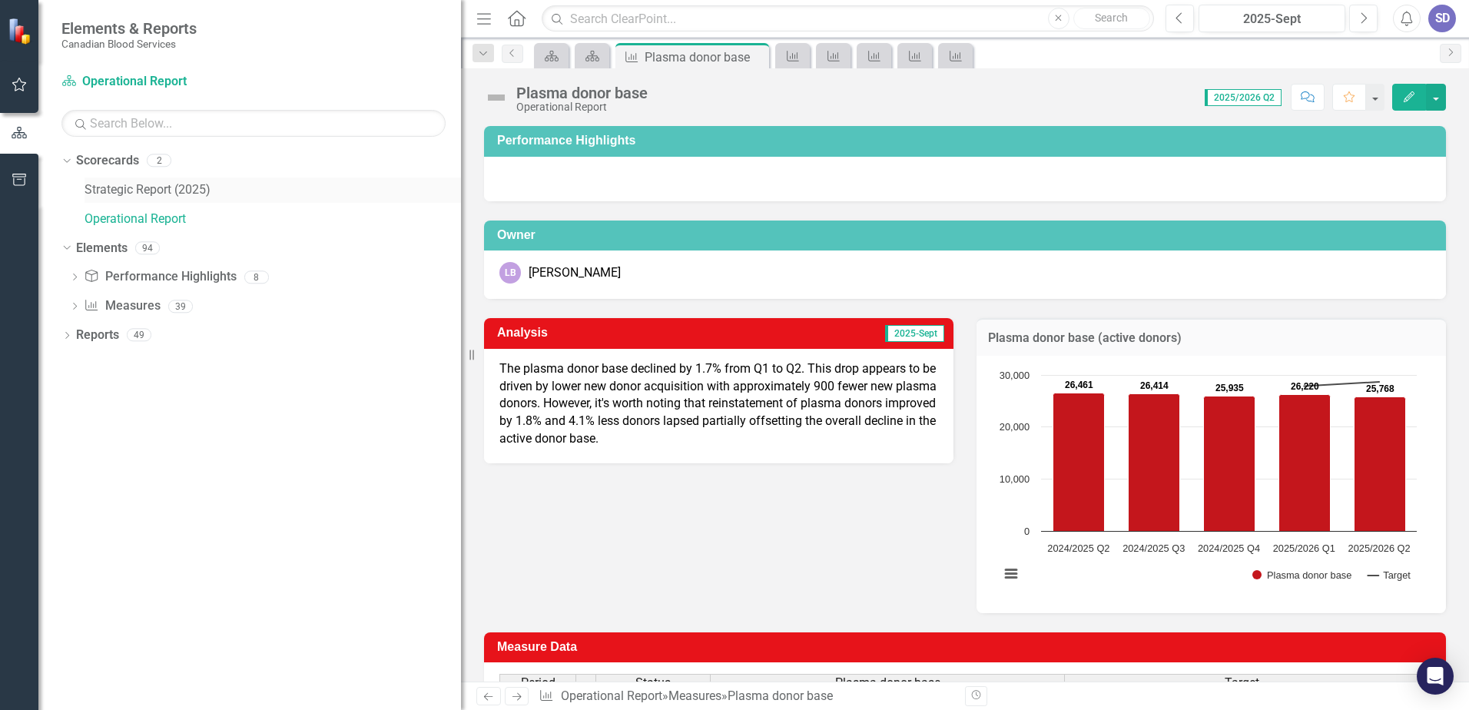
click at [98, 184] on link "Strategic Report (2025)" at bounding box center [273, 190] width 377 height 18
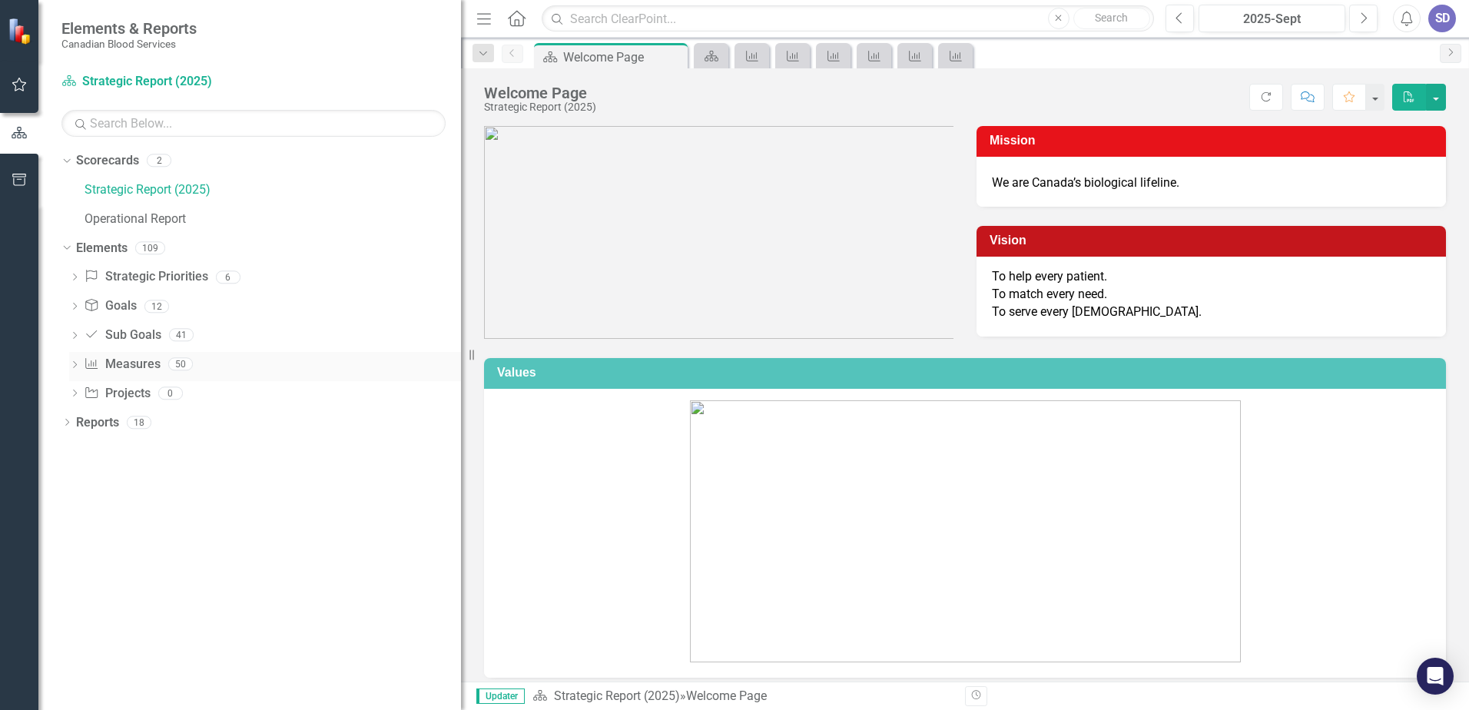
click at [141, 365] on link "Measure Measures" at bounding box center [122, 365] width 76 height 18
click at [68, 363] on div "Dropdown Strategic Priorities Strategic Priorities 6 Strategic Priority 1: Matc…" at bounding box center [261, 336] width 400 height 145
click at [74, 365] on icon "Dropdown" at bounding box center [74, 366] width 11 height 8
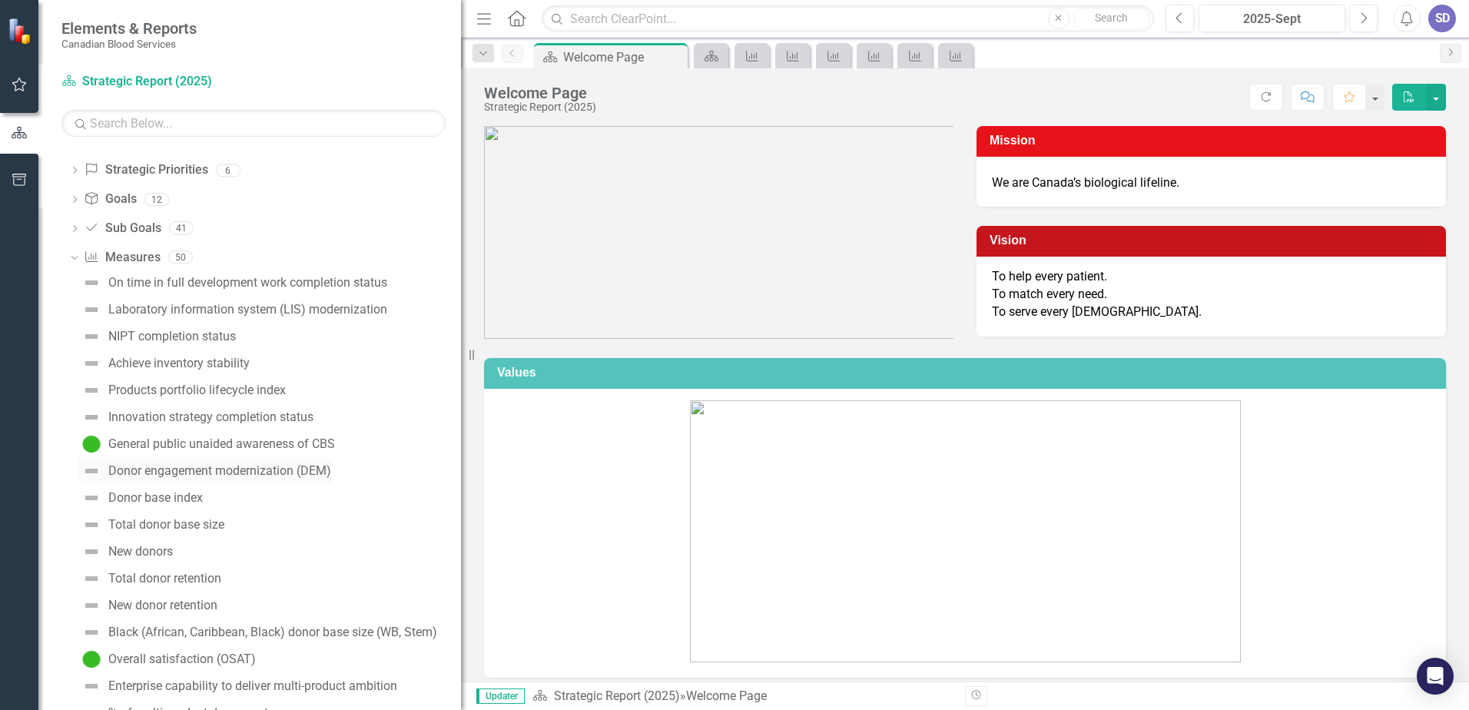
scroll to position [154, 0]
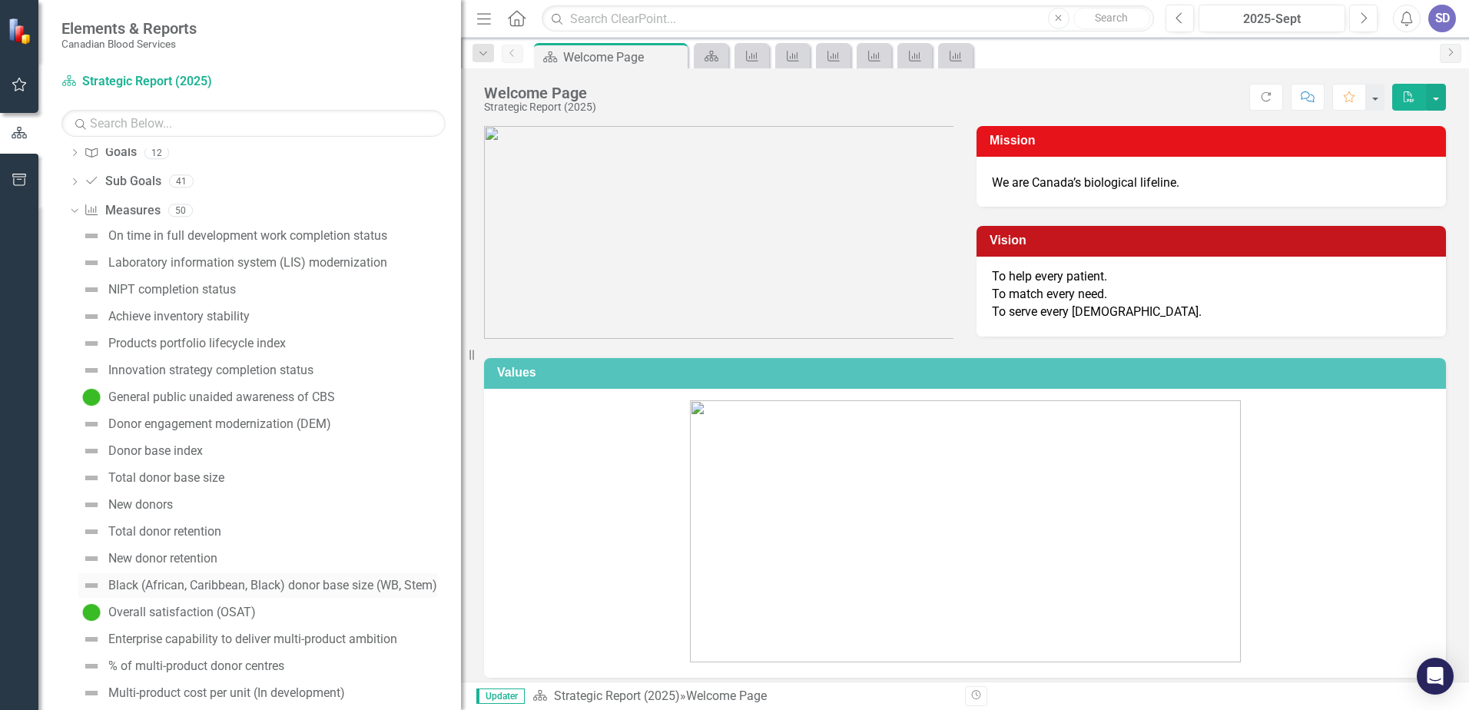
click at [244, 580] on div "Black (African, Caribbean, Black) donor base size (WB, Stem)" at bounding box center [272, 586] width 329 height 14
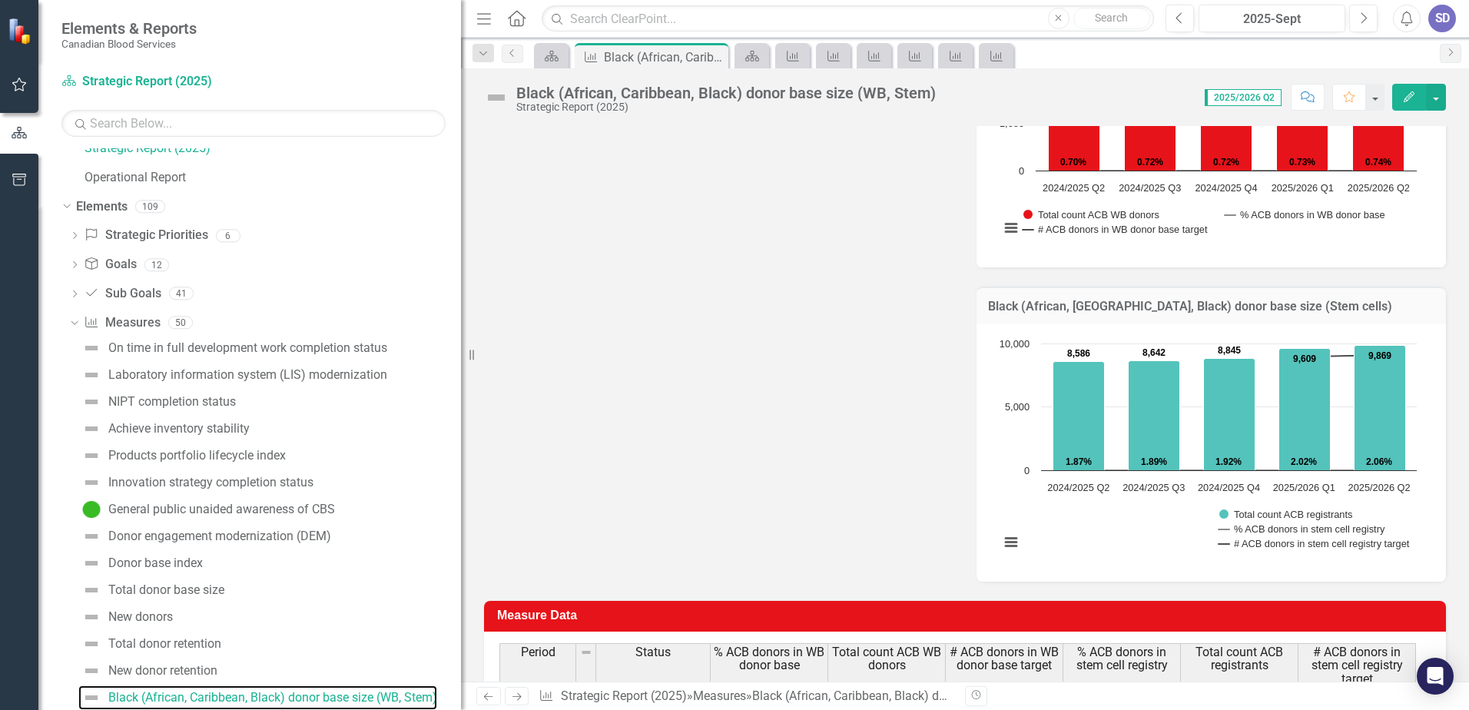
scroll to position [632, 0]
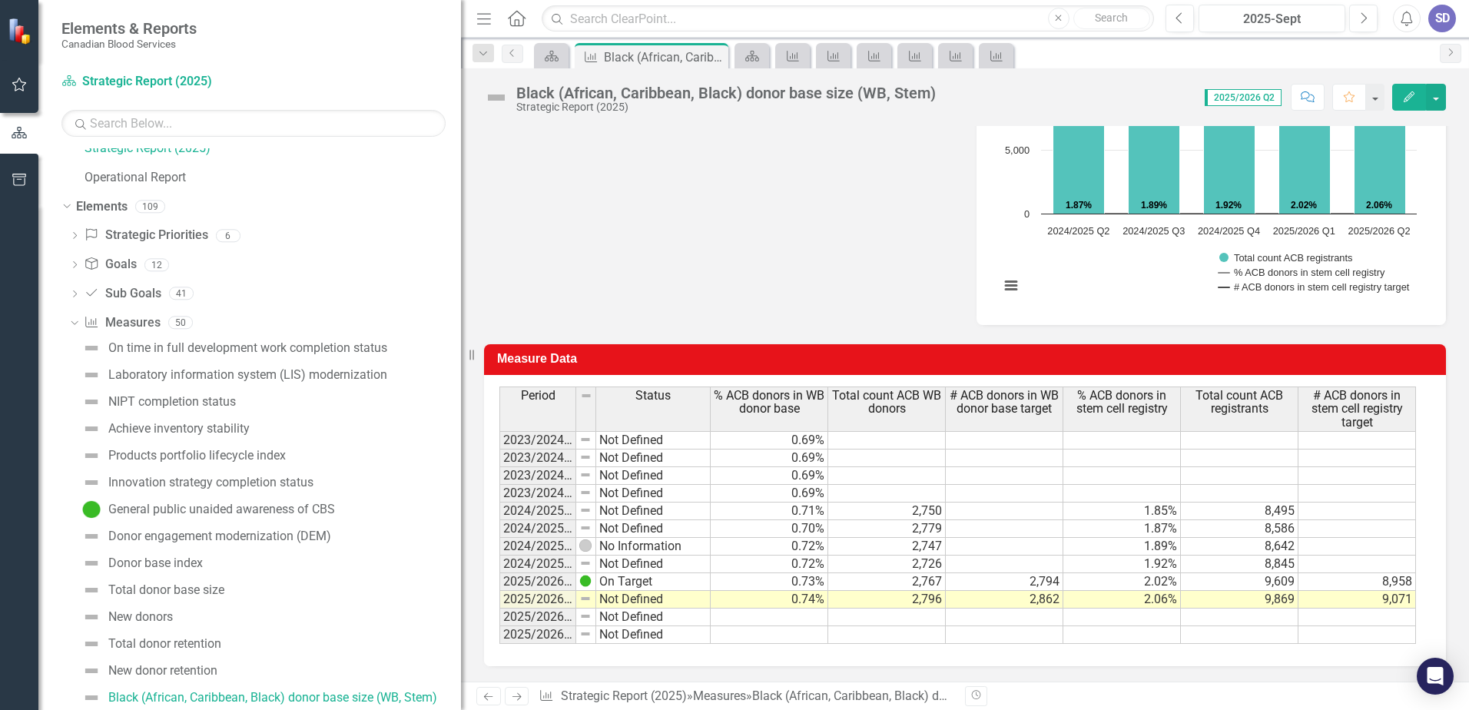
click at [663, 598] on td "Not Defined" at bounding box center [653, 600] width 114 height 18
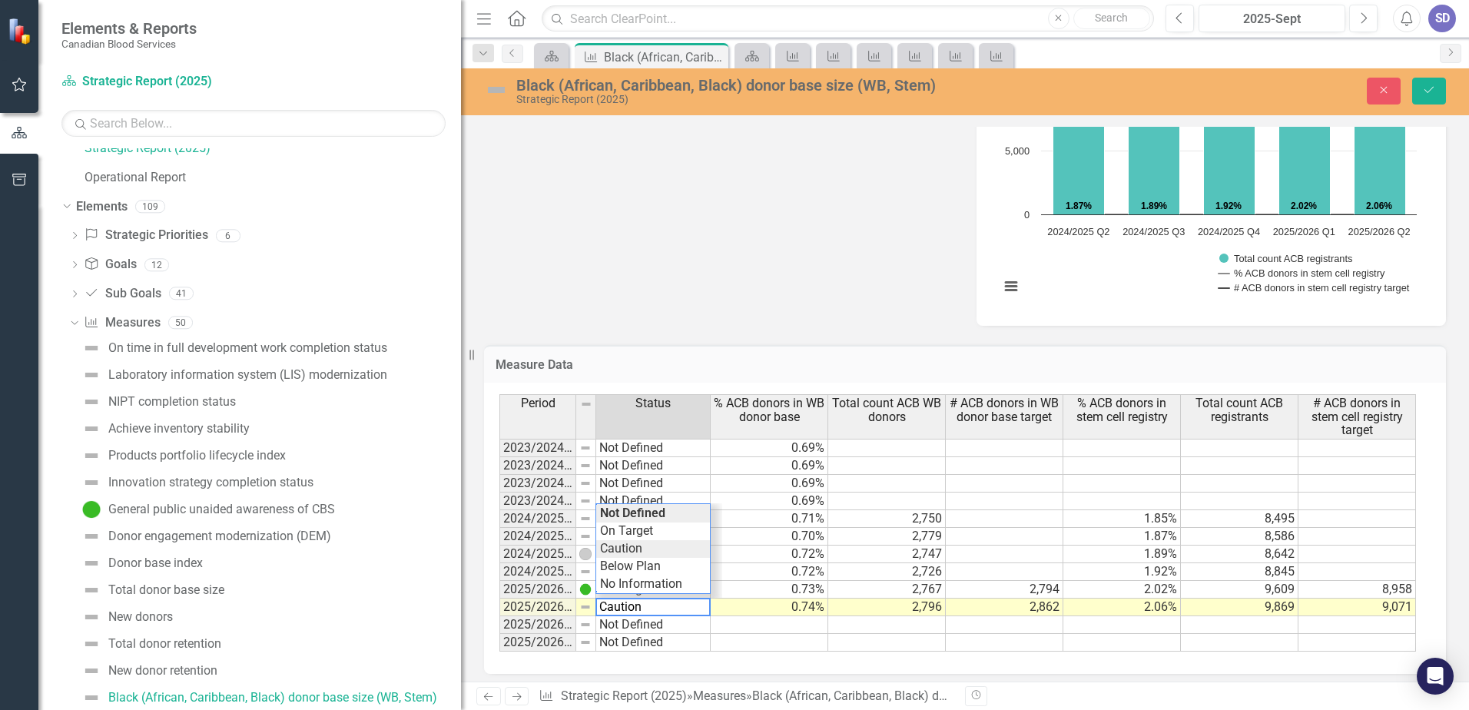
click at [647, 550] on div "Period Status % ACB donors in WB donor base Total count ACB WB donors # ACB don…" at bounding box center [959, 522] width 920 height 257
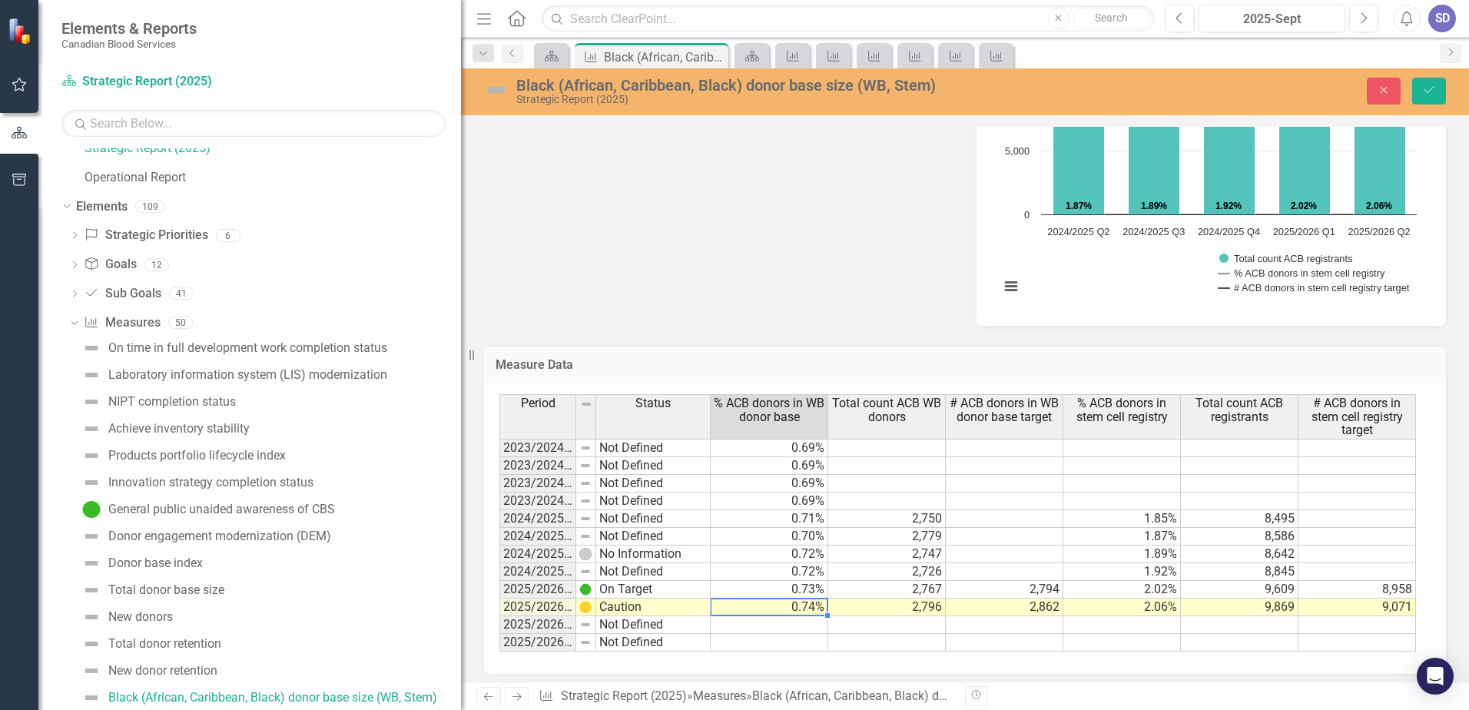
click at [821, 612] on td "0.74%" at bounding box center [770, 608] width 118 height 18
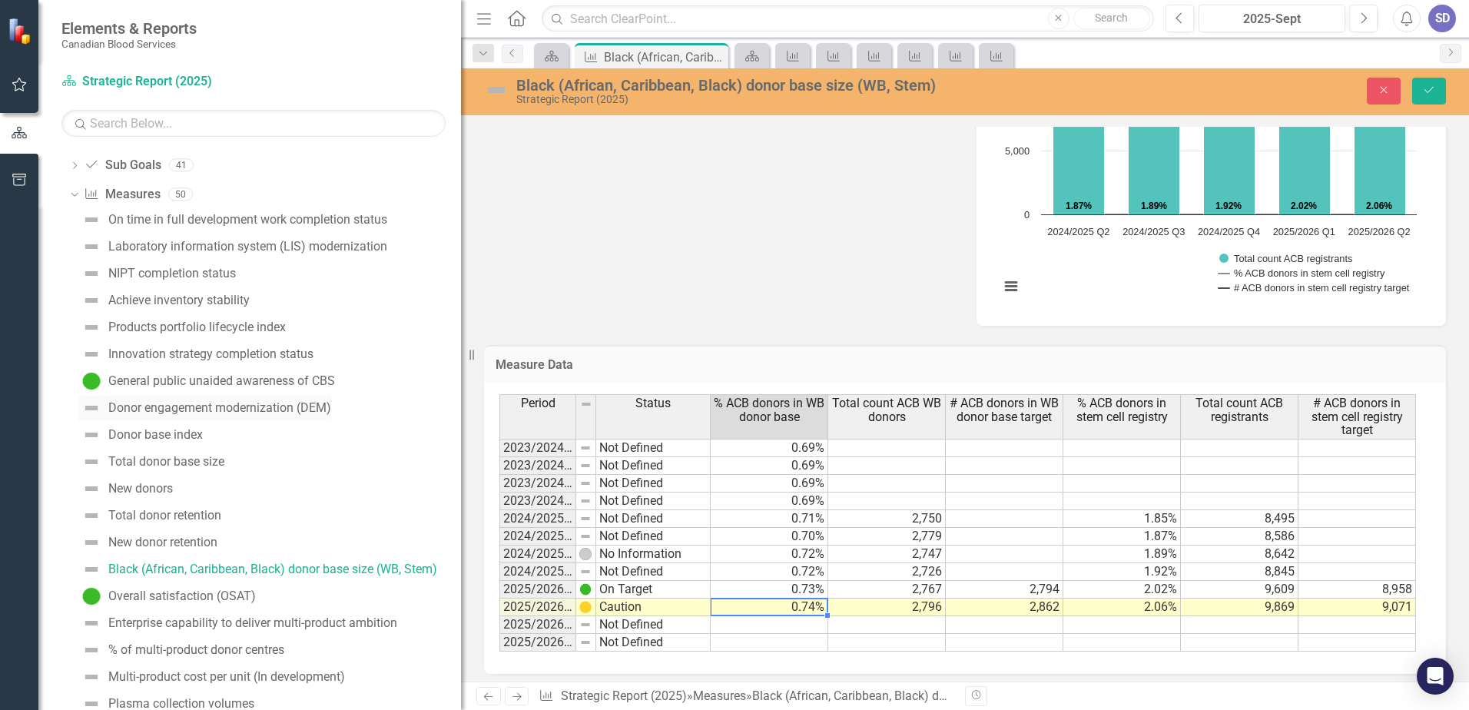
scroll to position [195, 0]
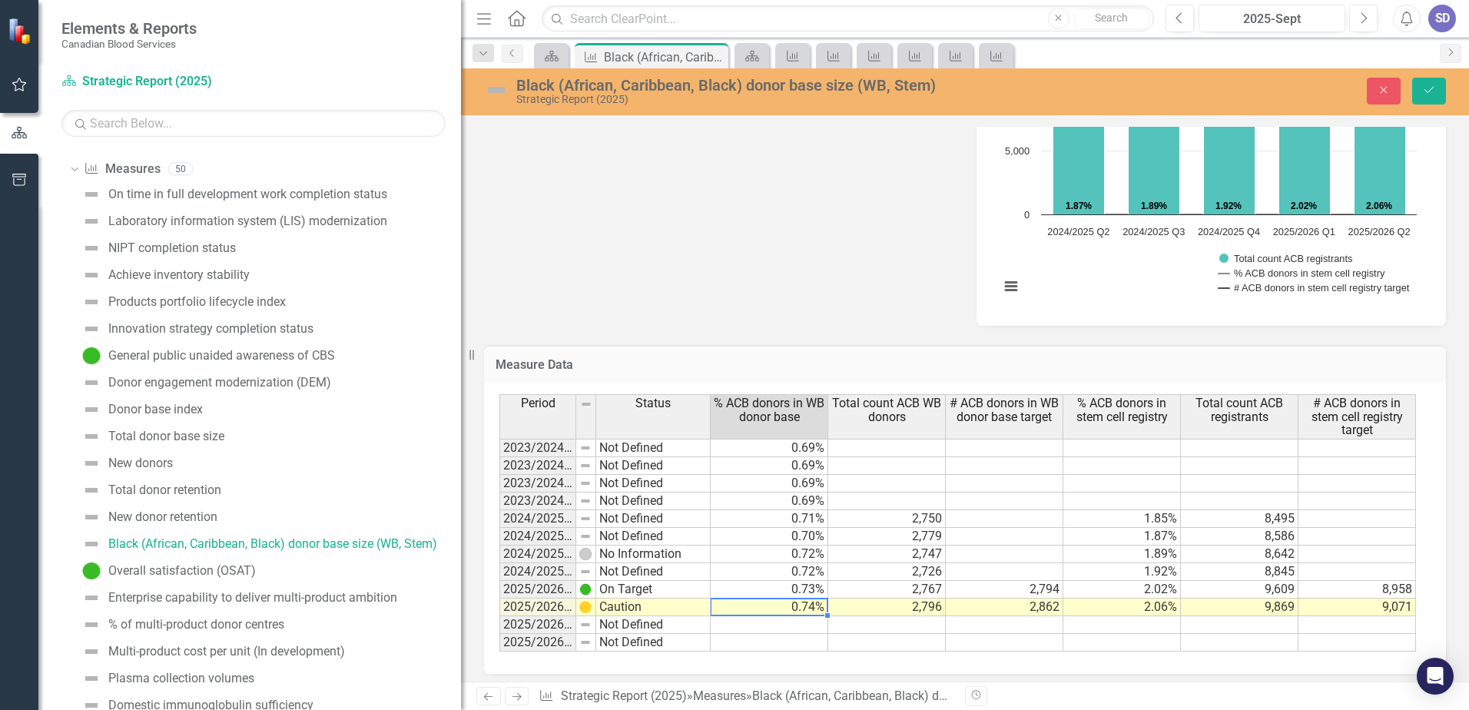
click at [672, 603] on td "Caution" at bounding box center [653, 608] width 114 height 18
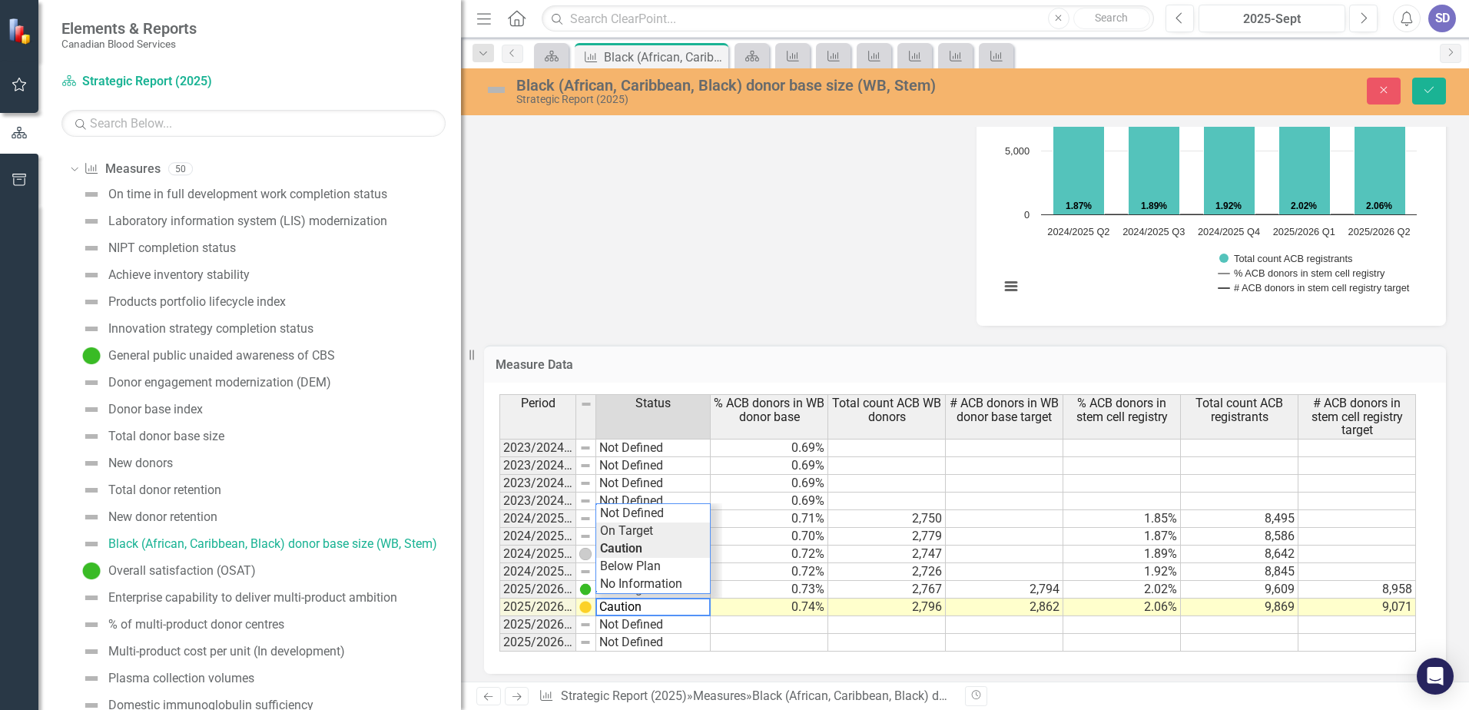
type textarea "On Target"
click at [661, 535] on div "Period Status % ACB donors in WB donor base Total count ACB WB donors # ACB don…" at bounding box center [959, 522] width 920 height 257
click at [1432, 90] on icon "Save" at bounding box center [1429, 90] width 14 height 11
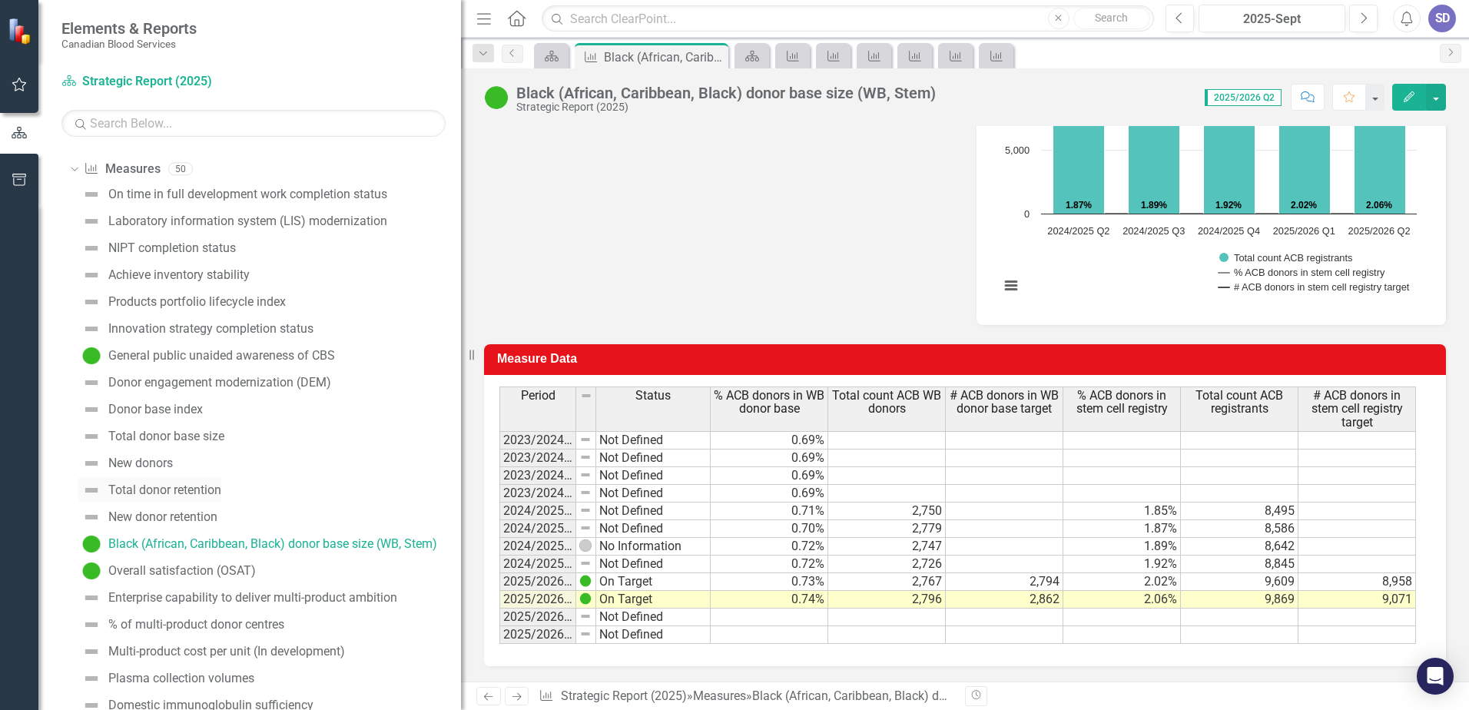
click at [205, 494] on div "Total donor retention" at bounding box center [164, 490] width 113 height 14
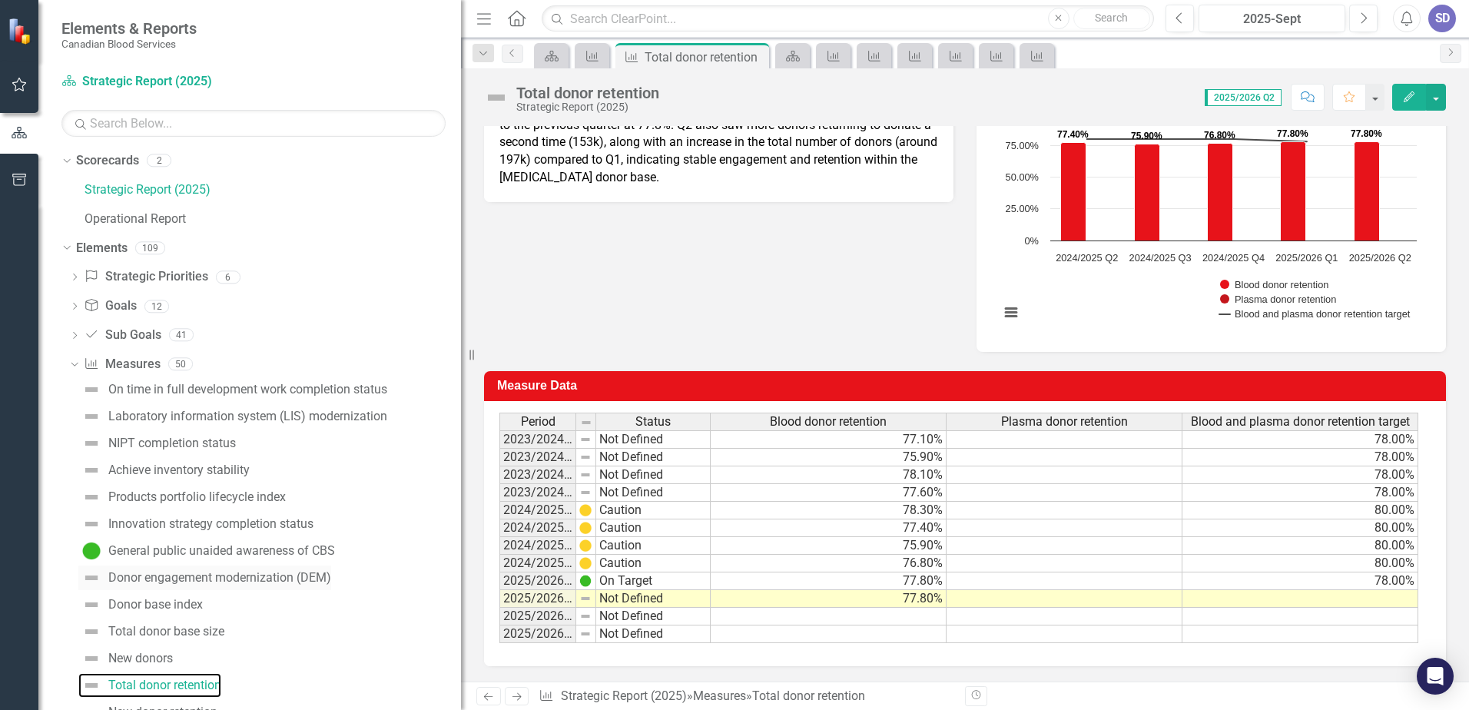
scroll to position [77, 0]
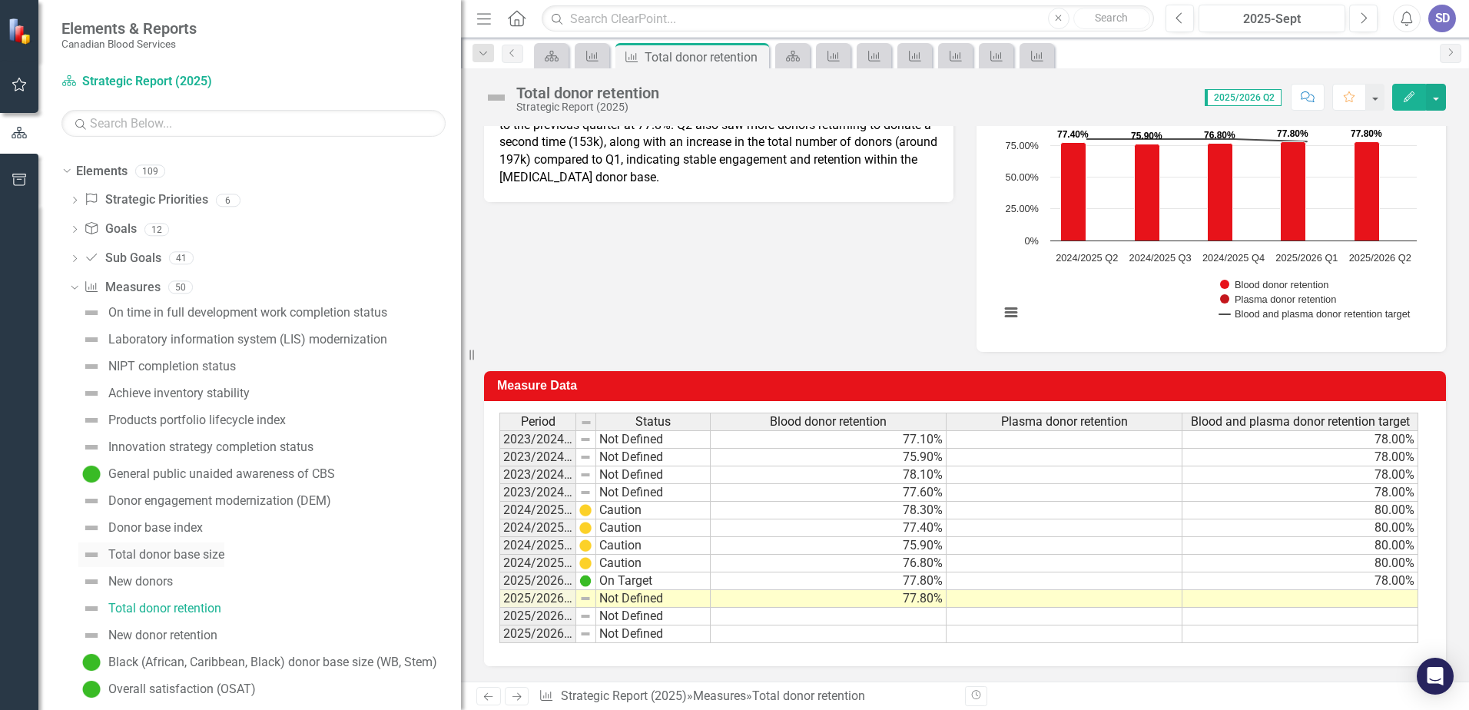
click at [158, 556] on div "Total donor base size" at bounding box center [166, 555] width 116 height 14
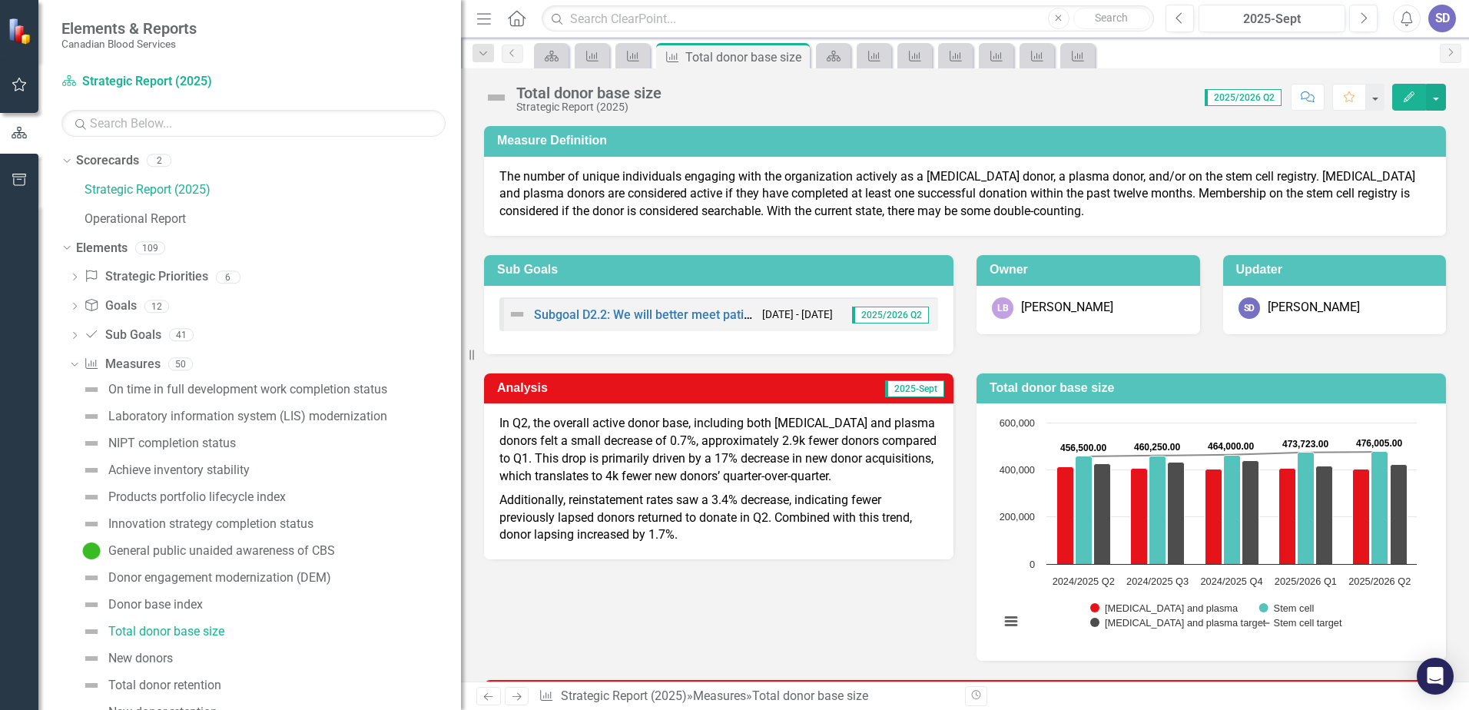
click at [1444, 19] on div "SD" at bounding box center [1442, 19] width 28 height 28
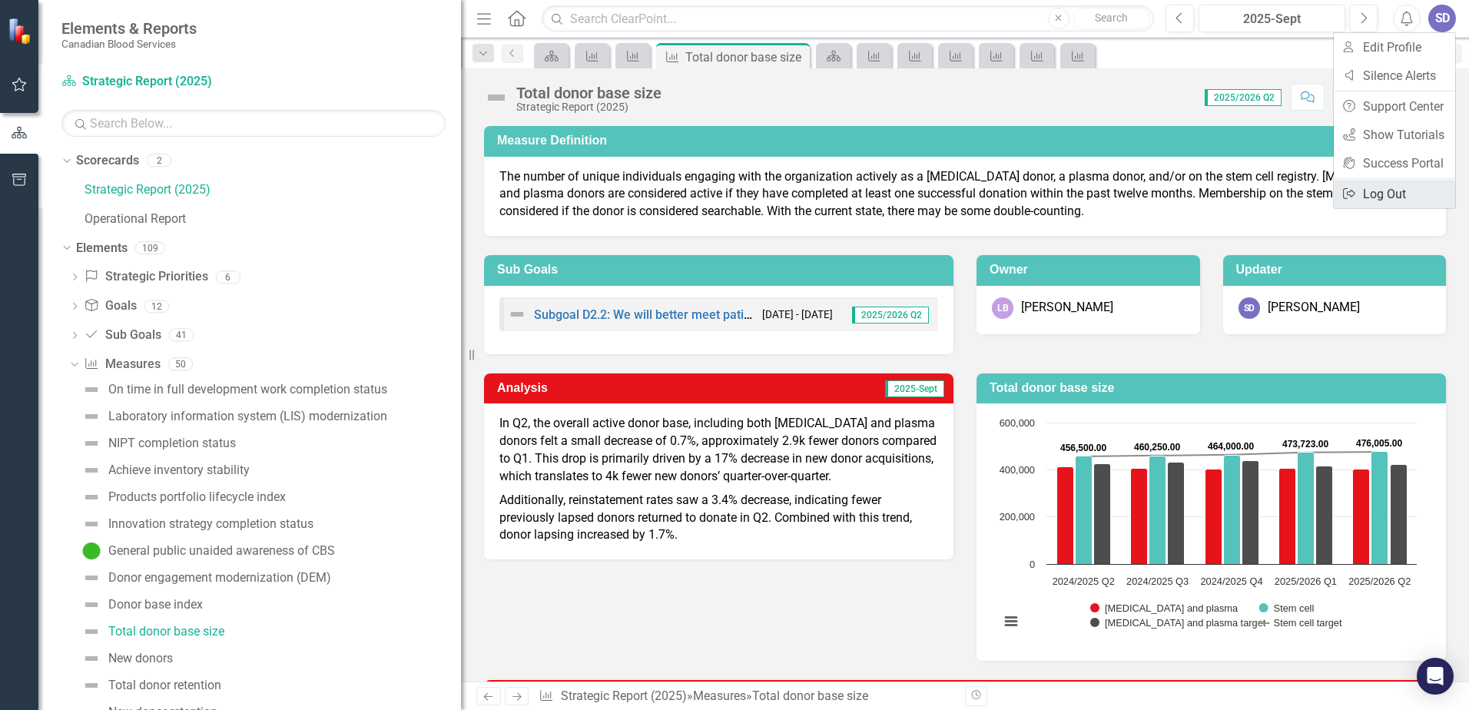
click at [1400, 198] on link "Logout Log Out" at bounding box center [1394, 194] width 121 height 28
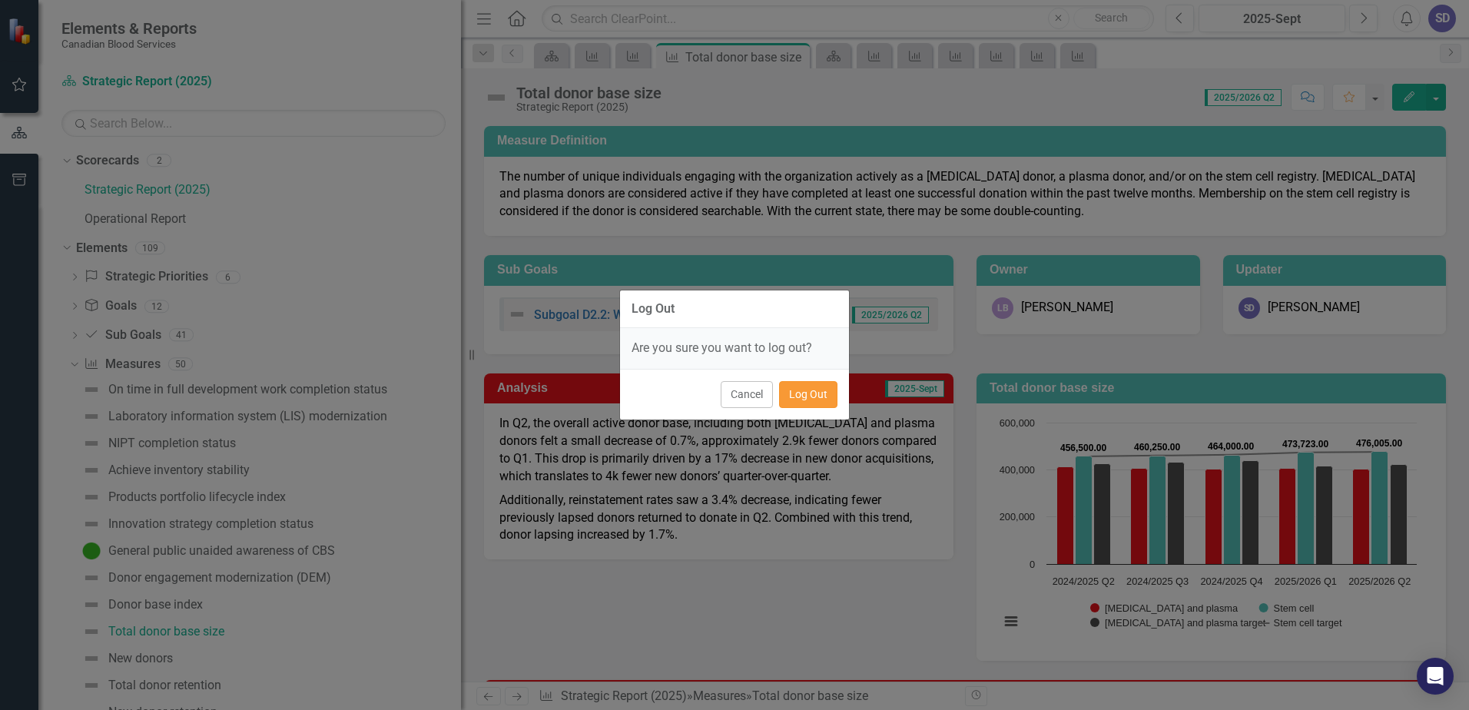
click at [812, 399] on button "Log Out" at bounding box center [808, 394] width 58 height 27
